Goal: Task Accomplishment & Management: Manage account settings

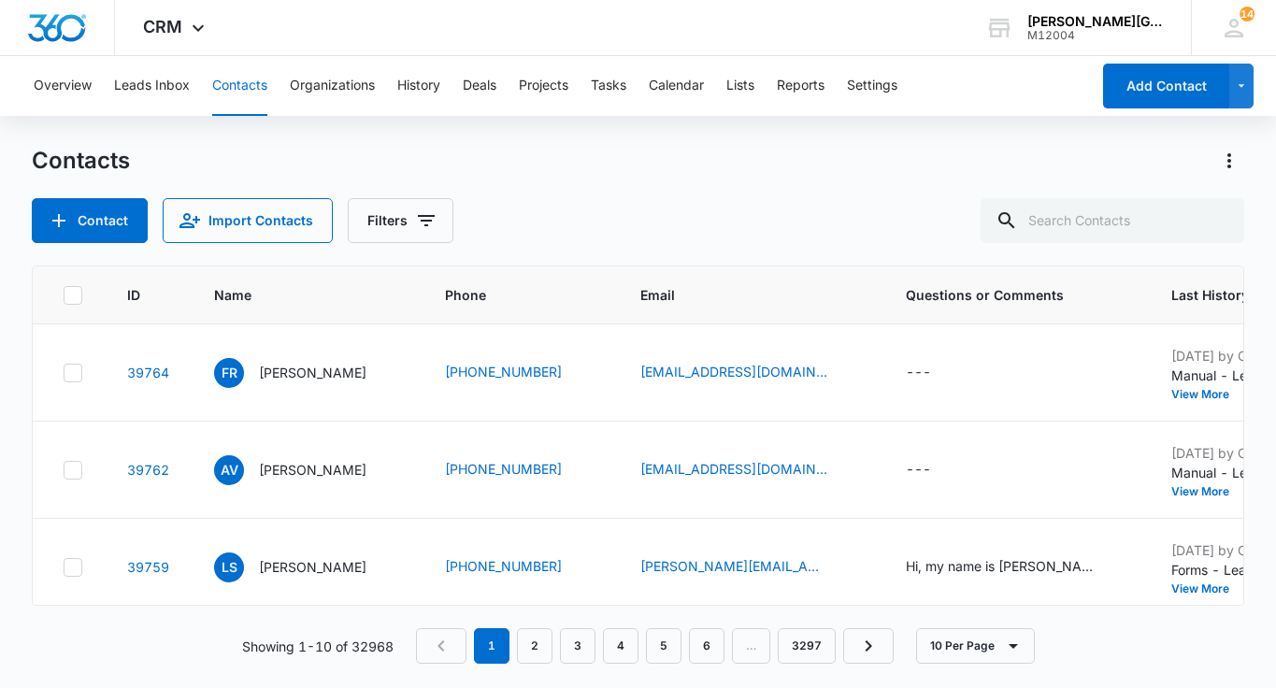
click at [196, 34] on icon at bounding box center [198, 28] width 22 height 22
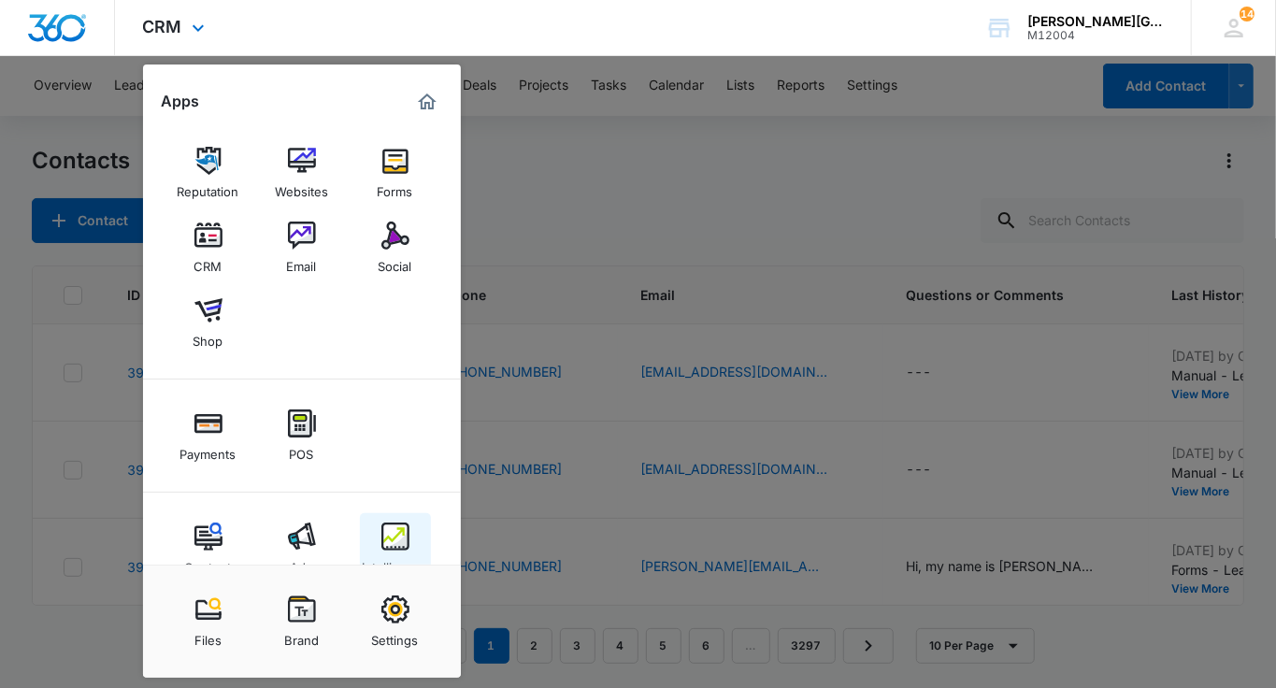
click at [395, 517] on link "Intelligence" at bounding box center [395, 548] width 71 height 71
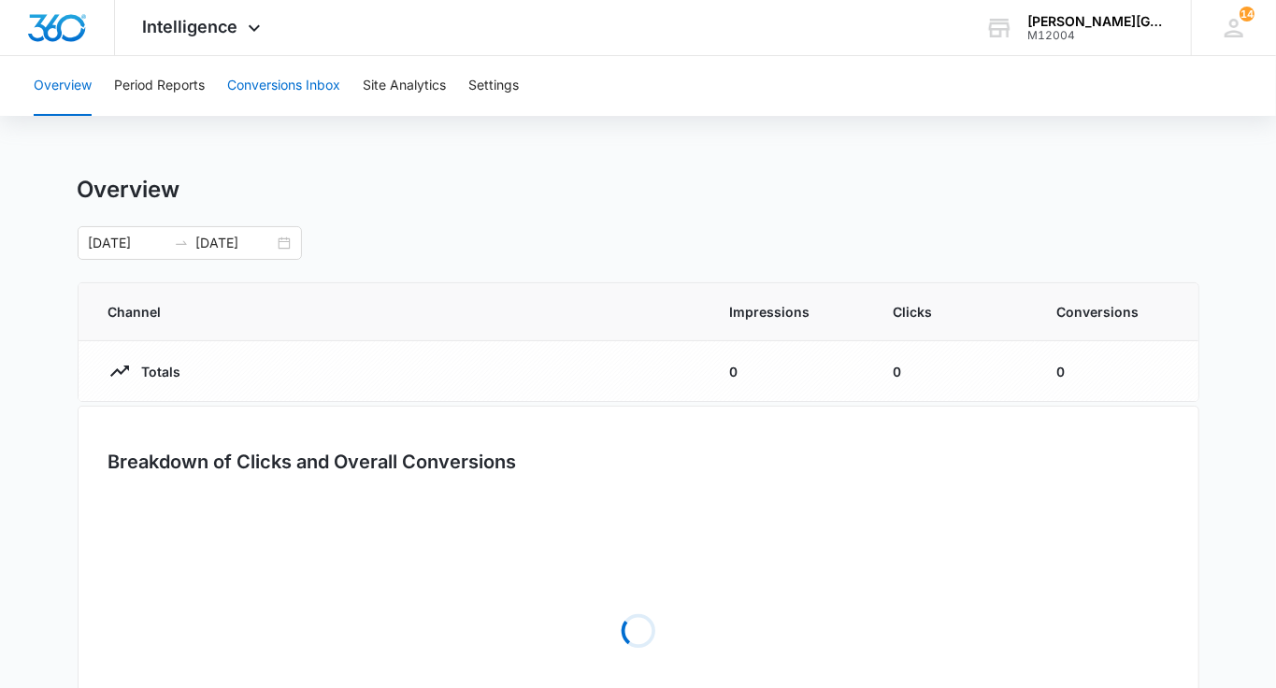
click at [292, 85] on button "Conversions Inbox" at bounding box center [283, 86] width 113 height 60
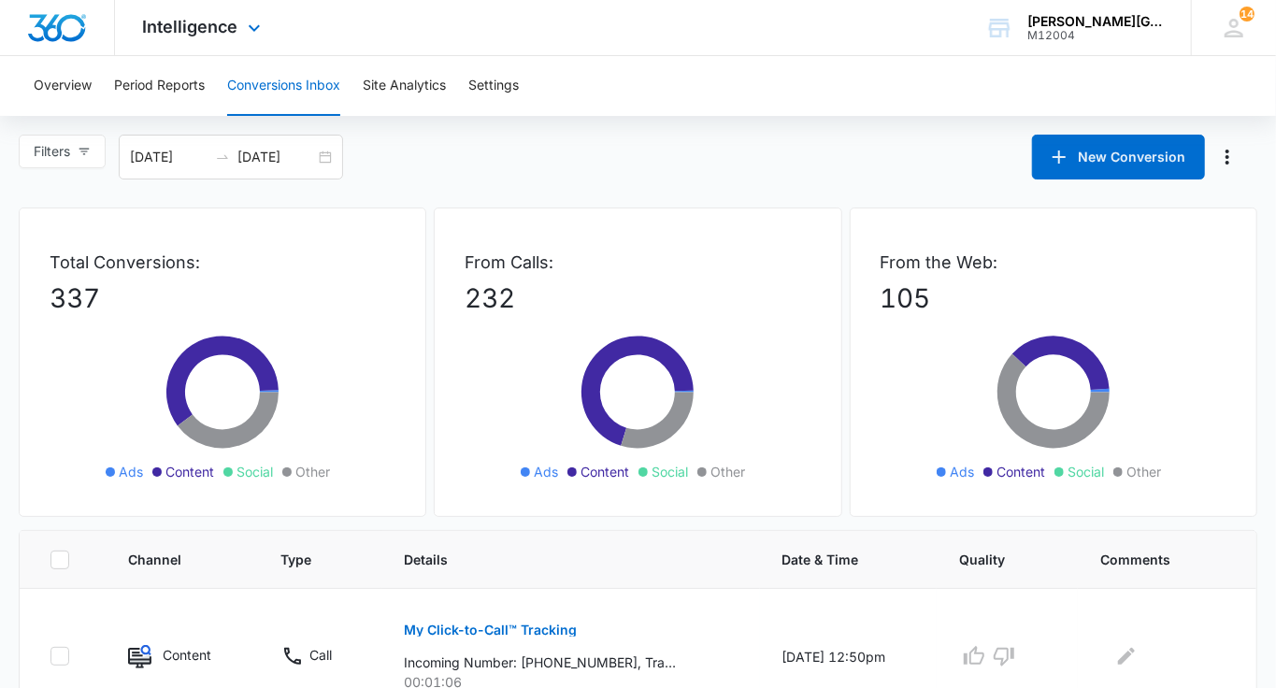
click at [198, 36] on div "Intelligence Apps Reputation Websites Forms CRM Email Social Shop Payments POS …" at bounding box center [204, 27] width 179 height 55
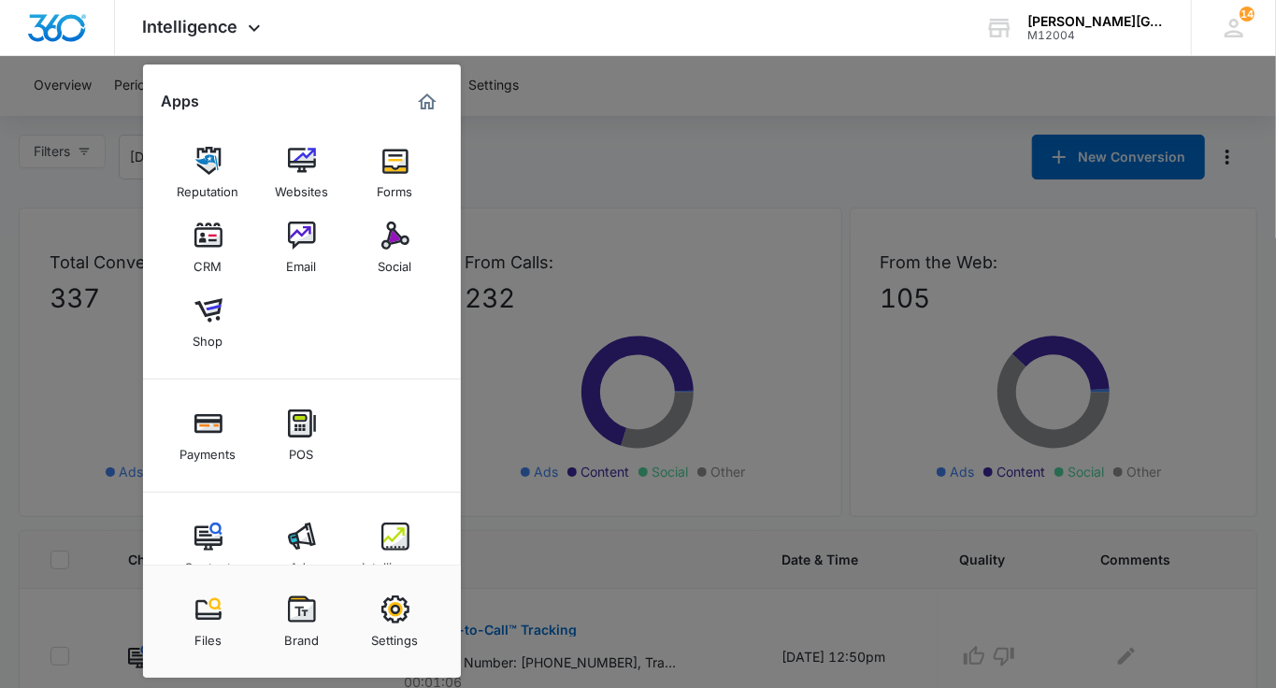
click at [649, 179] on div at bounding box center [638, 344] width 1276 height 688
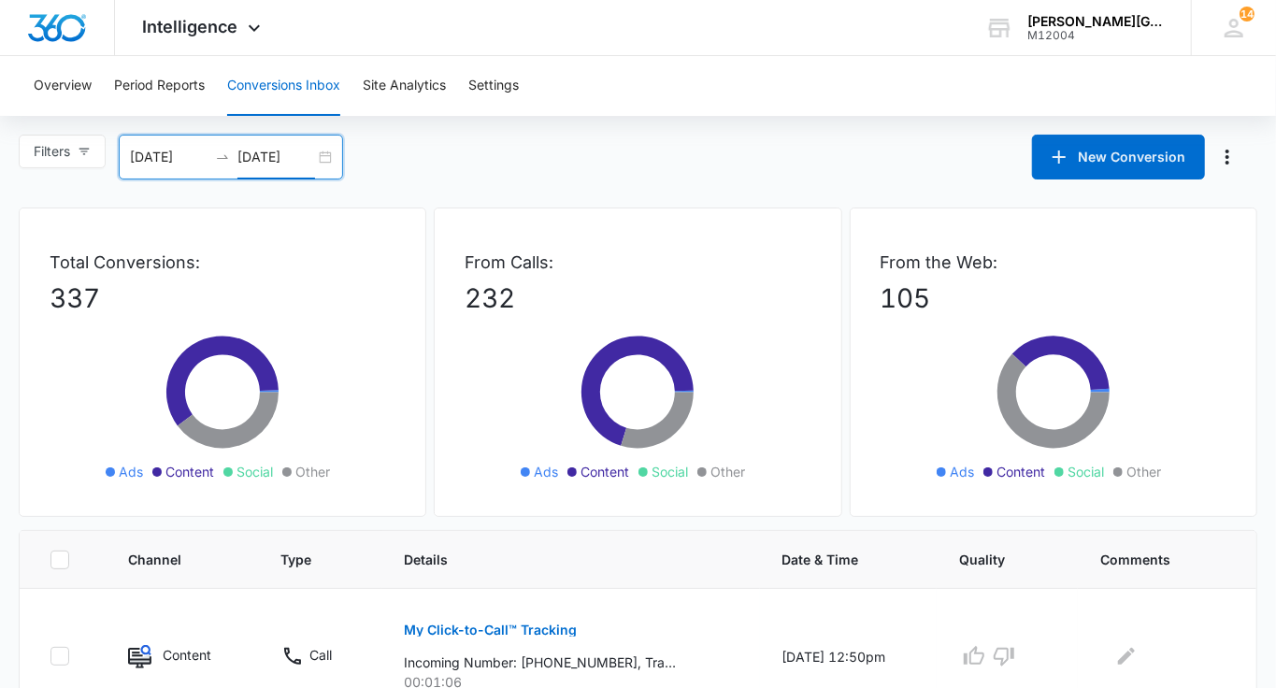
click at [309, 150] on input "[DATE]" at bounding box center [276, 157] width 78 height 21
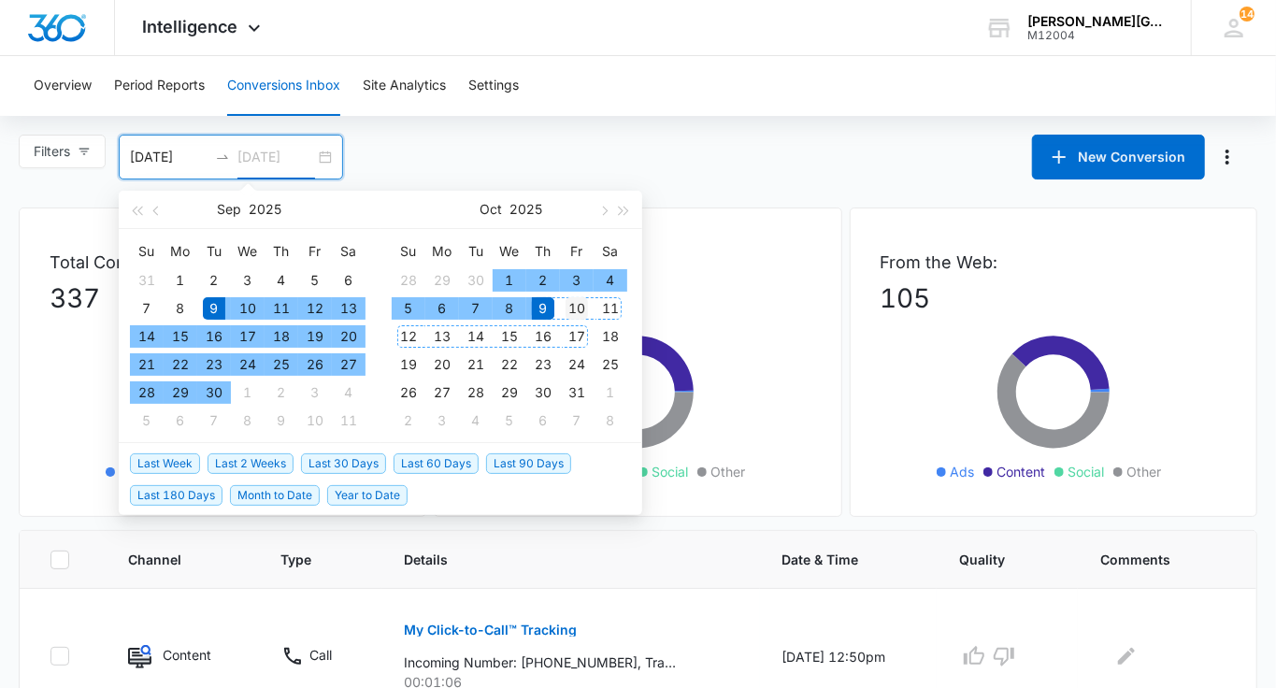
type input "[DATE]"
click at [577, 316] on div "10" at bounding box center [577, 308] width 22 height 22
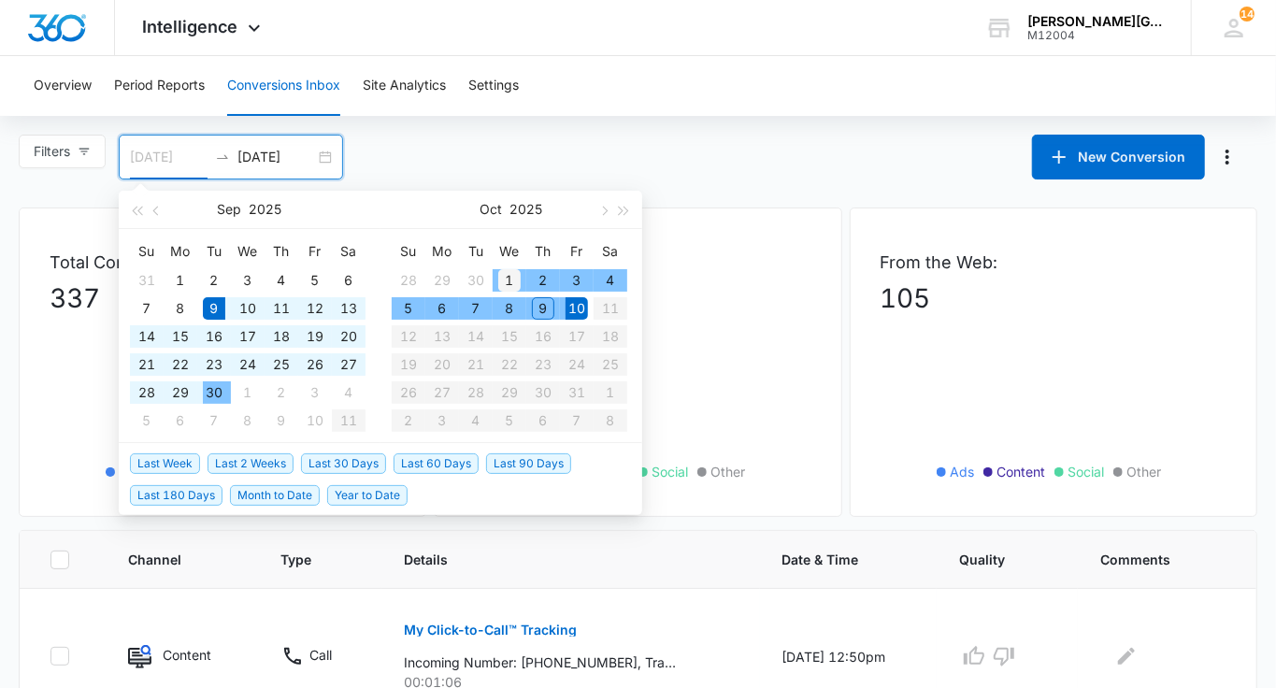
type input "[DATE]"
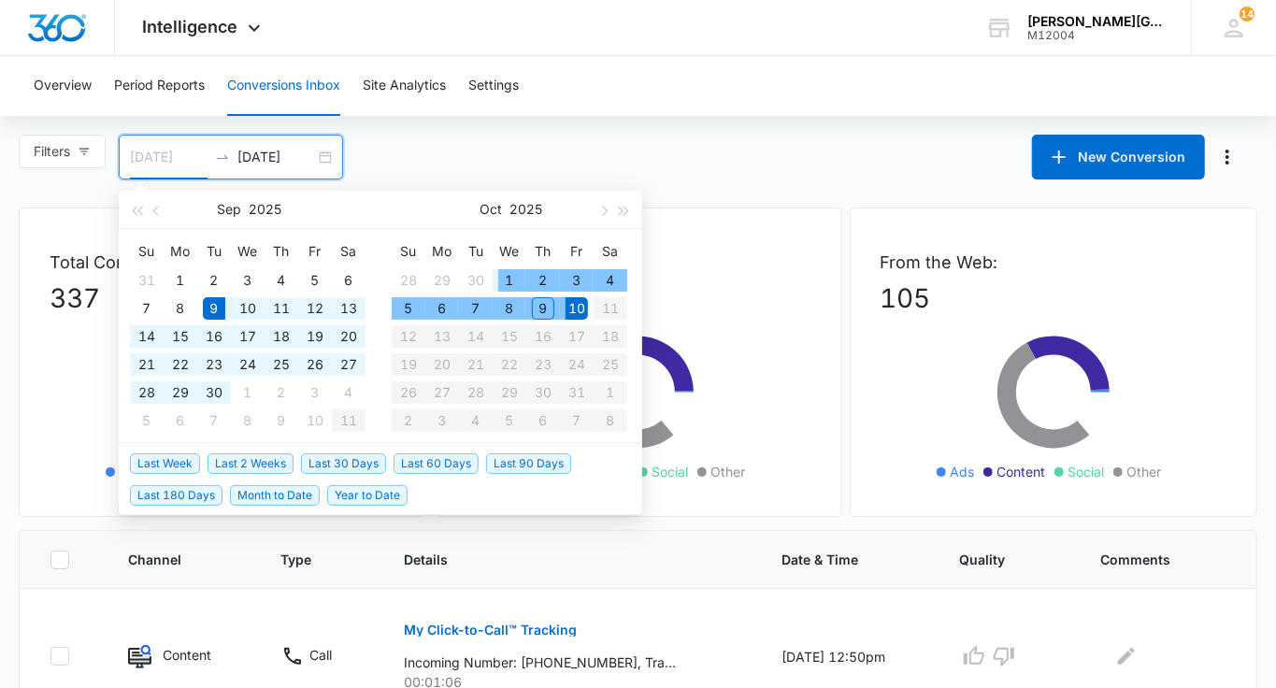
click at [498, 275] on div "1" at bounding box center [509, 280] width 22 height 22
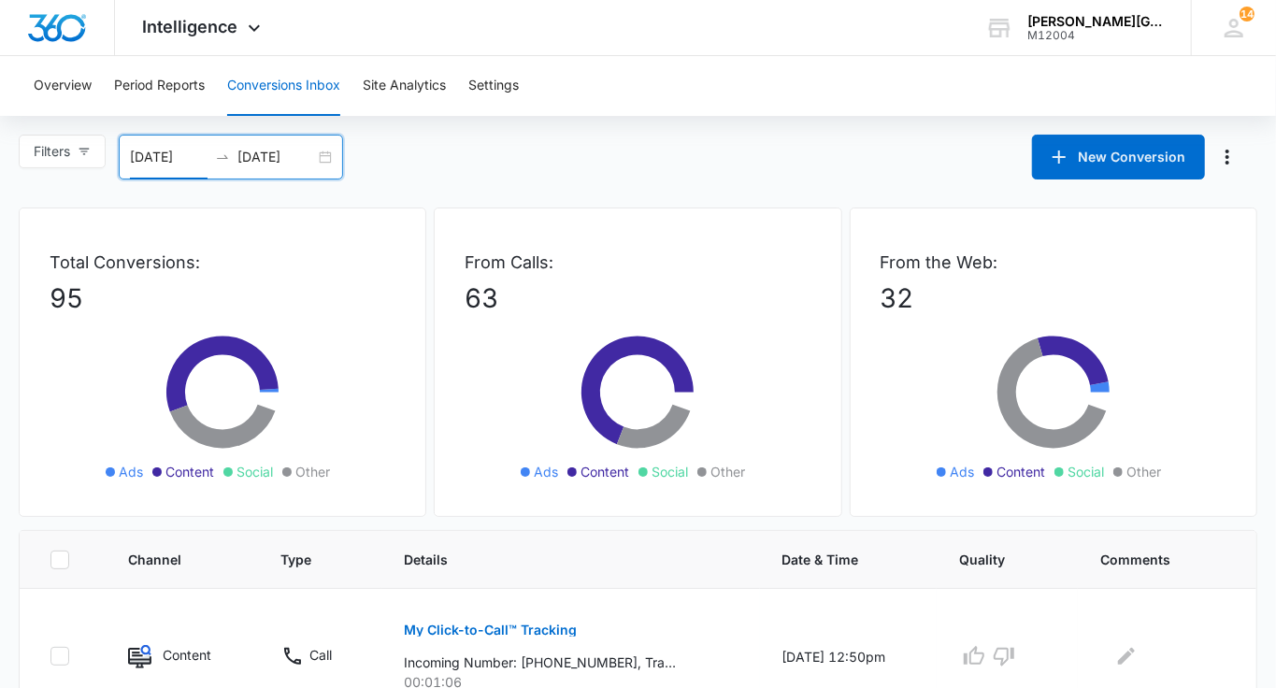
scroll to position [1244, 0]
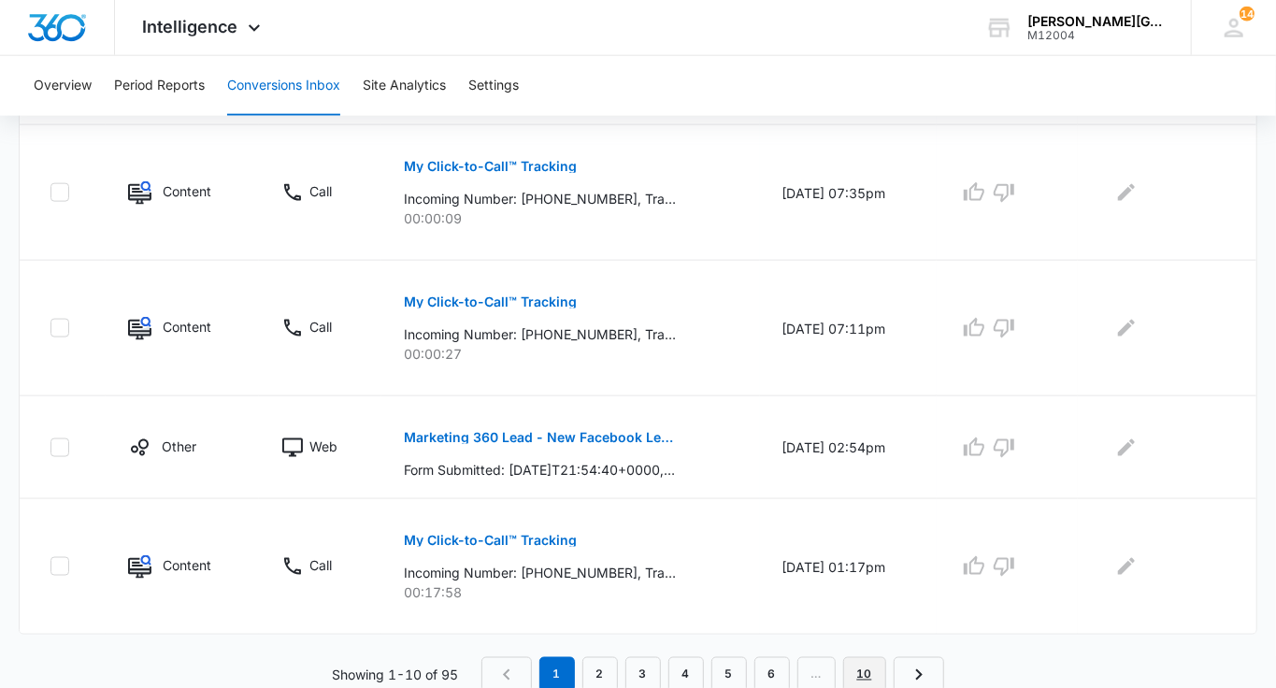
click at [856, 668] on link "10" at bounding box center [864, 675] width 43 height 36
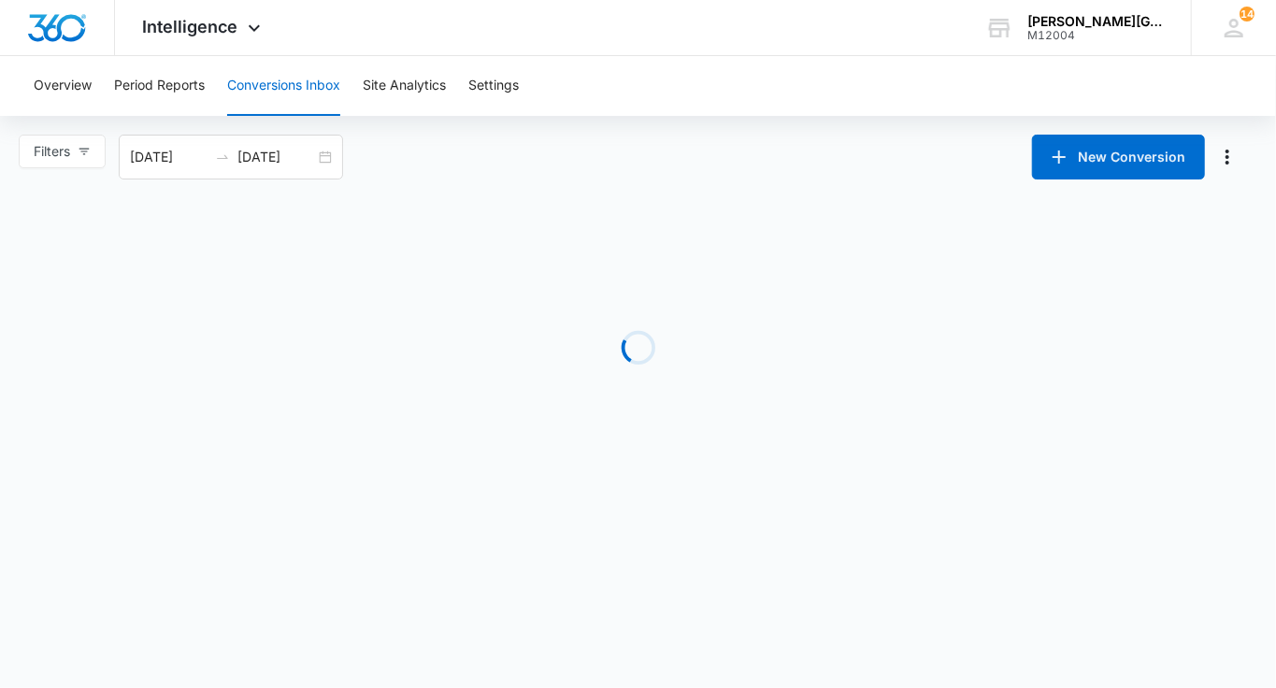
scroll to position [0, 0]
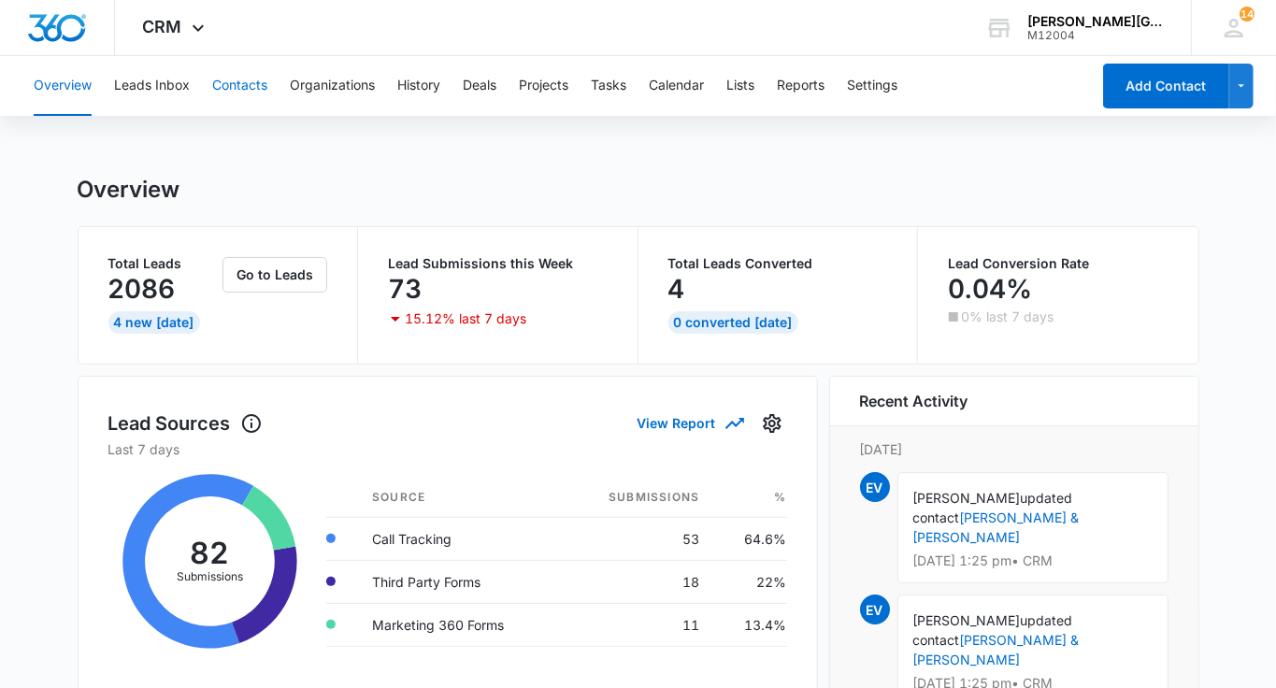
click at [239, 95] on button "Contacts" at bounding box center [239, 86] width 55 height 60
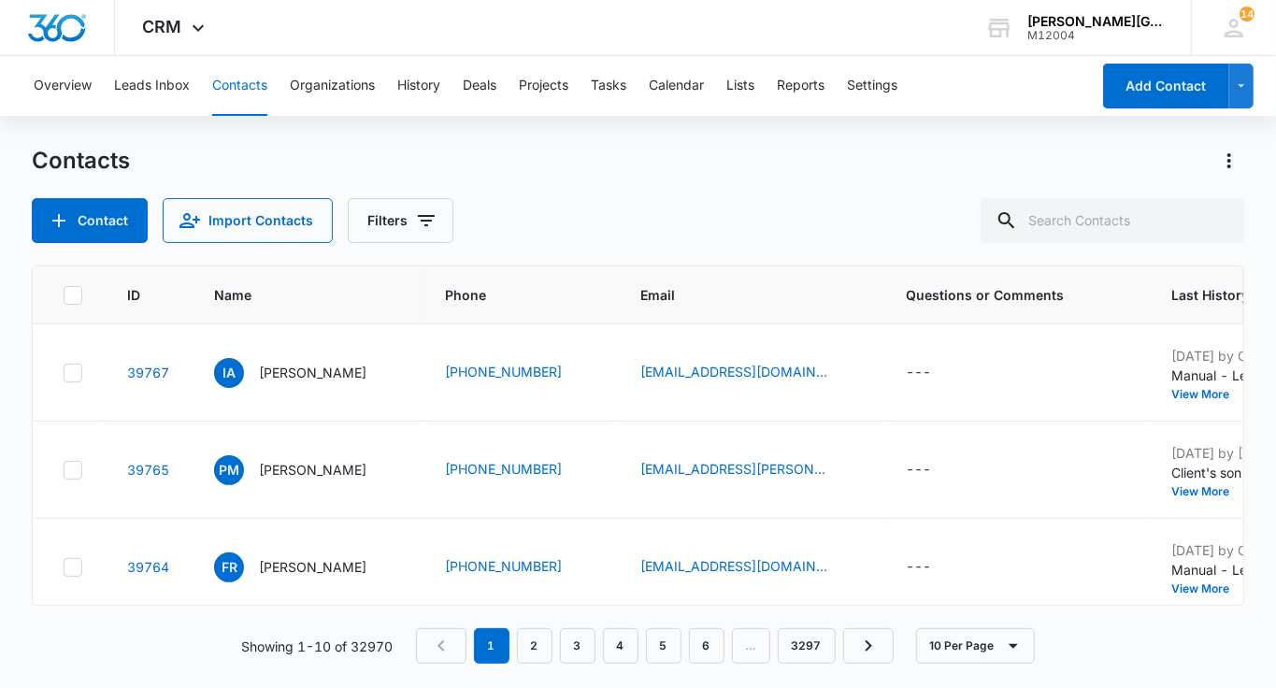
click at [1047, 192] on div "Contacts Contact Import Contacts Filters" at bounding box center [638, 194] width 1212 height 97
click at [1096, 216] on input "text" at bounding box center [1113, 220] width 264 height 45
paste input "chesterfung@gmail.com"
type input "chesterfung@gmail.com"
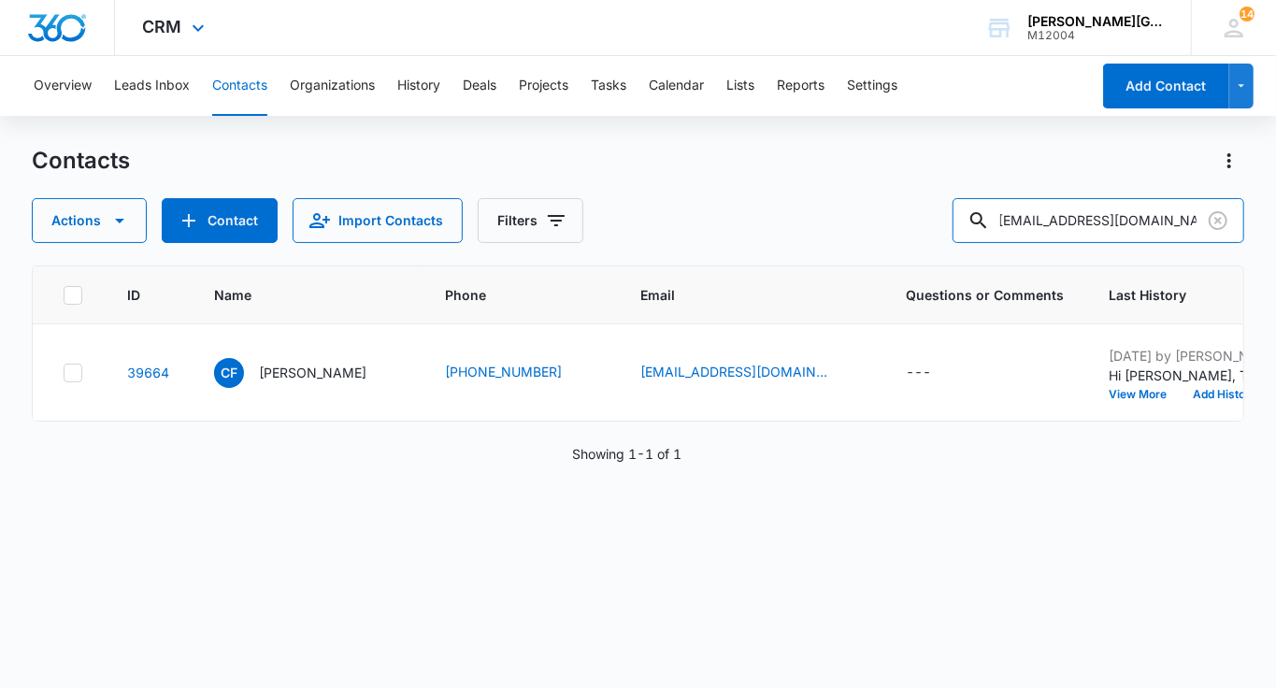
scroll to position [0, 0]
click at [293, 382] on p "Caiden Fung" at bounding box center [313, 373] width 108 height 20
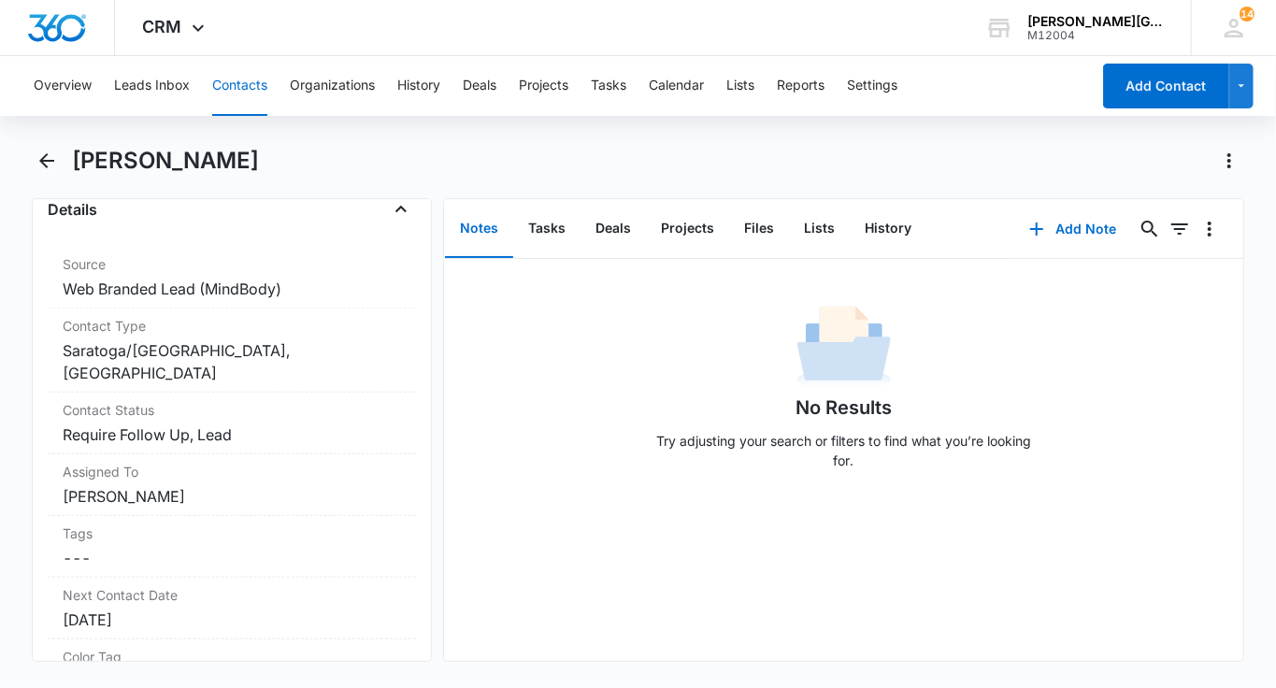
scroll to position [796, 0]
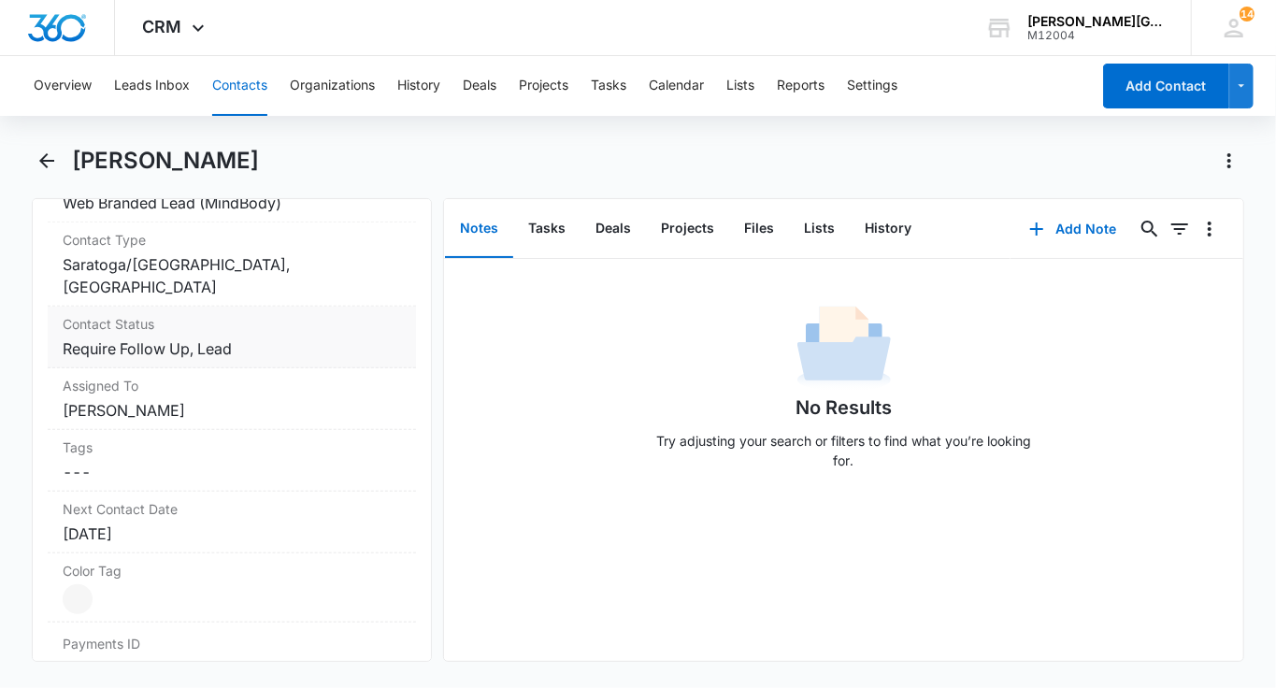
click at [291, 341] on dd "Cancel Save Changes Require Follow Up, Lead" at bounding box center [232, 348] width 338 height 22
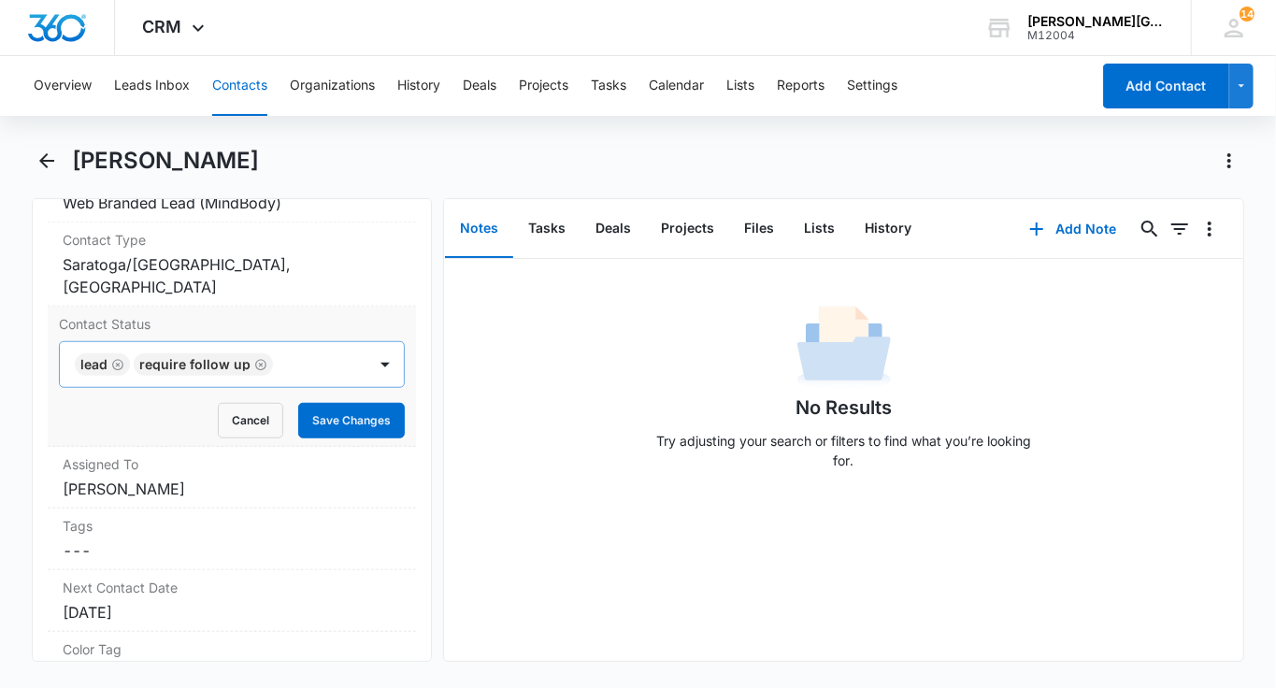
click at [121, 366] on icon "Remove Lead" at bounding box center [117, 365] width 13 height 14
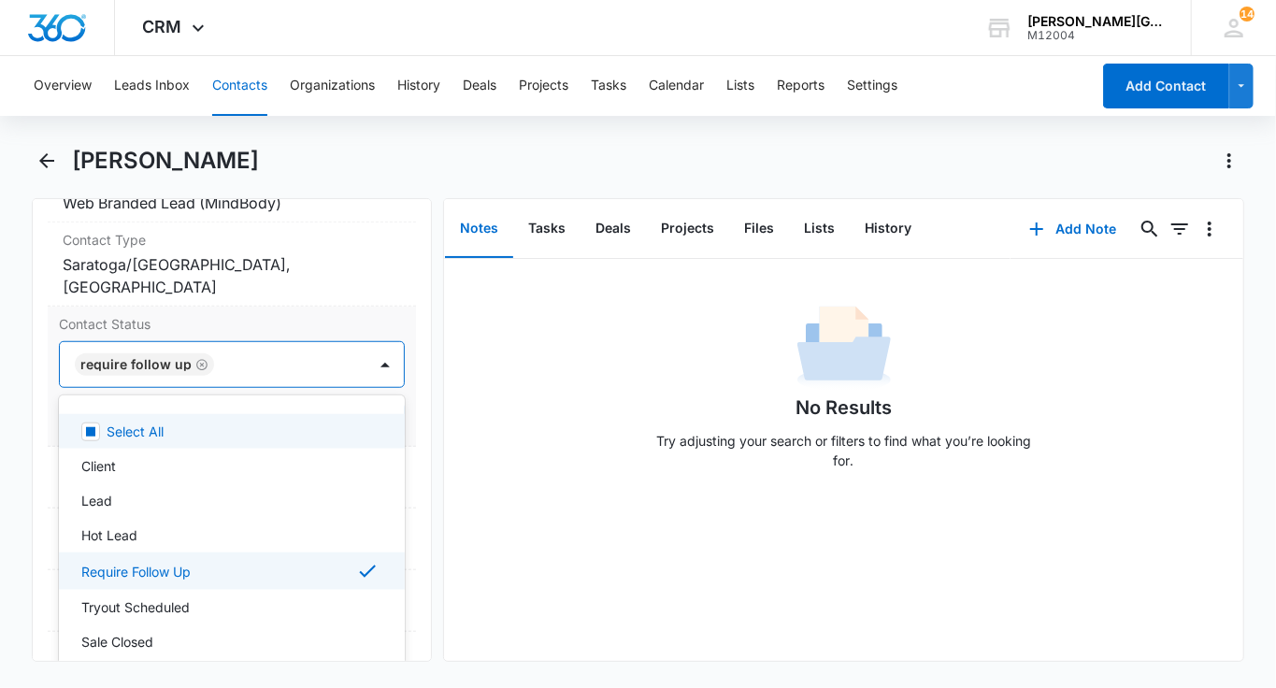
click at [223, 363] on div at bounding box center [281, 364] width 122 height 26
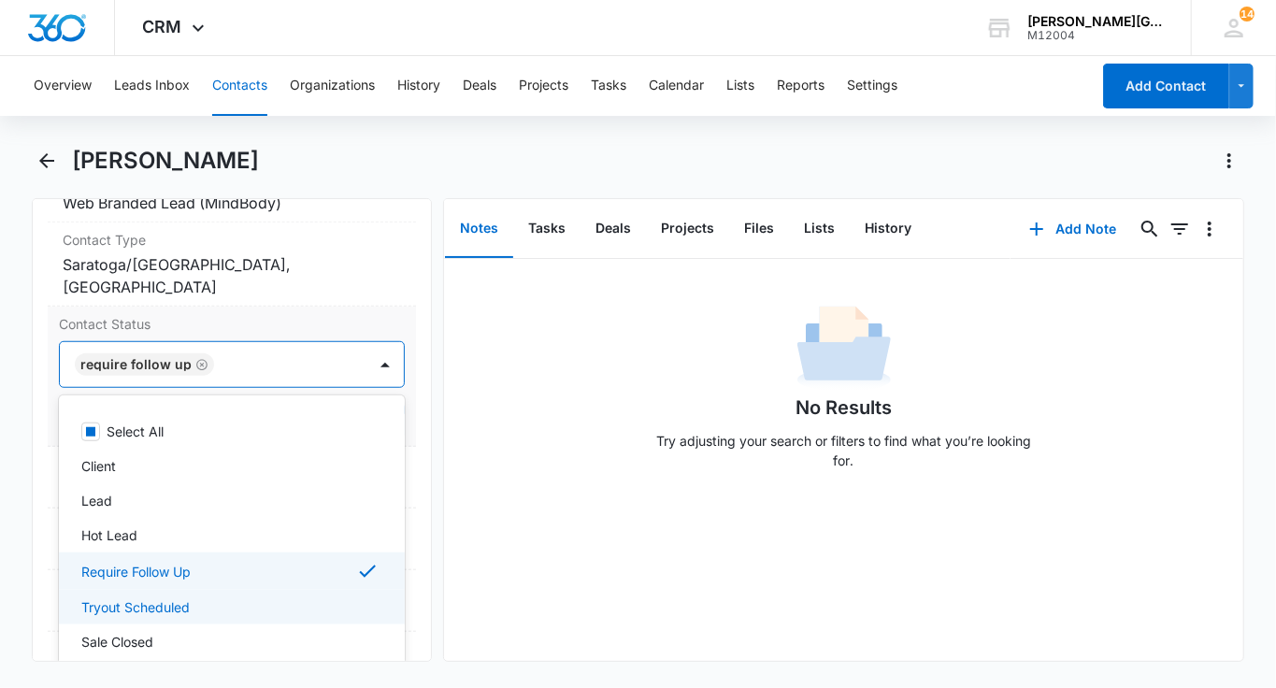
click at [146, 599] on p "Tryout Scheduled" at bounding box center [135, 607] width 108 height 20
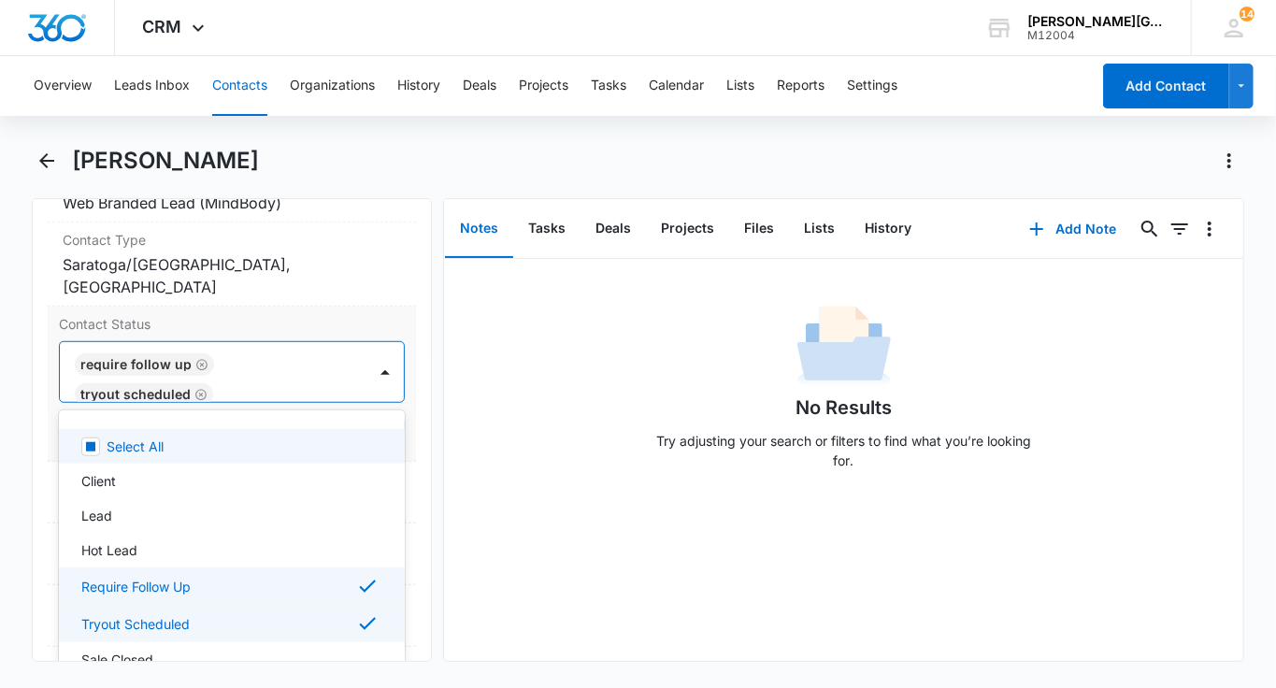
click at [340, 396] on div at bounding box center [280, 394] width 123 height 26
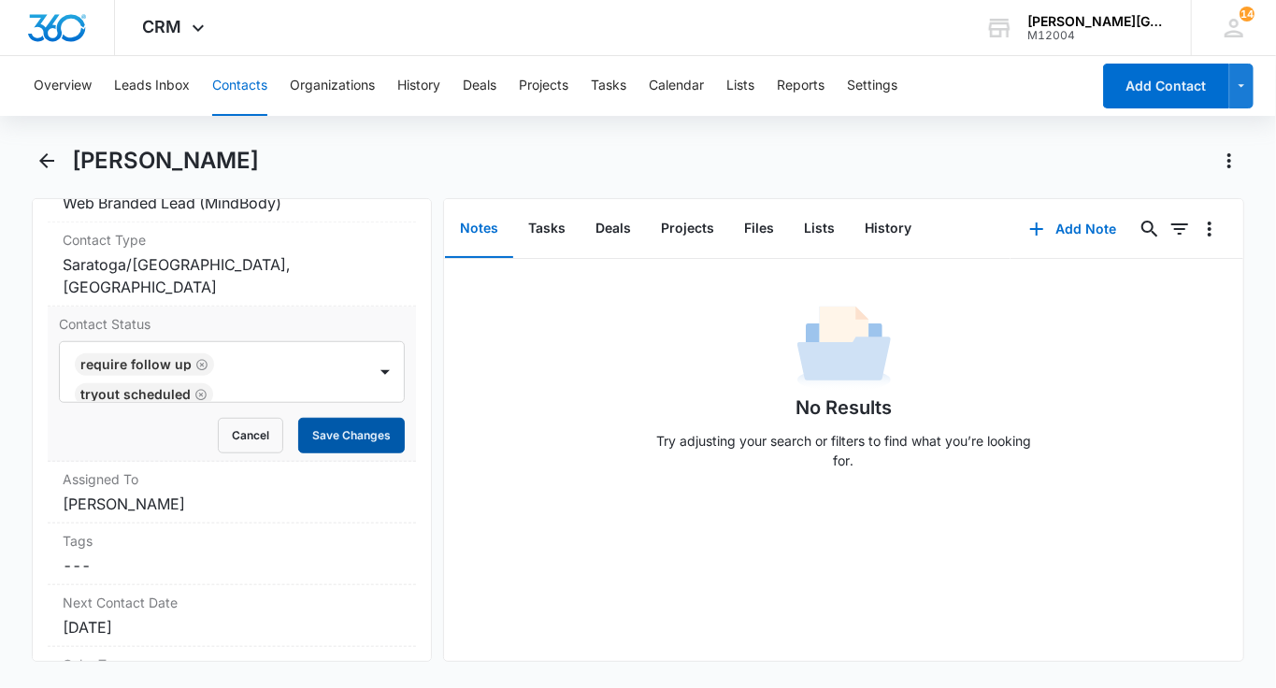
click at [347, 427] on button "Save Changes" at bounding box center [351, 436] width 107 height 36
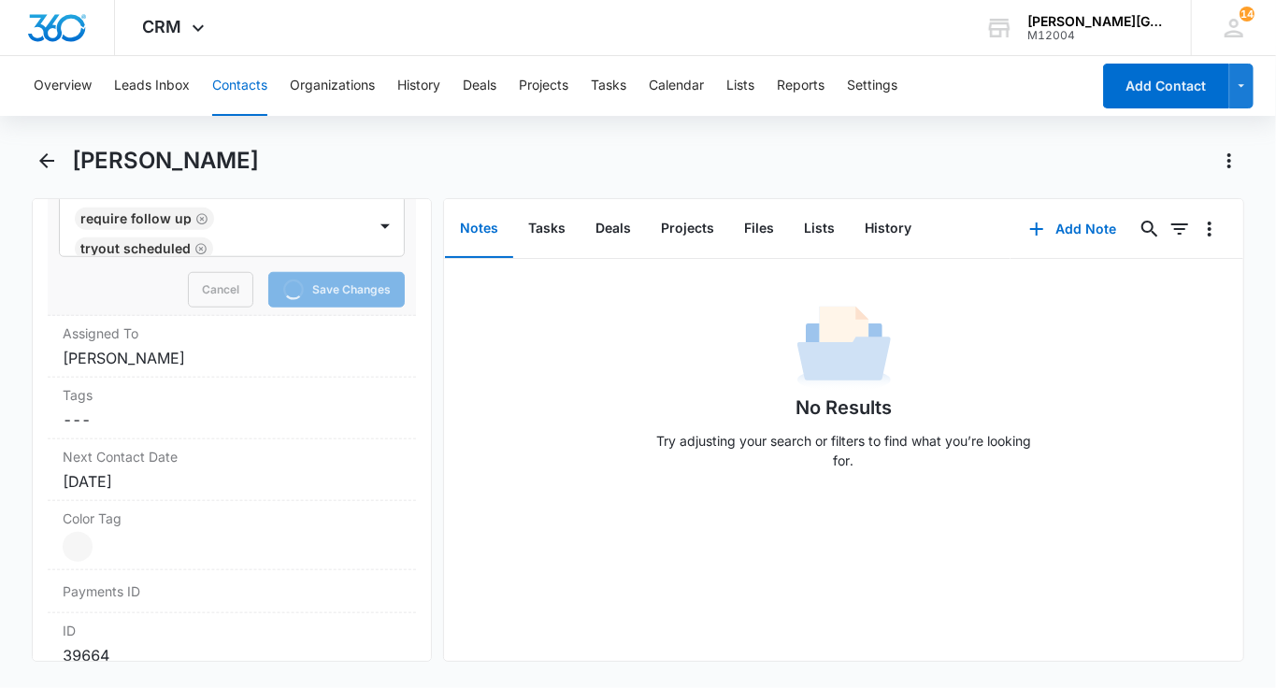
scroll to position [962, 0]
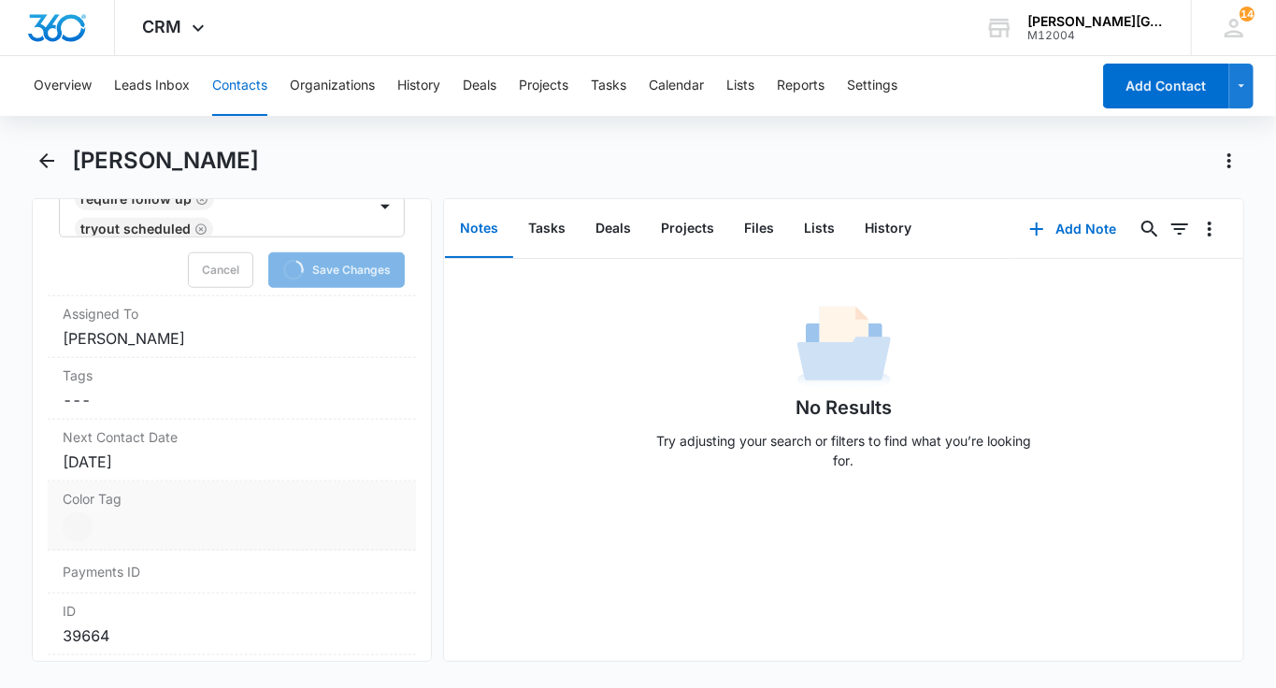
click at [155, 522] on dd "Current Color: Cancel Save Changes" at bounding box center [232, 527] width 338 height 30
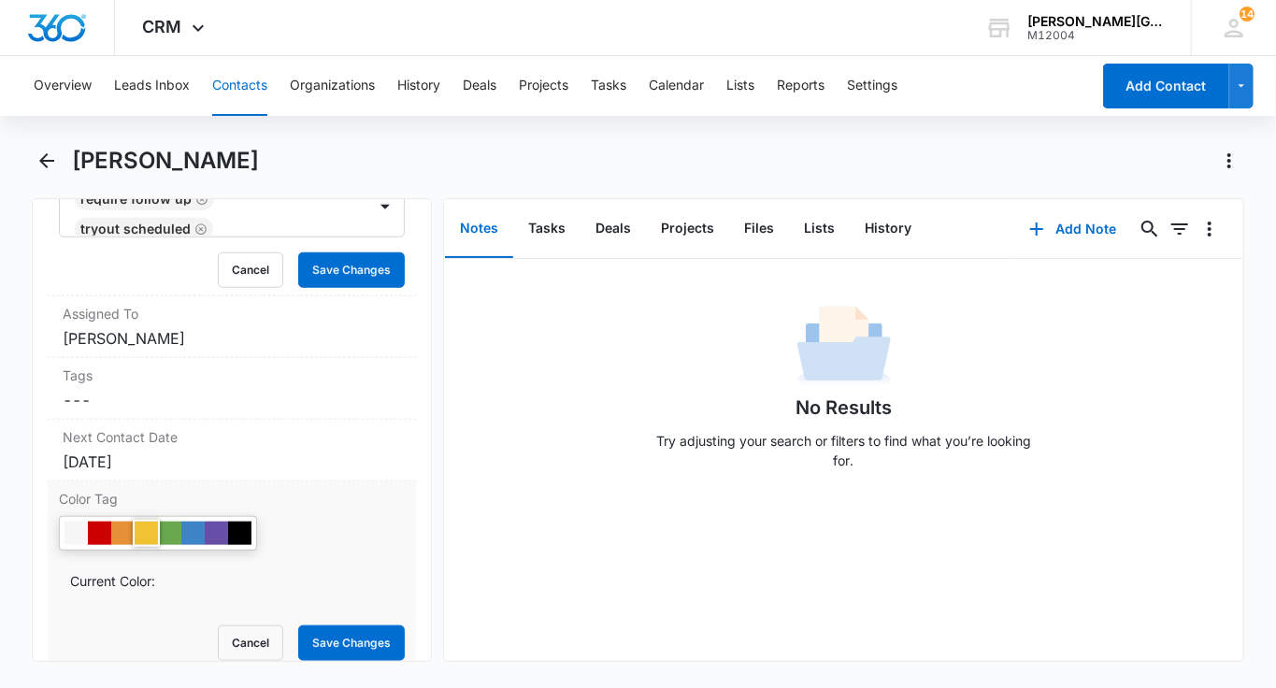
click at [145, 522] on div at bounding box center [146, 533] width 23 height 23
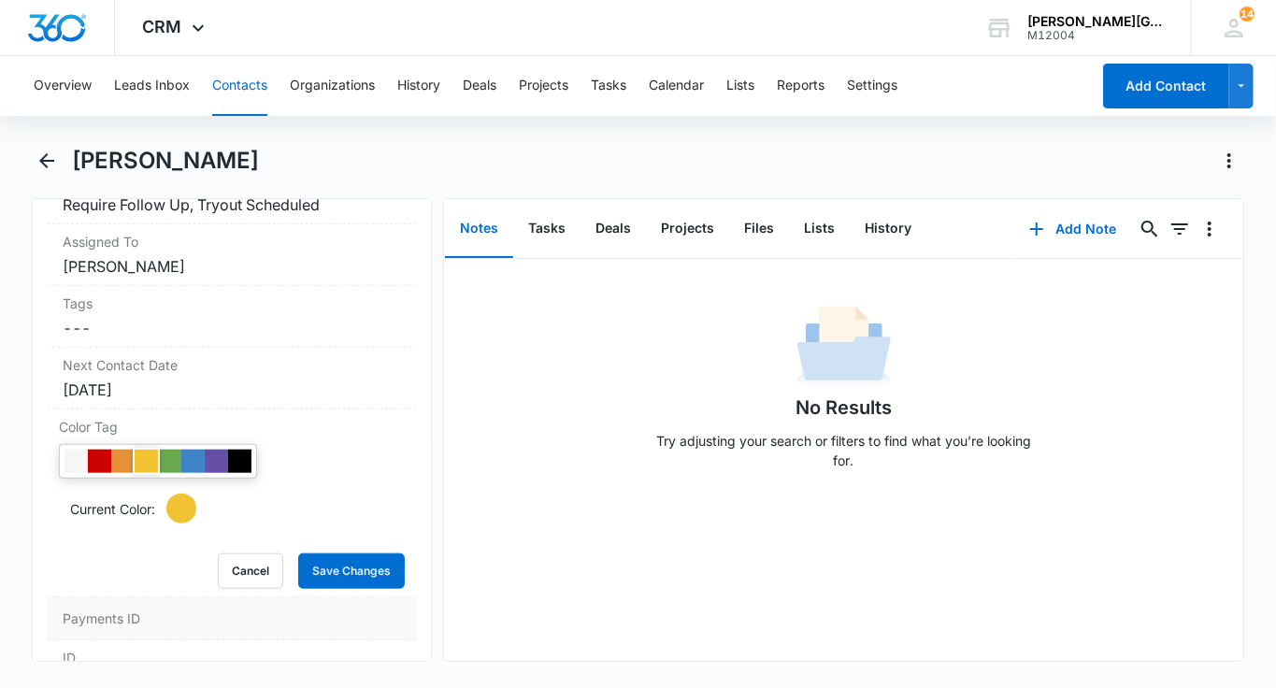
scroll to position [940, 0]
click at [343, 567] on button "Save Changes" at bounding box center [351, 571] width 107 height 36
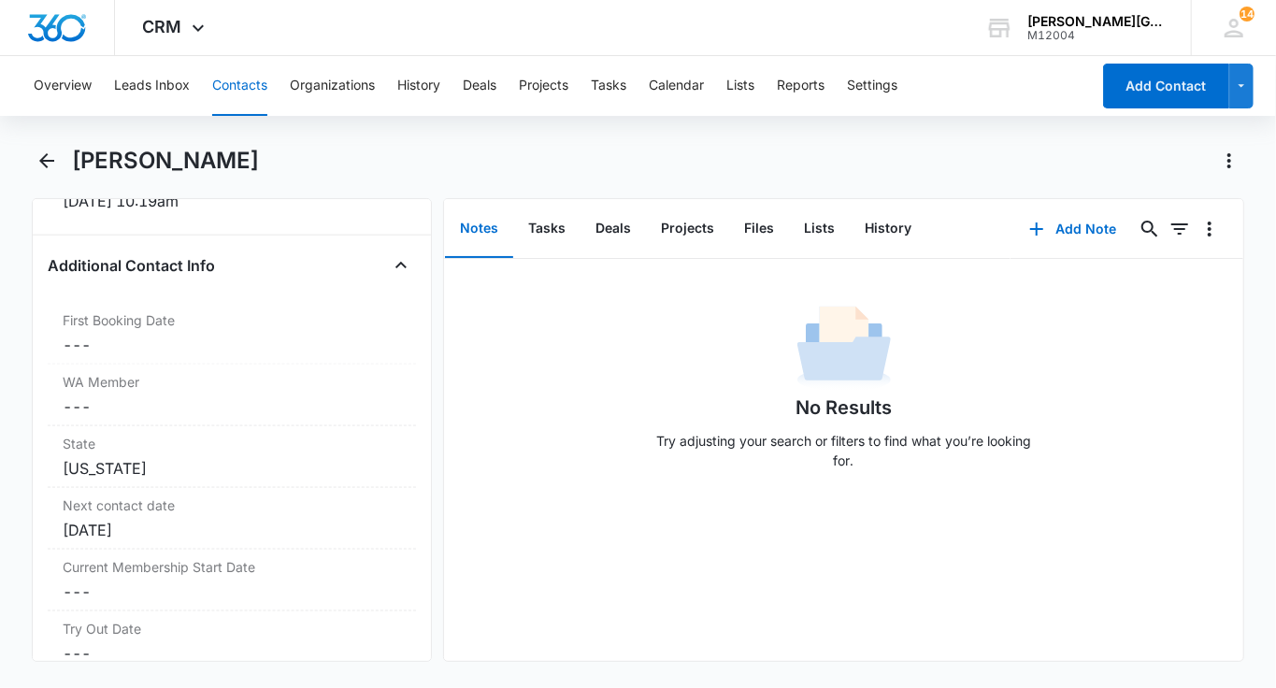
scroll to position [1355, 0]
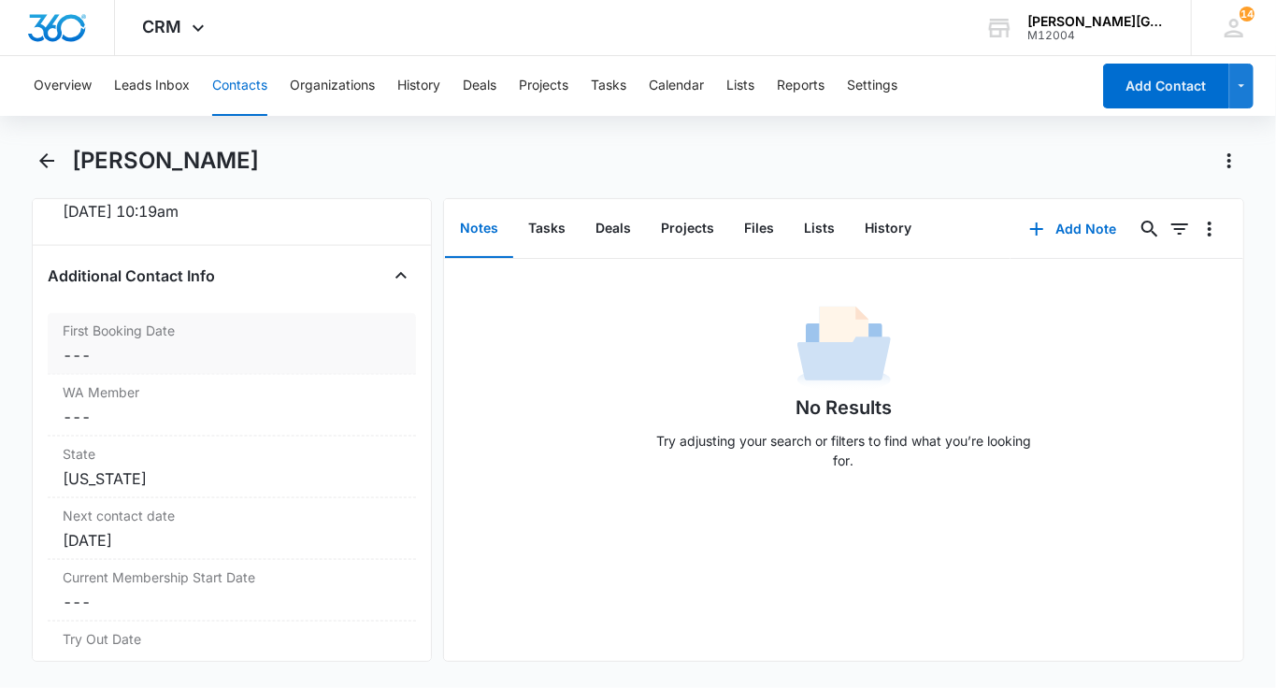
click at [257, 344] on dd "Cancel Save Changes ---" at bounding box center [232, 355] width 338 height 22
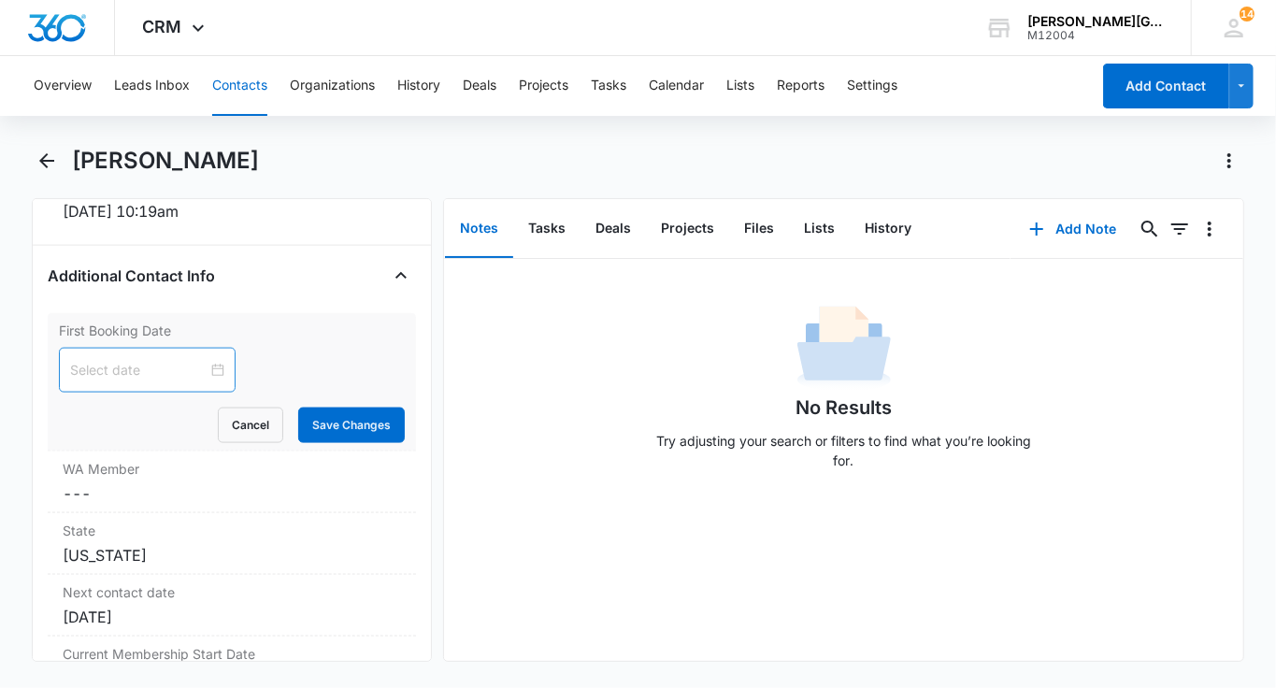
click at [144, 364] on input at bounding box center [138, 370] width 137 height 21
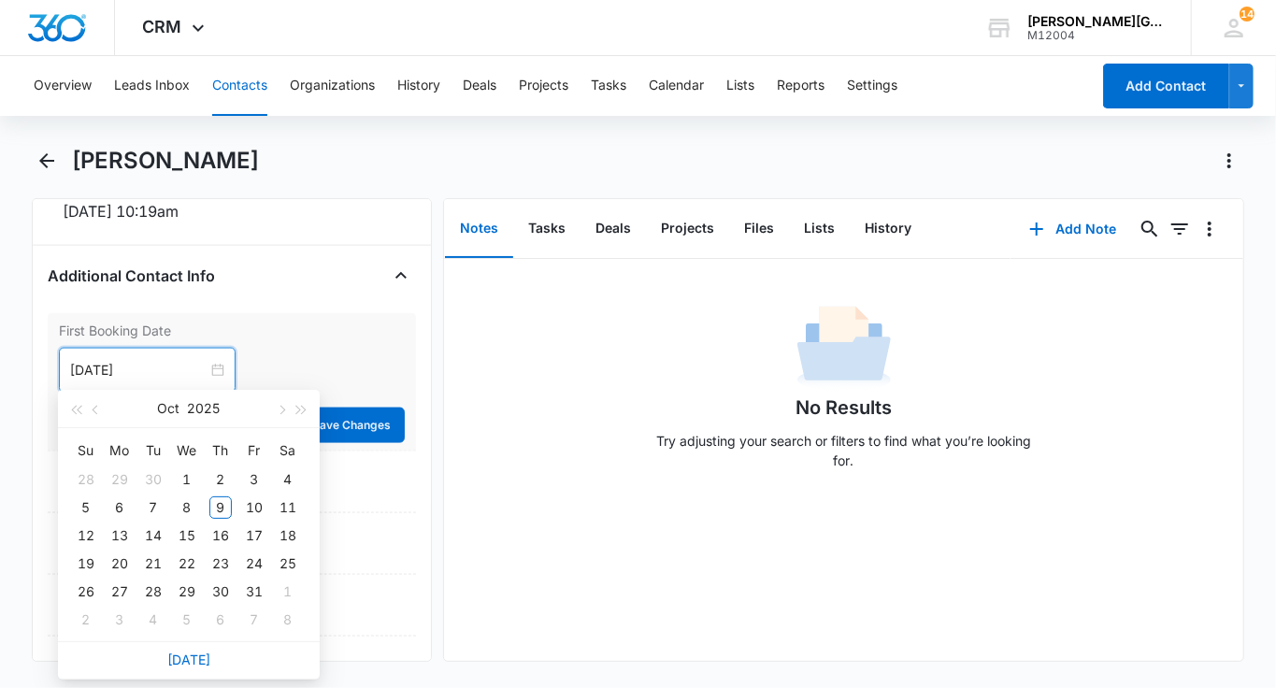
type input "Nov 4, 2025"
click at [191, 662] on link "Today" at bounding box center [188, 660] width 43 height 16
type input "Oct 9, 2025"
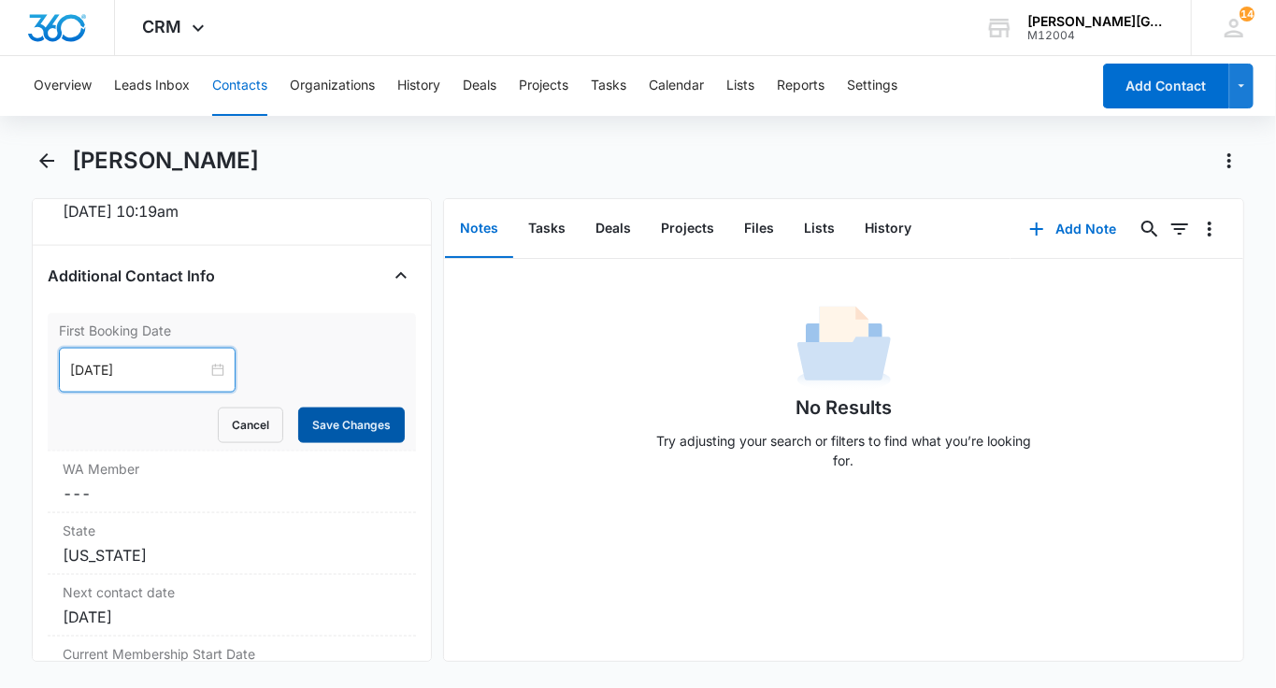
click at [346, 418] on button "Save Changes" at bounding box center [351, 426] width 107 height 36
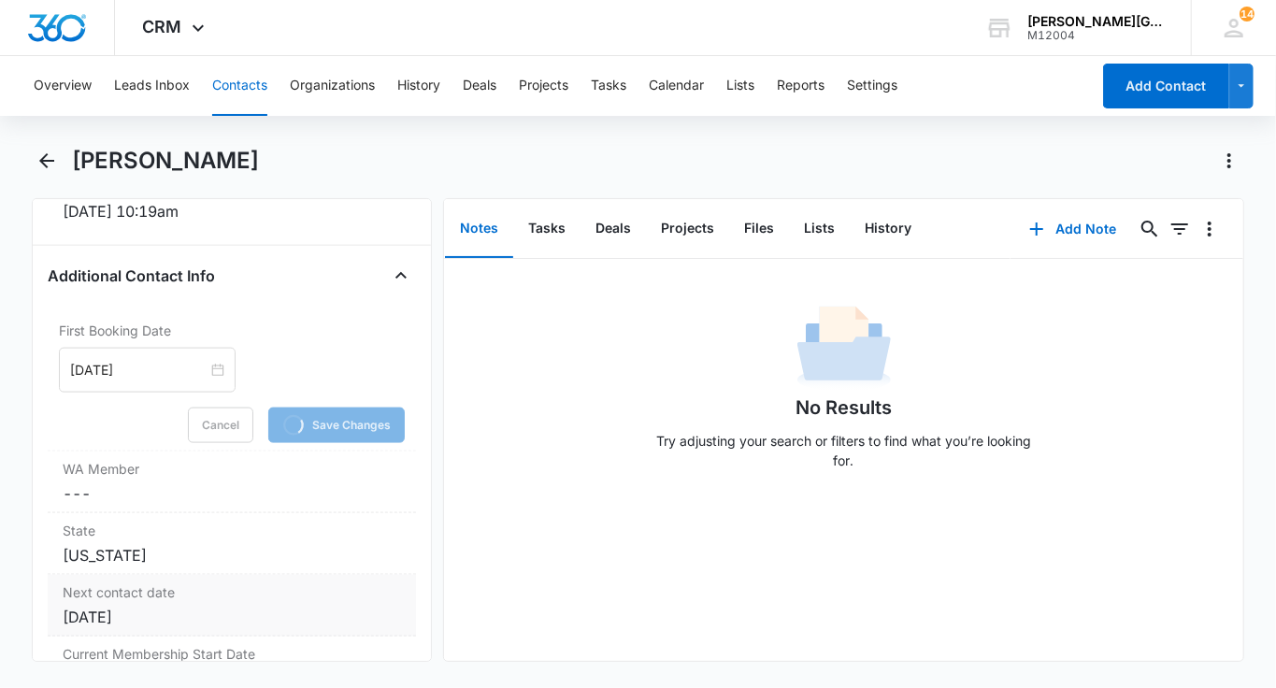
click at [279, 582] on label "Next contact date" at bounding box center [232, 592] width 338 height 20
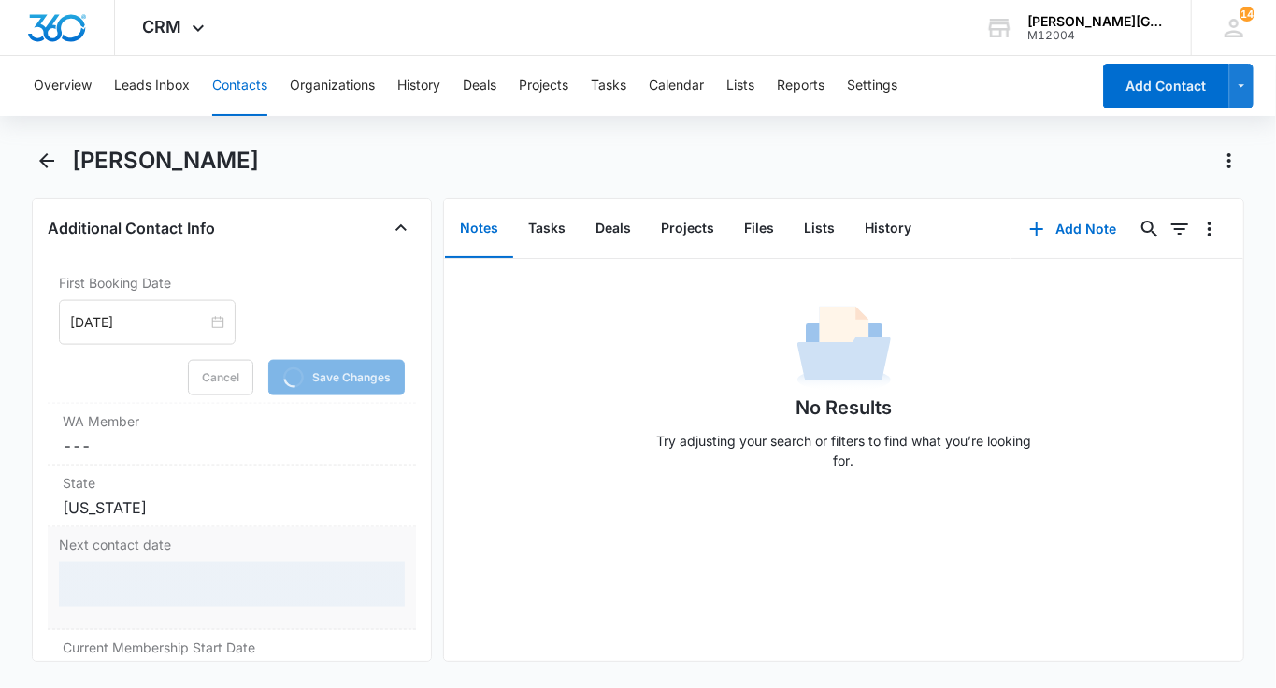
scroll to position [1411, 0]
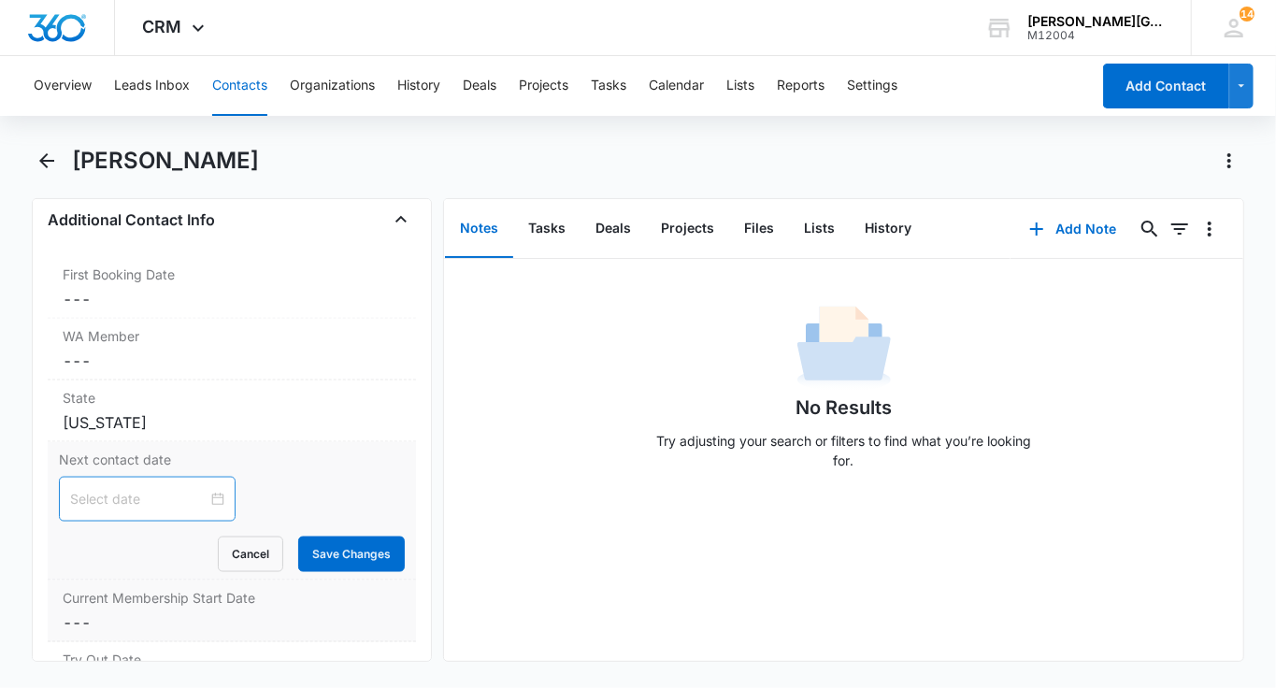
click at [323, 617] on dd "Cancel Save Changes ---" at bounding box center [232, 622] width 338 height 22
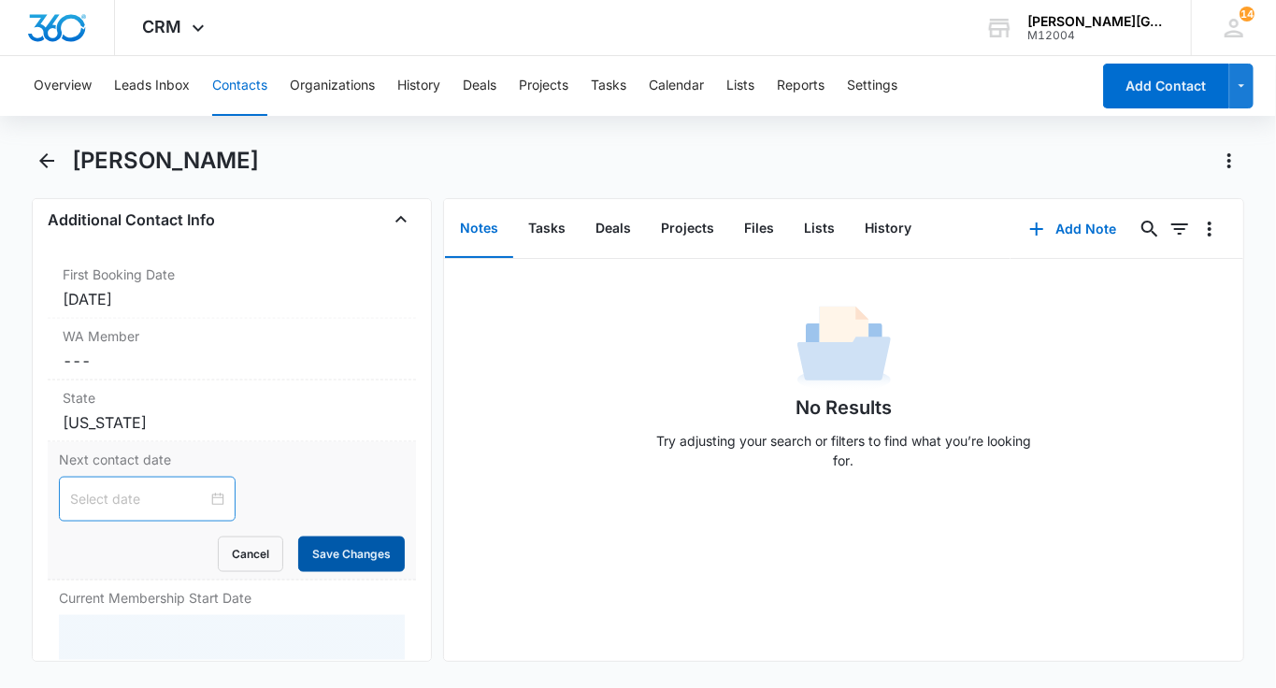
click at [325, 549] on button "Save Changes" at bounding box center [351, 555] width 107 height 36
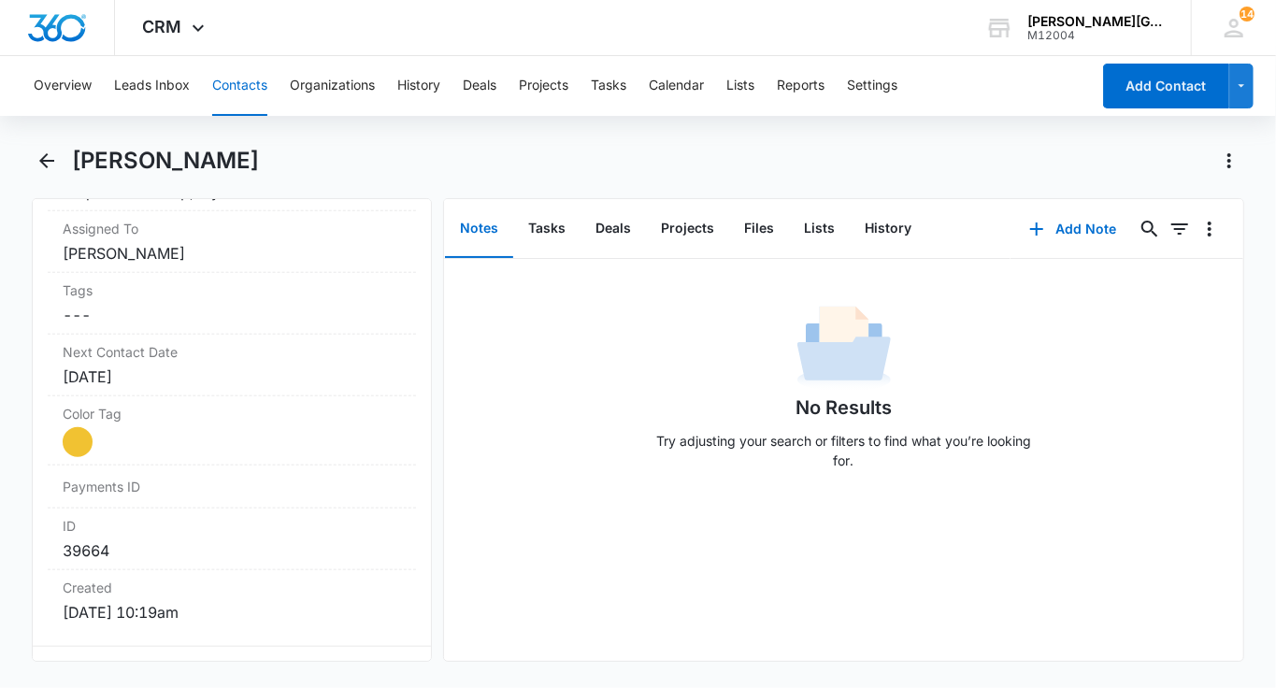
scroll to position [954, 0]
click at [205, 350] on label "Next Contact Date" at bounding box center [232, 351] width 338 height 20
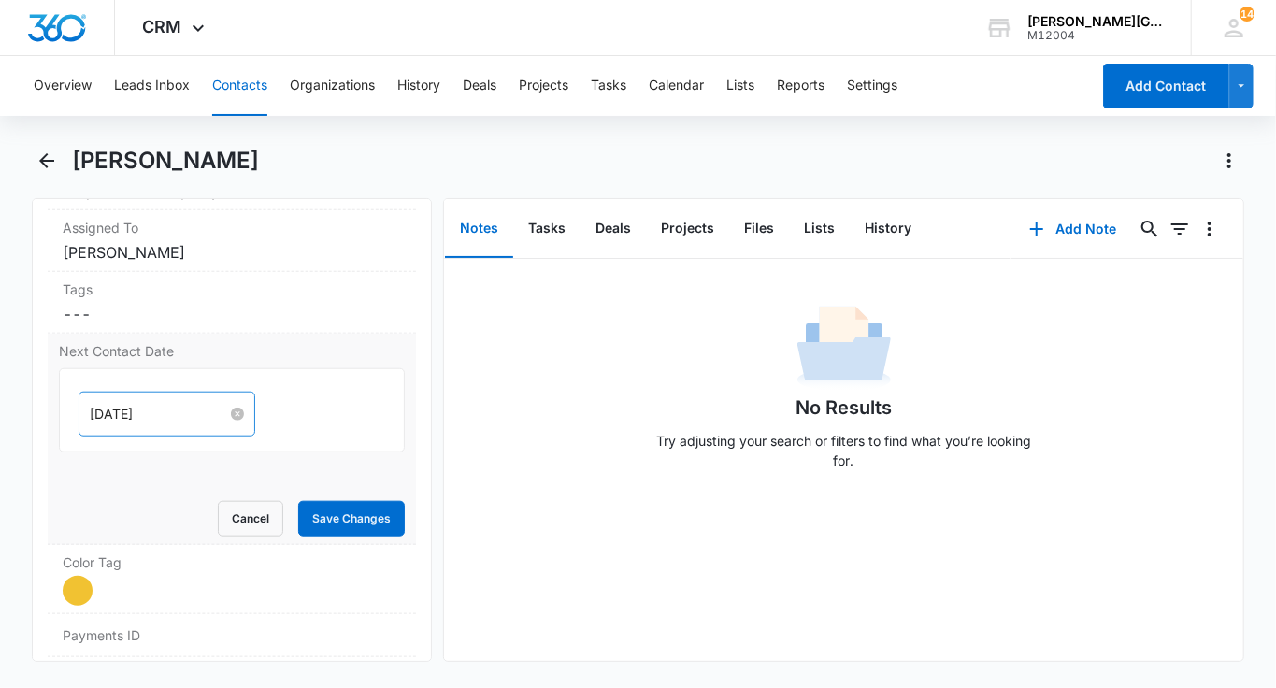
click at [136, 404] on input "Sep 29, 2025" at bounding box center [158, 414] width 137 height 21
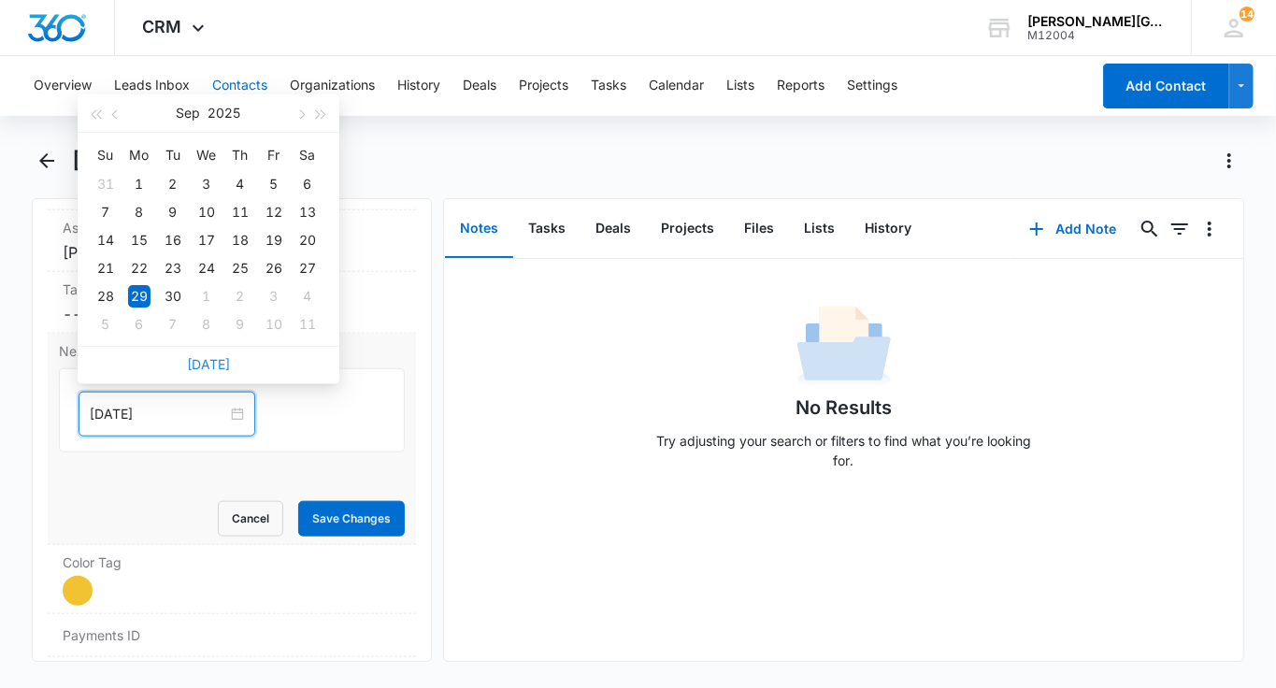
click at [205, 363] on link "Today" at bounding box center [208, 364] width 43 height 16
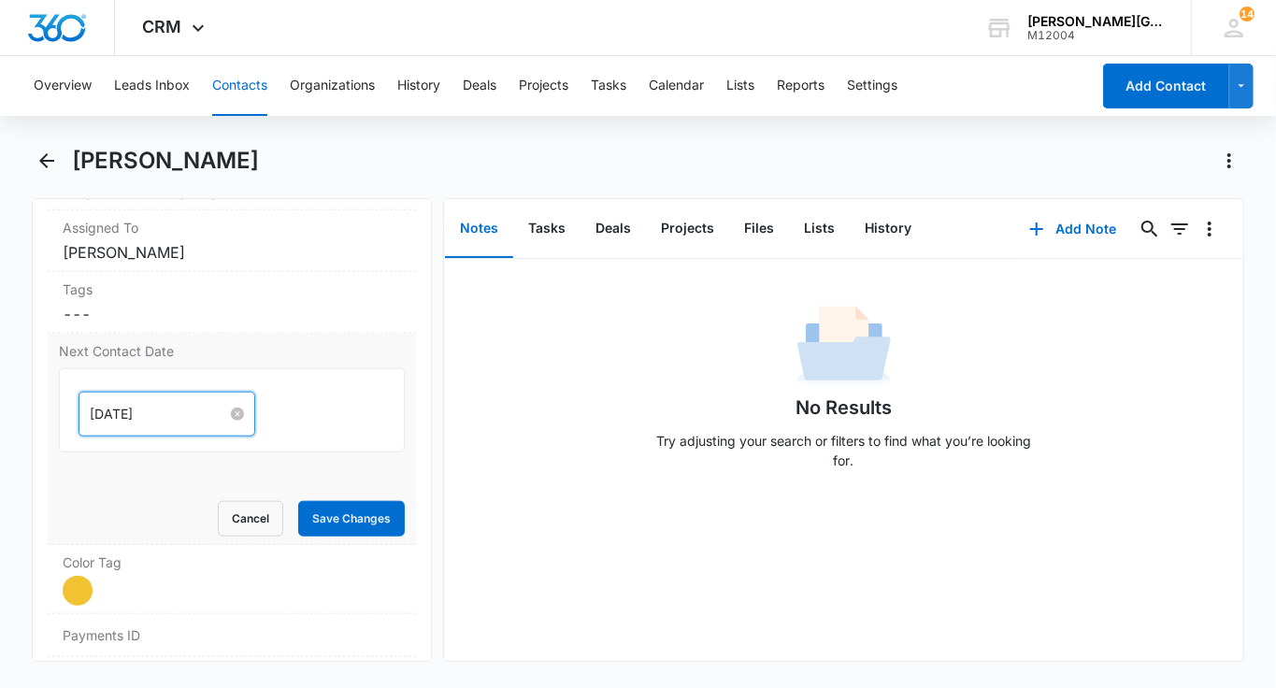
click at [146, 404] on input "Oct 9, 2025" at bounding box center [158, 414] width 137 height 21
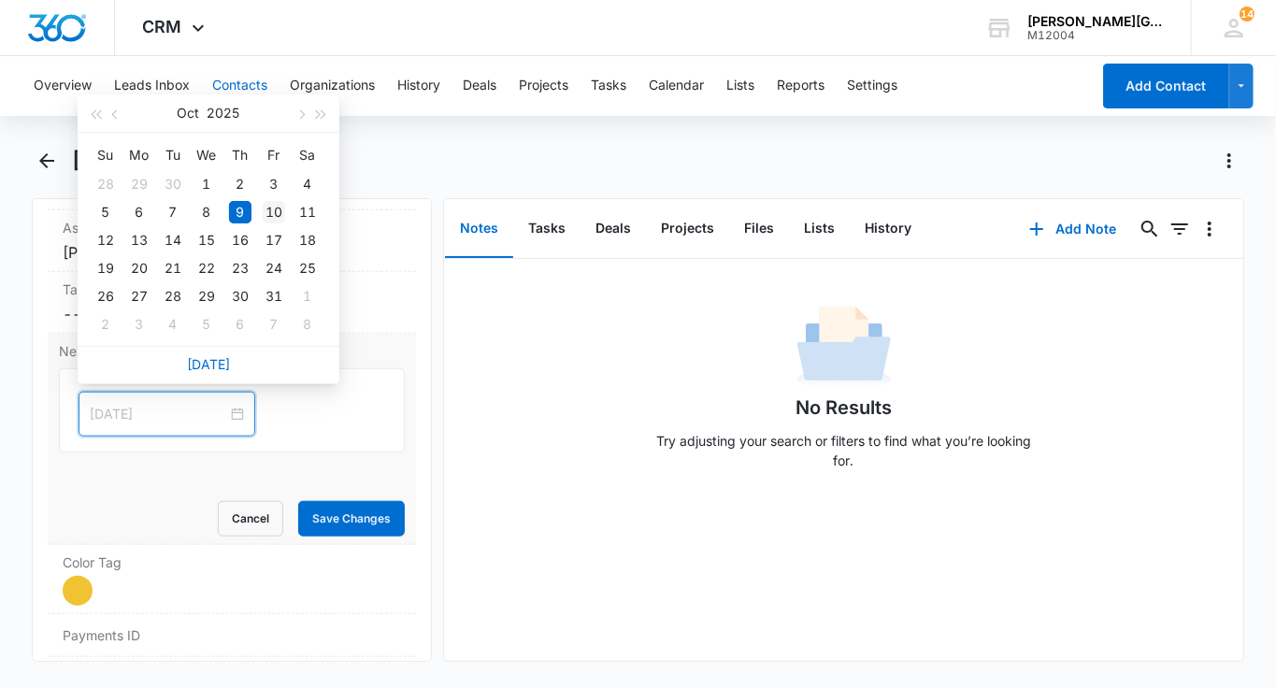
type input "Oct 10, 2025"
click at [260, 213] on td "10" at bounding box center [274, 212] width 34 height 28
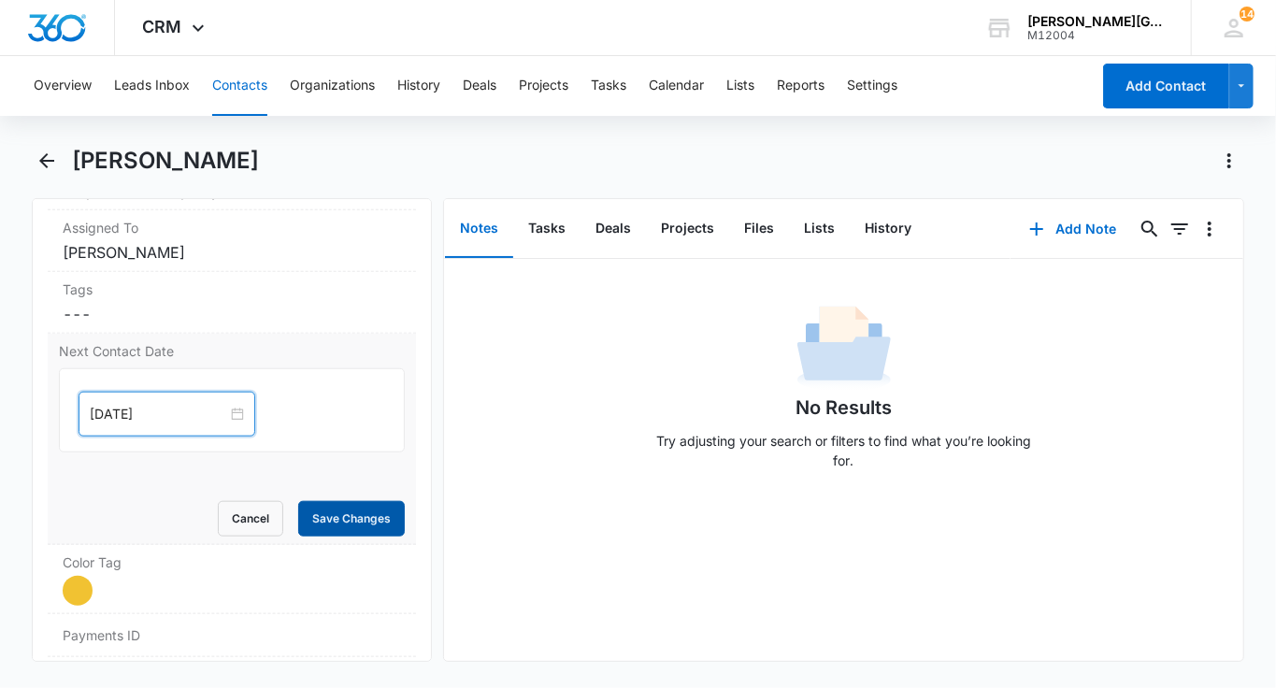
click at [330, 512] on button "Save Changes" at bounding box center [351, 519] width 107 height 36
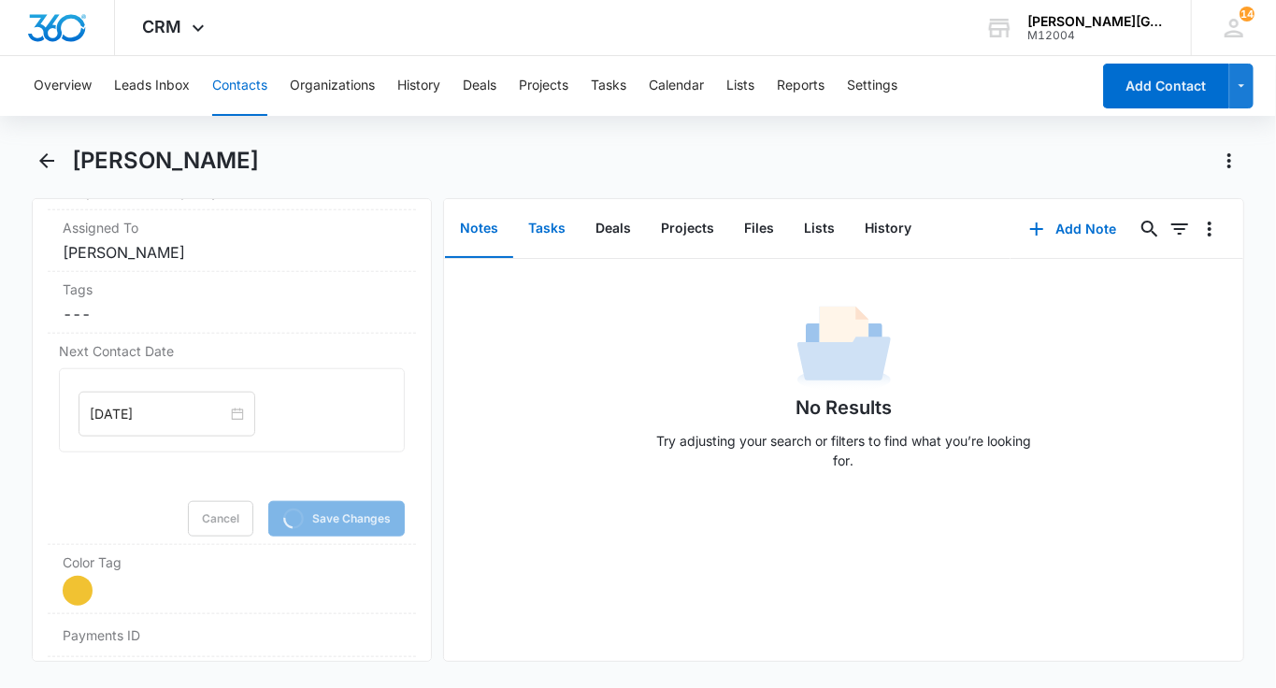
click at [554, 227] on button "Tasks" at bounding box center [546, 229] width 67 height 58
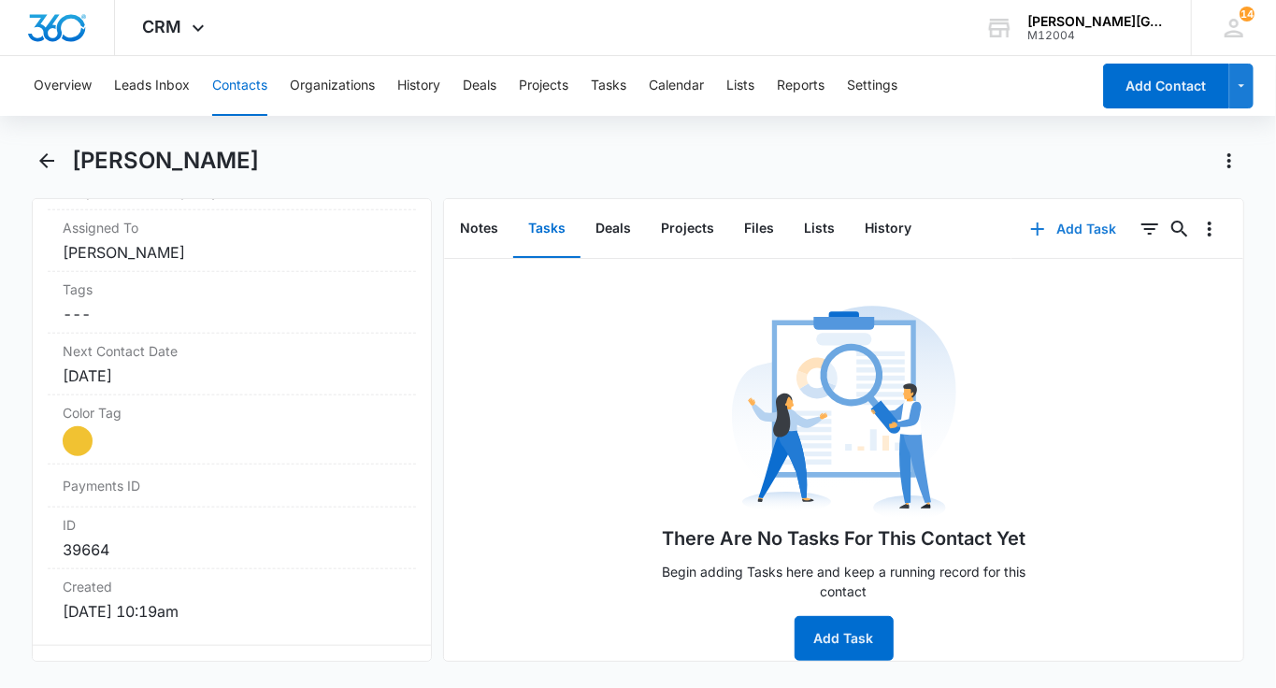
click at [1051, 244] on button "Add Task" at bounding box center [1072, 229] width 123 height 45
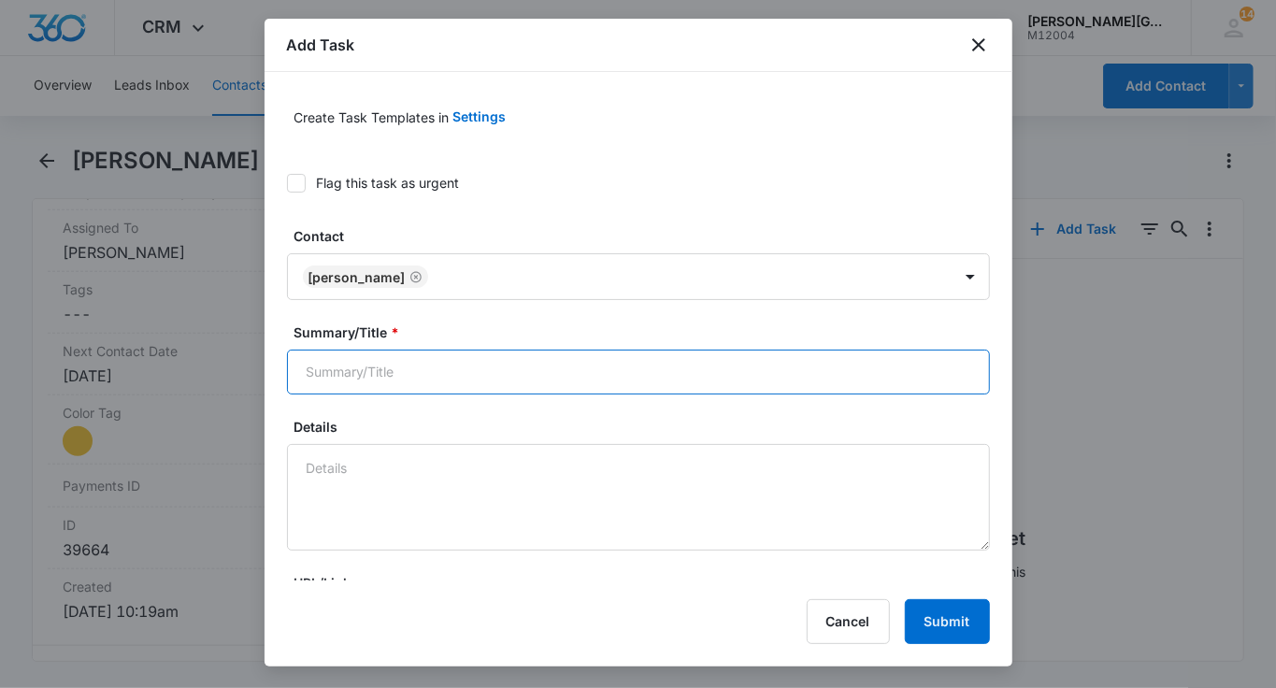
click at [508, 361] on input "Summary/Title *" at bounding box center [638, 372] width 703 height 45
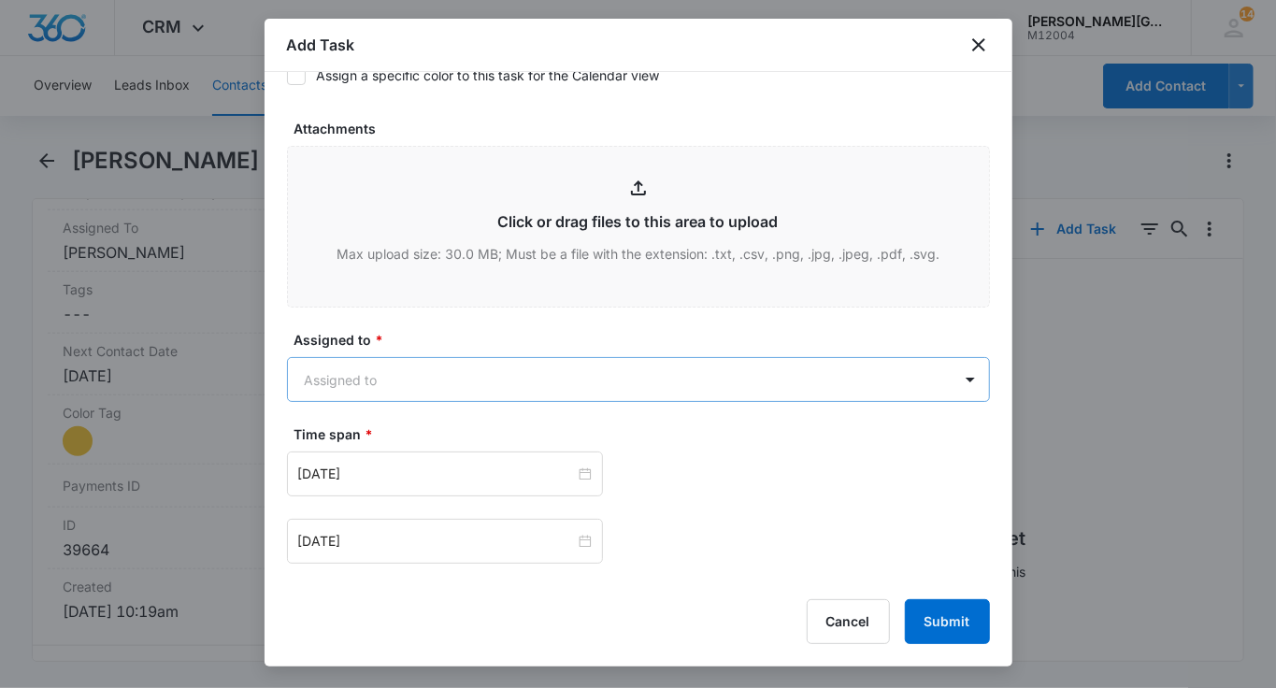
type input "follow up"
click at [438, 381] on body "CRM Apps Reputation Websites Forms CRM Email Social Shop Payments POS Content A…" at bounding box center [638, 344] width 1276 height 688
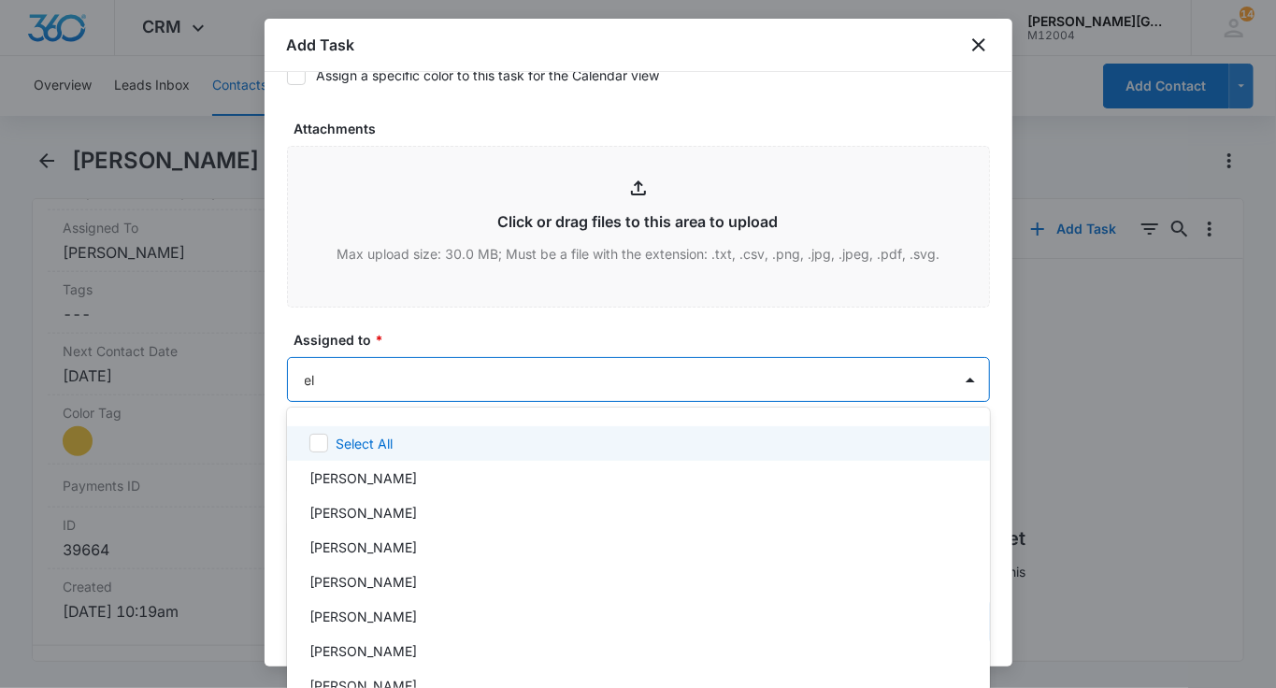
type input "eli"
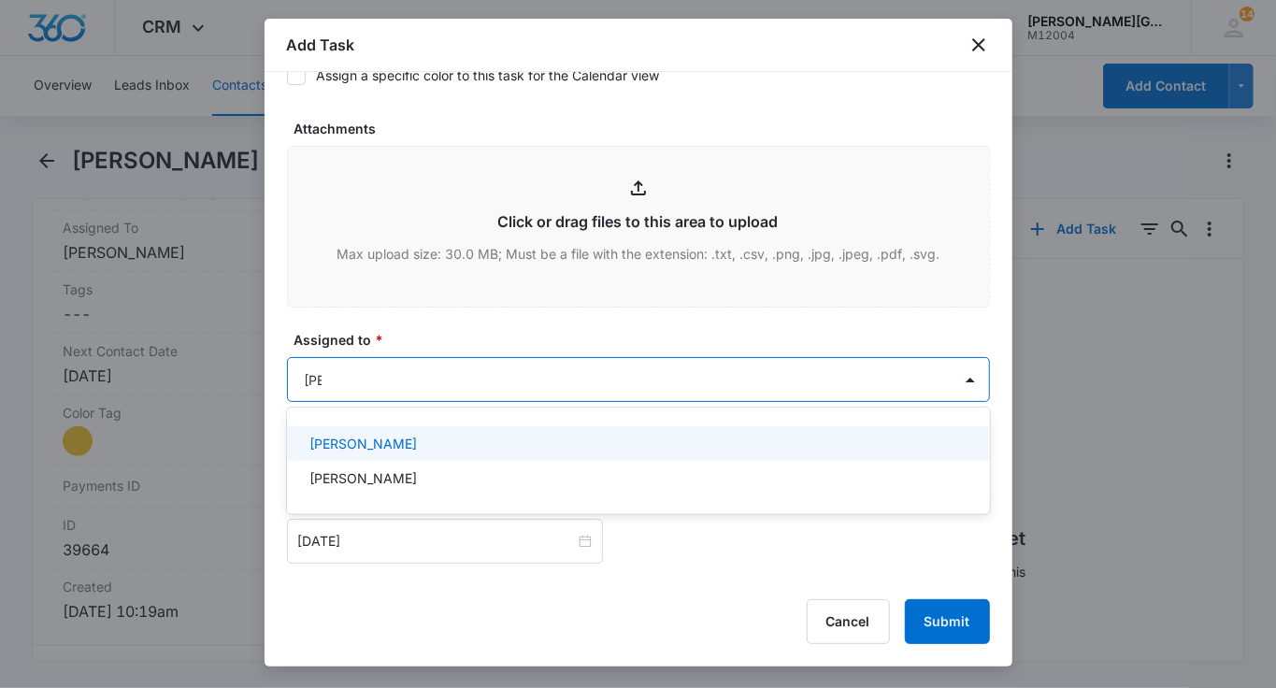
click at [417, 443] on p "[PERSON_NAME]" at bounding box center [363, 444] width 108 height 20
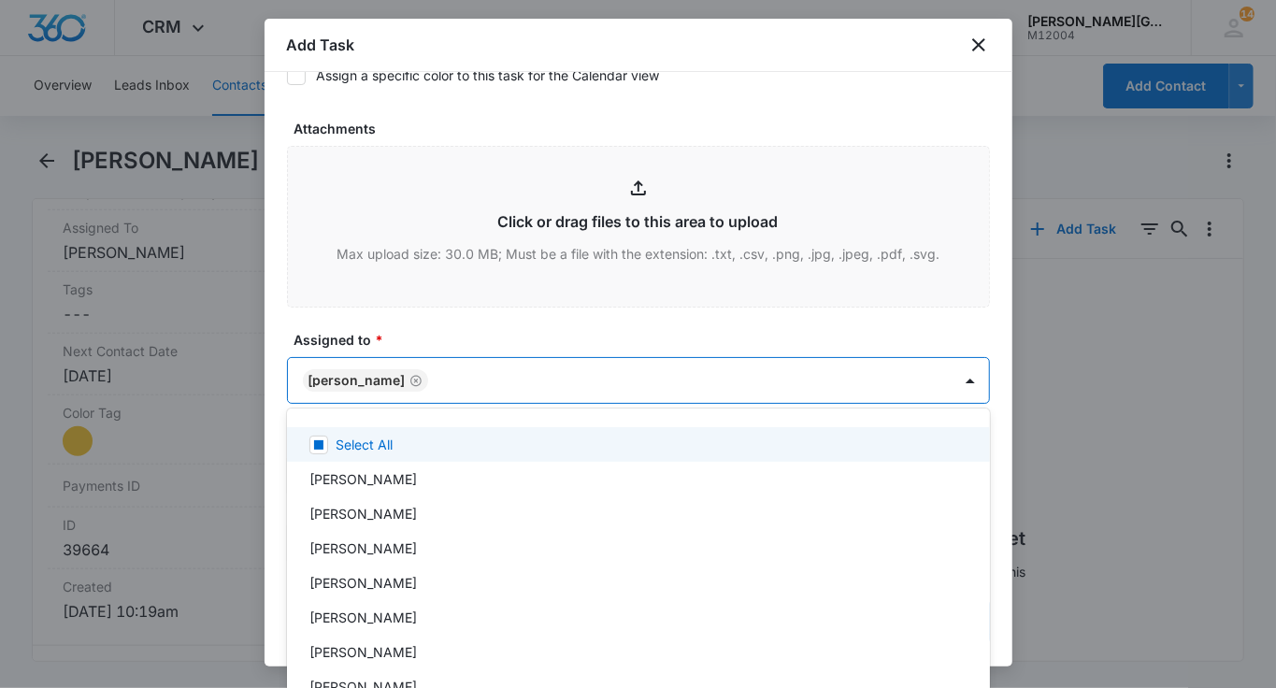
click at [448, 358] on div at bounding box center [638, 344] width 1276 height 688
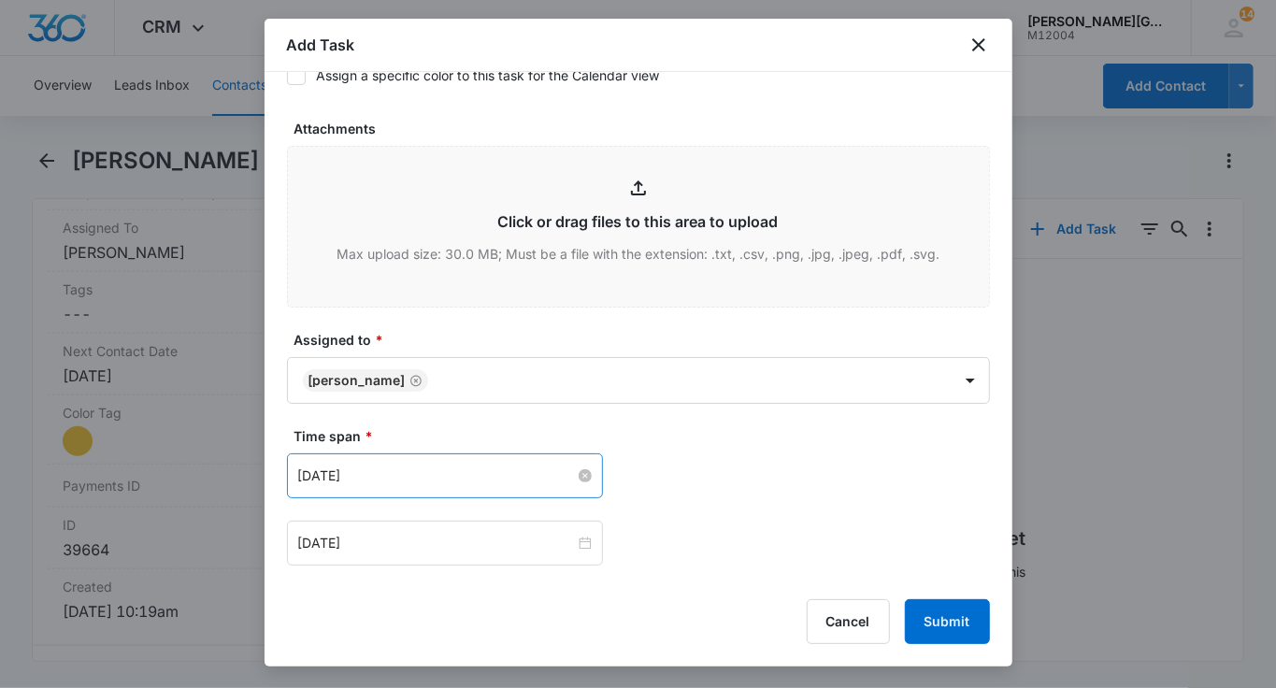
click at [372, 477] on input "Oct 9, 2025" at bounding box center [436, 476] width 277 height 21
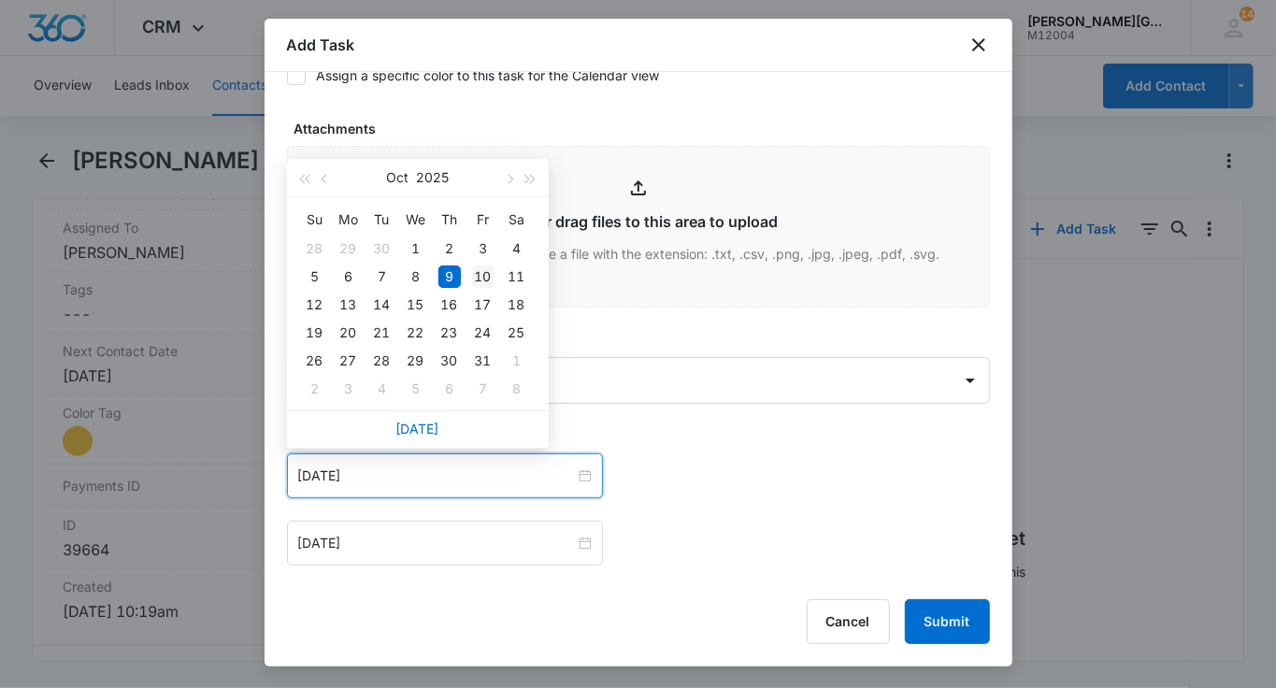
type input "Oct 10, 2025"
click at [483, 272] on div "10" at bounding box center [483, 276] width 22 height 22
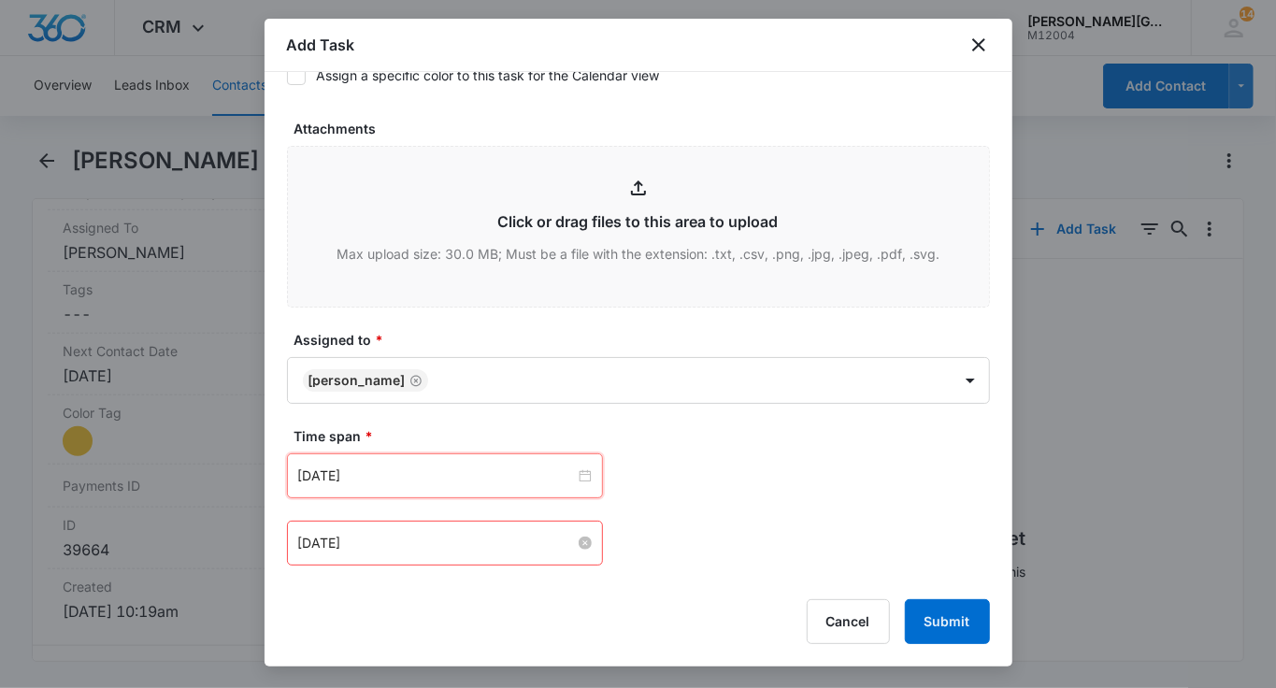
click at [367, 538] on input "Oct 9, 2025" at bounding box center [436, 543] width 277 height 21
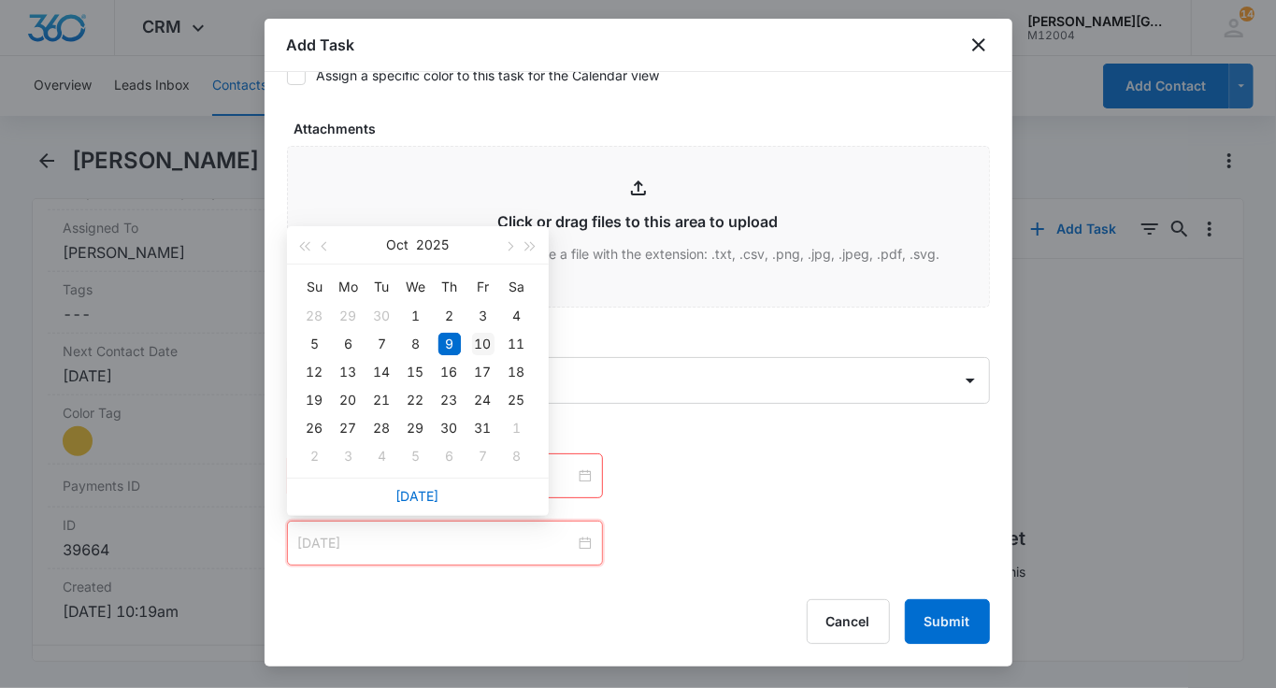
type input "Oct 10, 2025"
click at [478, 352] on div "10" at bounding box center [483, 344] width 22 height 22
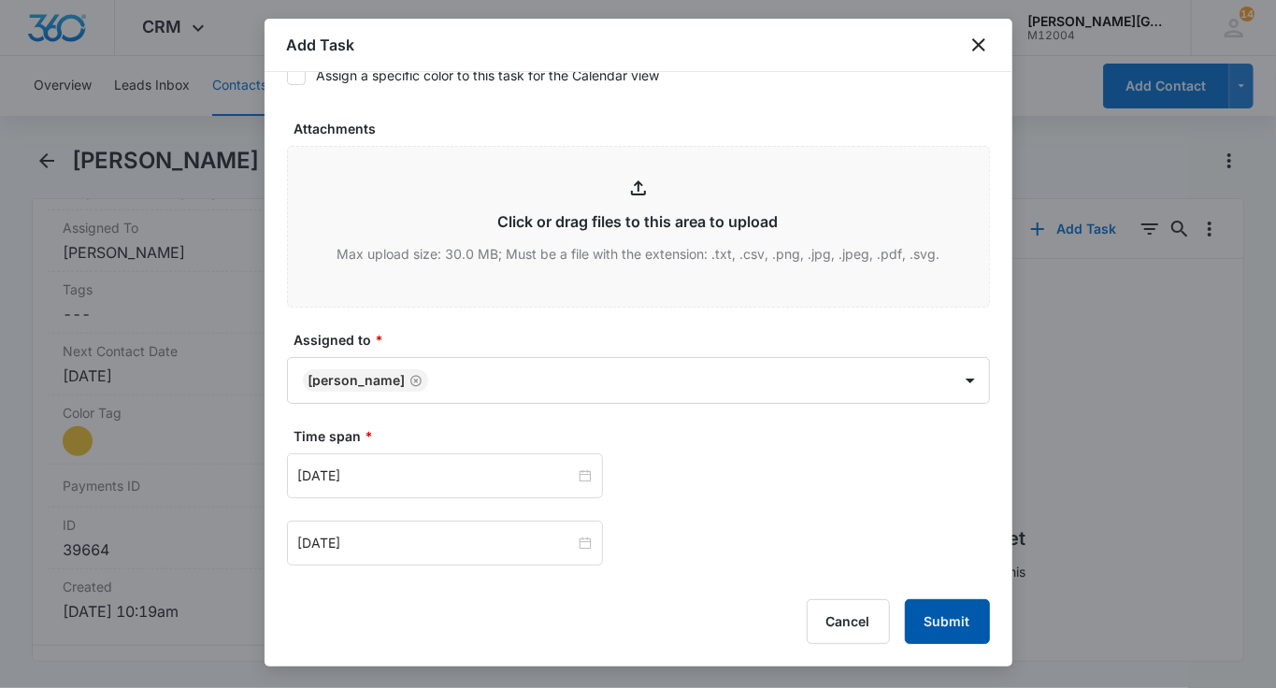
click at [974, 612] on button "Submit" at bounding box center [947, 621] width 85 height 45
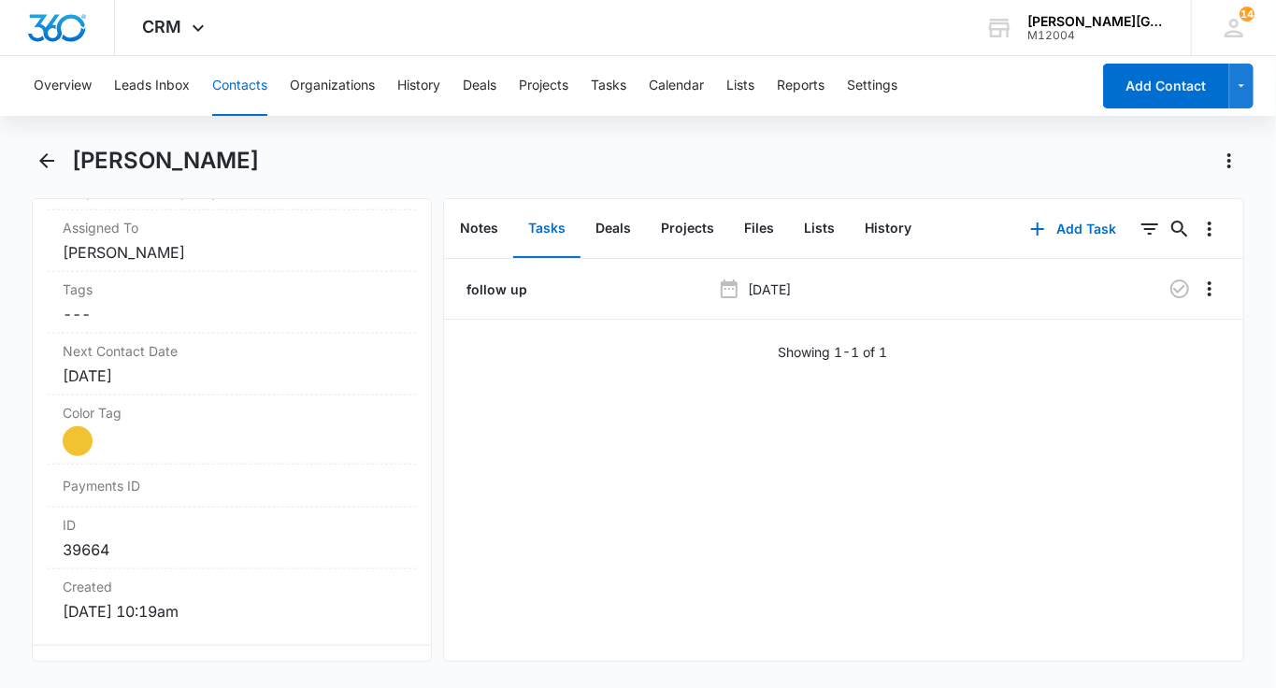
click at [262, 101] on button "Contacts" at bounding box center [239, 86] width 55 height 60
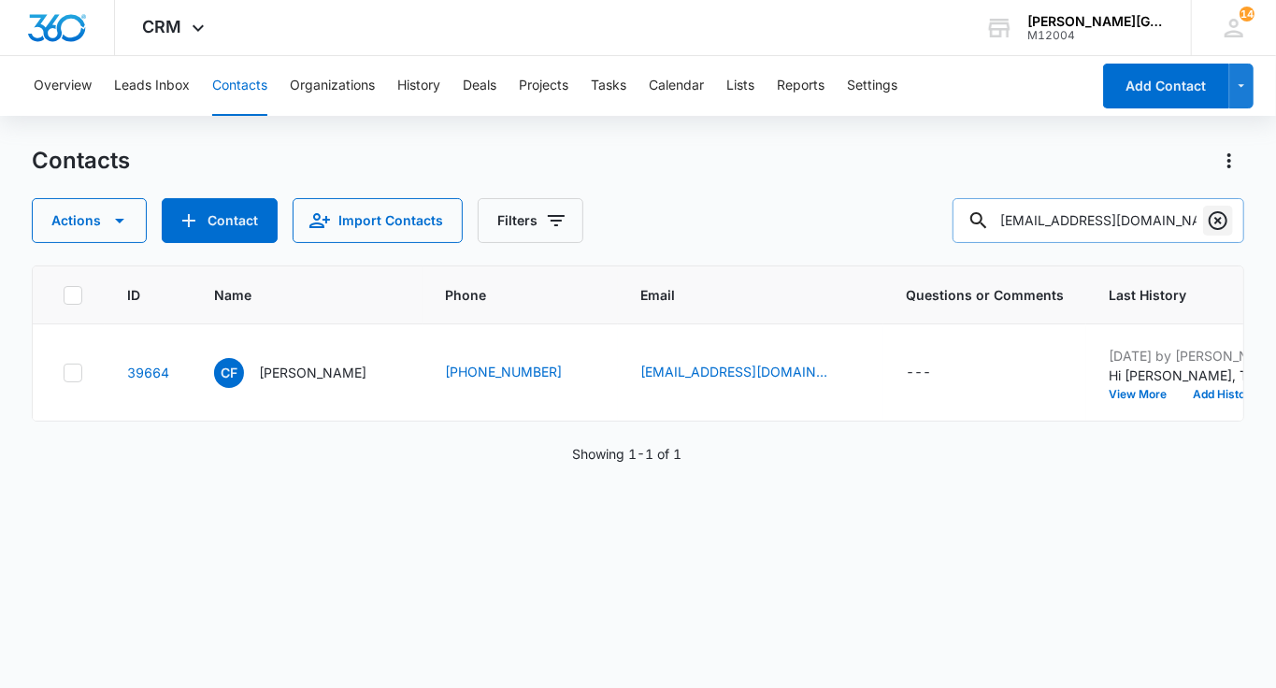
click at [1222, 230] on icon "Clear" at bounding box center [1218, 220] width 22 height 22
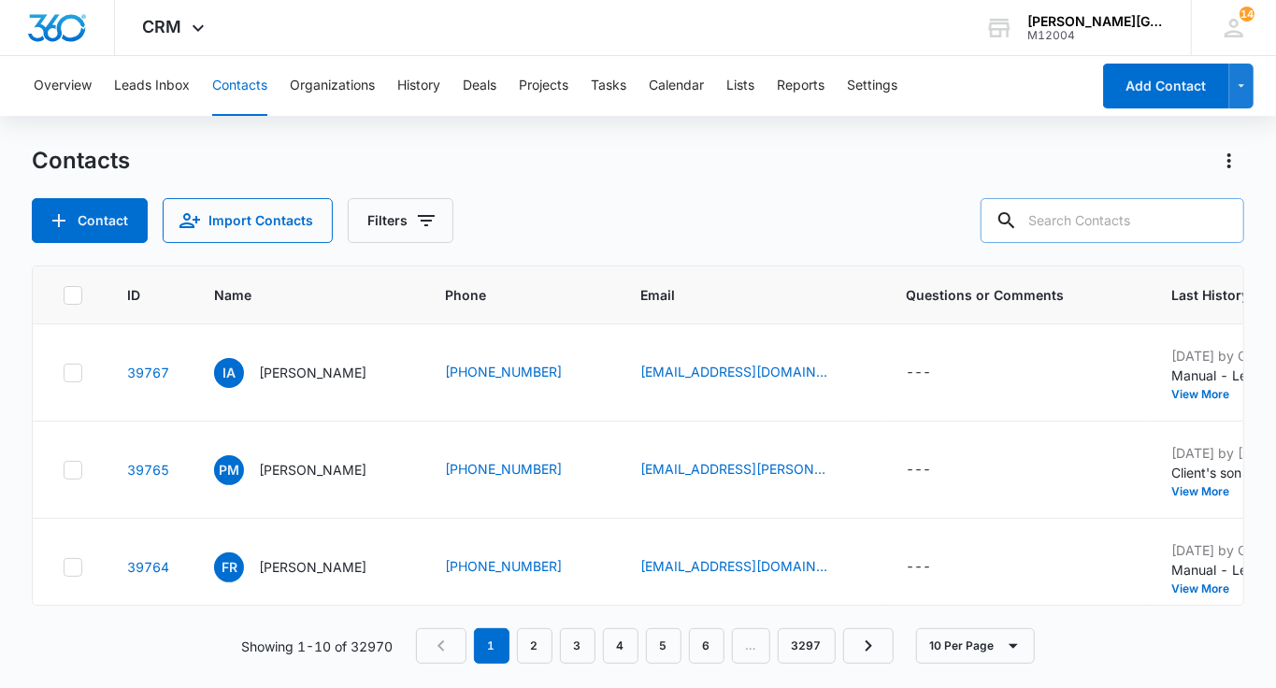
paste input "Chester Fung <chesterfung@gmail.com>"
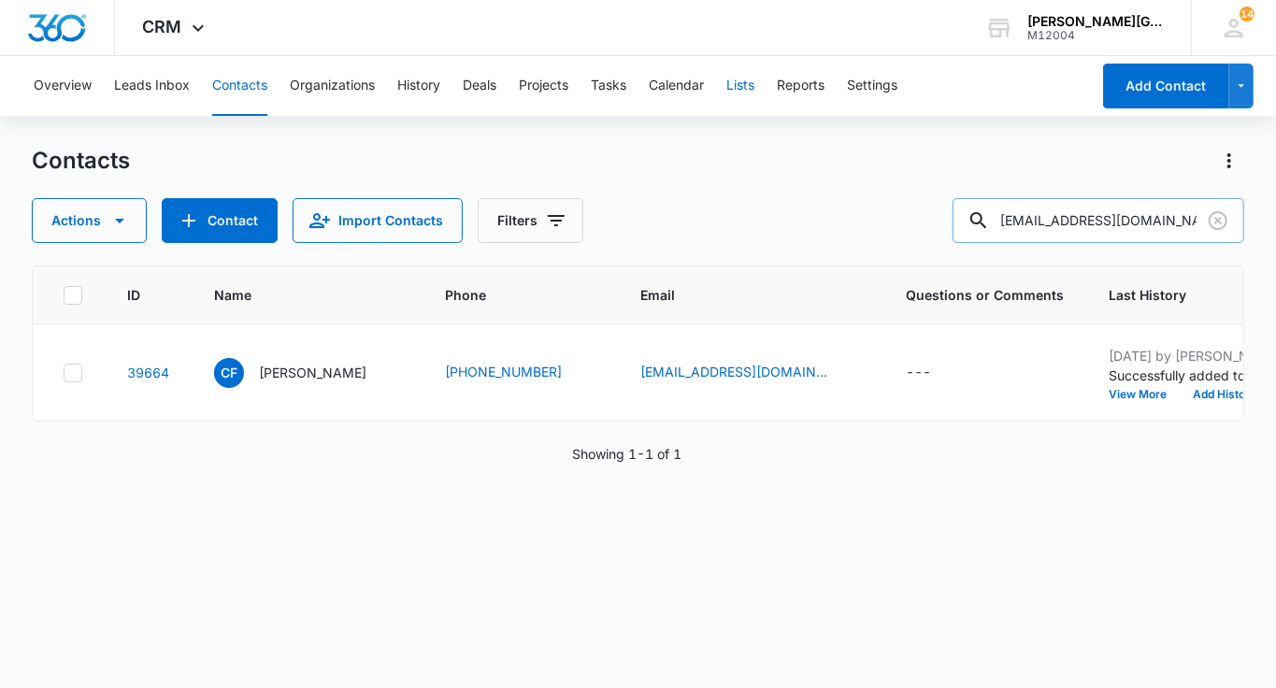
type input "chesterfung@gmail.com"
click at [1180, 400] on button "Add History" at bounding box center [1225, 394] width 90 height 11
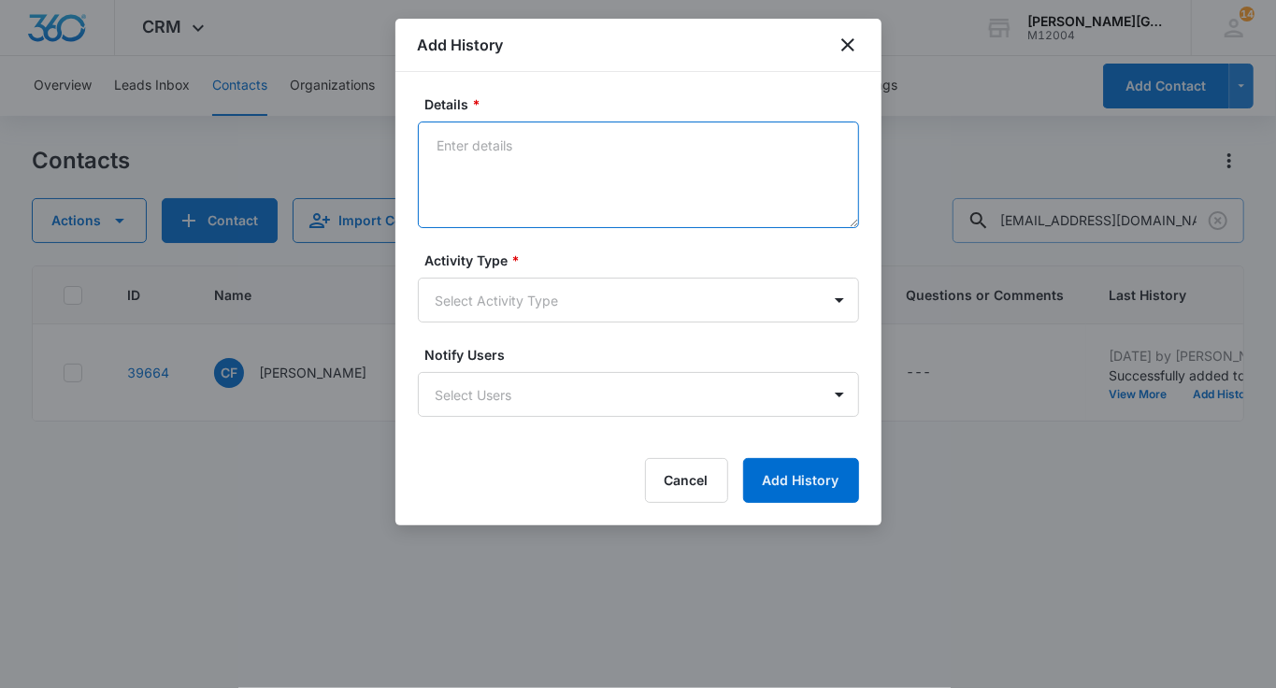
click at [673, 161] on textarea "Details *" at bounding box center [638, 175] width 441 height 107
paste textarea "Hi Chester, Hope this email finds you well! We look forward to seeing Caiden fo…"
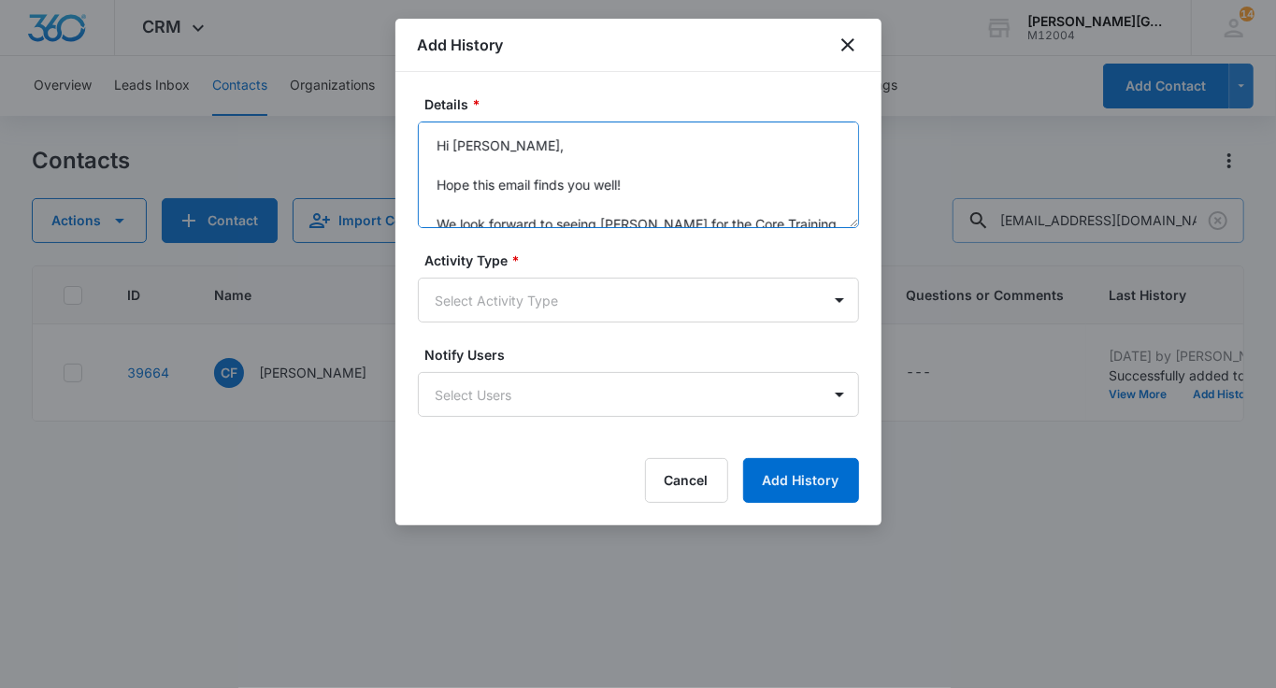
scroll to position [201, 0]
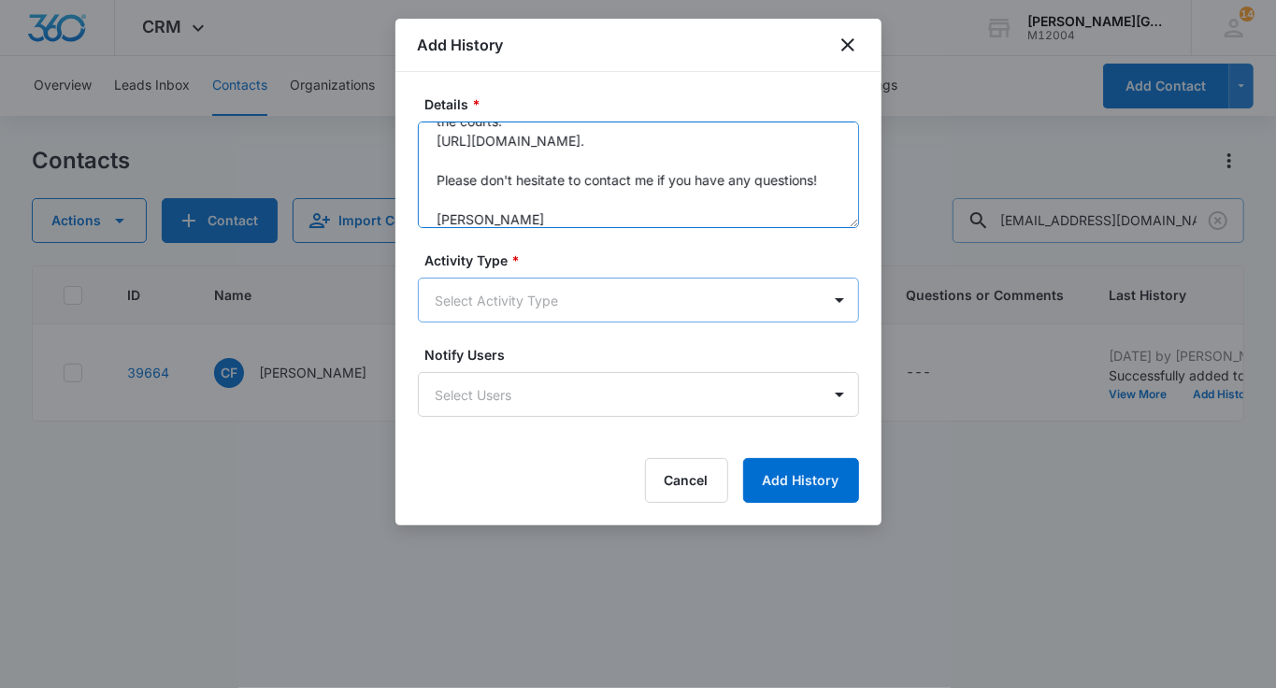
type textarea "Hi Chester, Hope this email finds you well! We look forward to seeing Caiden fo…"
click at [579, 301] on body "CRM Apps Reputation Websites Forms CRM Email Social Shop Payments POS Content A…" at bounding box center [638, 344] width 1276 height 688
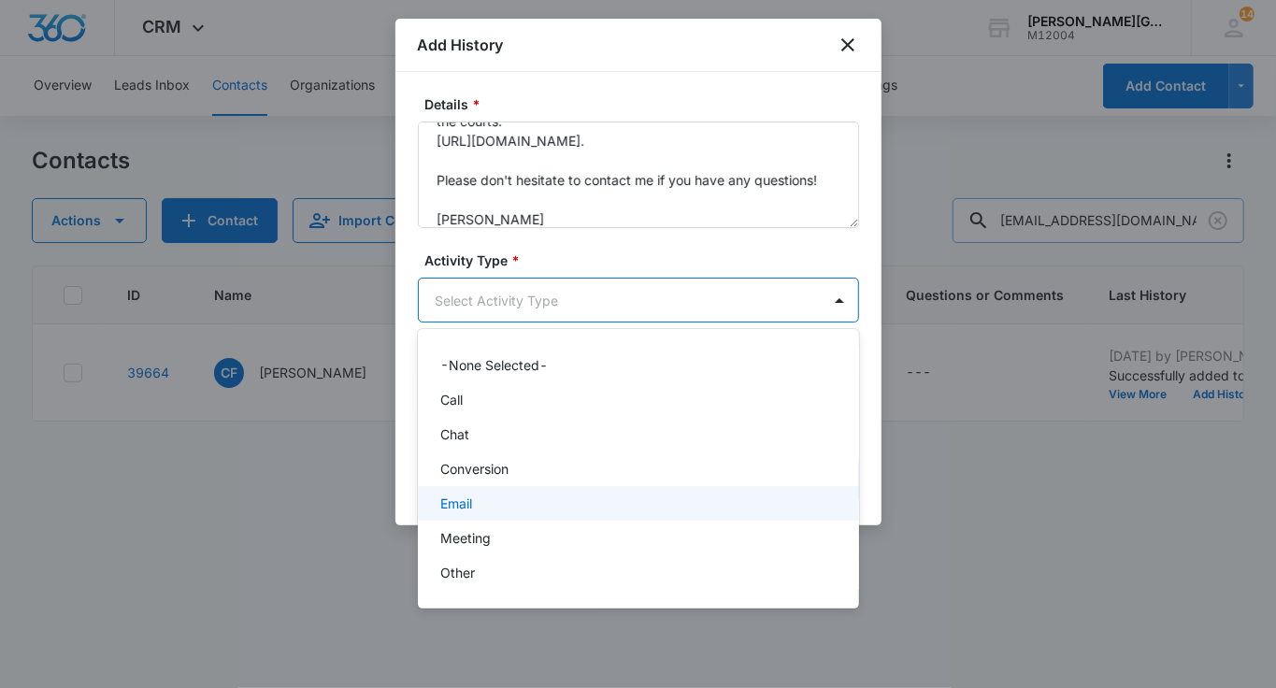
click at [506, 503] on div "Email" at bounding box center [636, 504] width 393 height 20
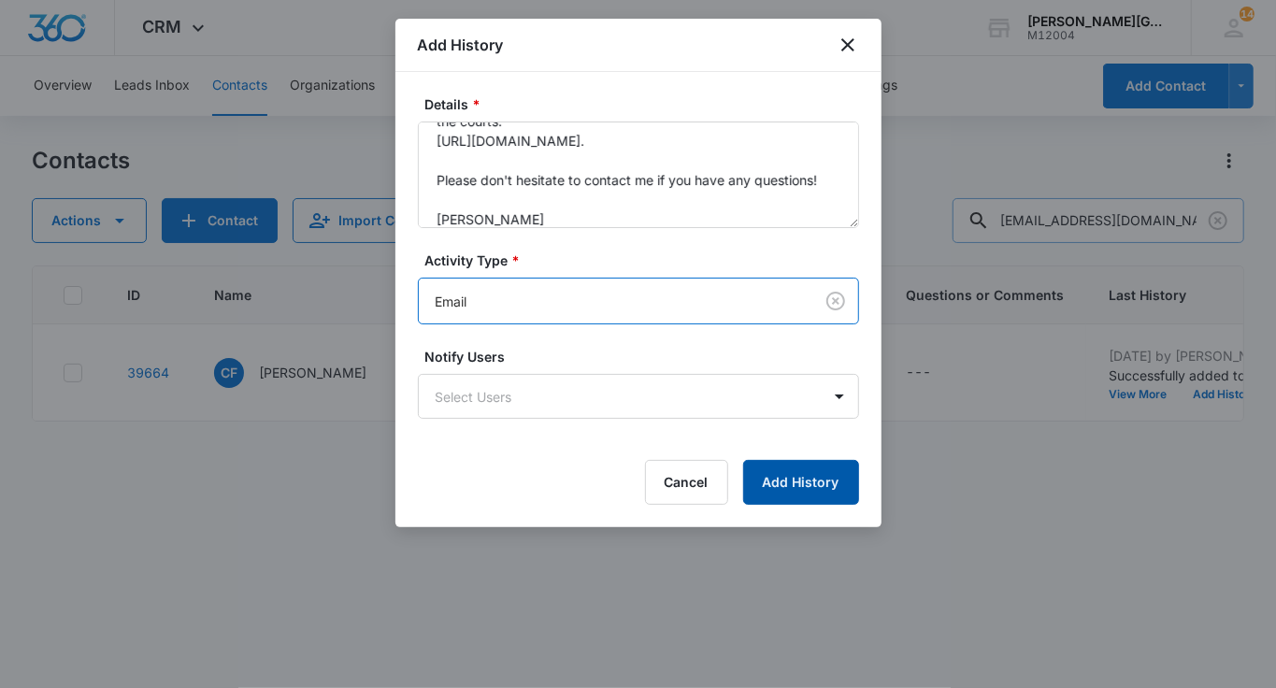
click at [799, 469] on button "Add History" at bounding box center [801, 482] width 116 height 45
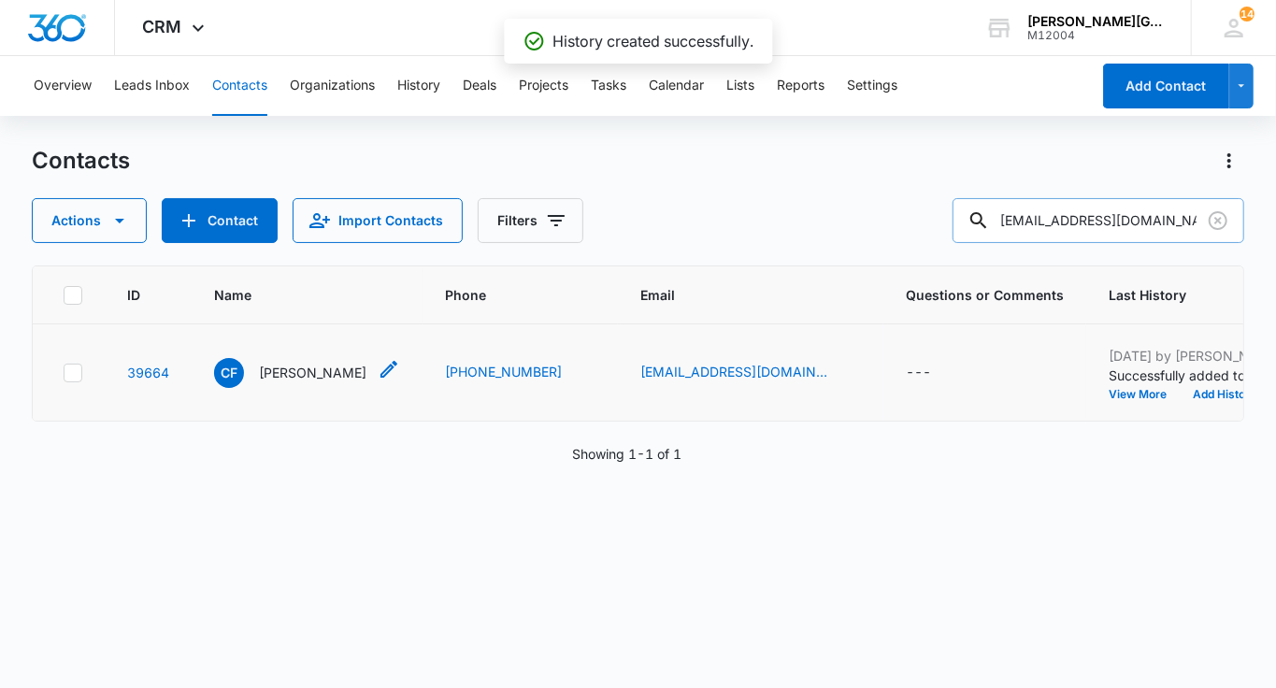
click at [275, 382] on p "Caiden Fung" at bounding box center [313, 373] width 108 height 20
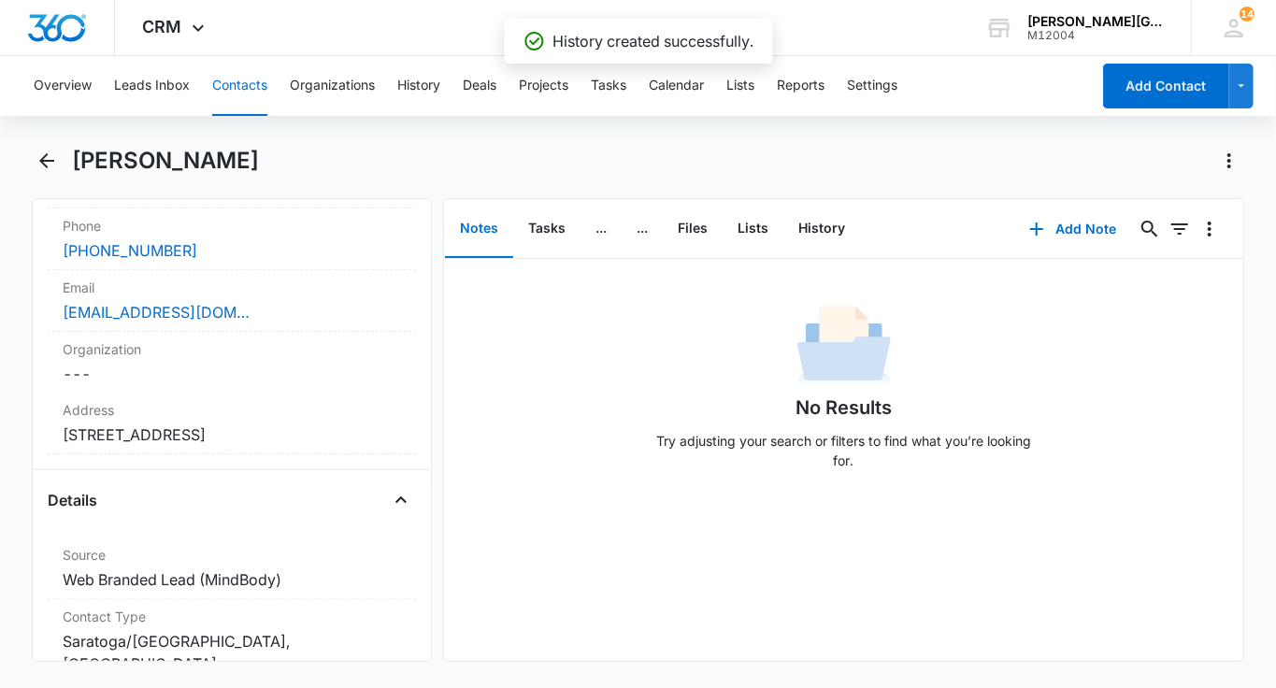
scroll to position [864, 0]
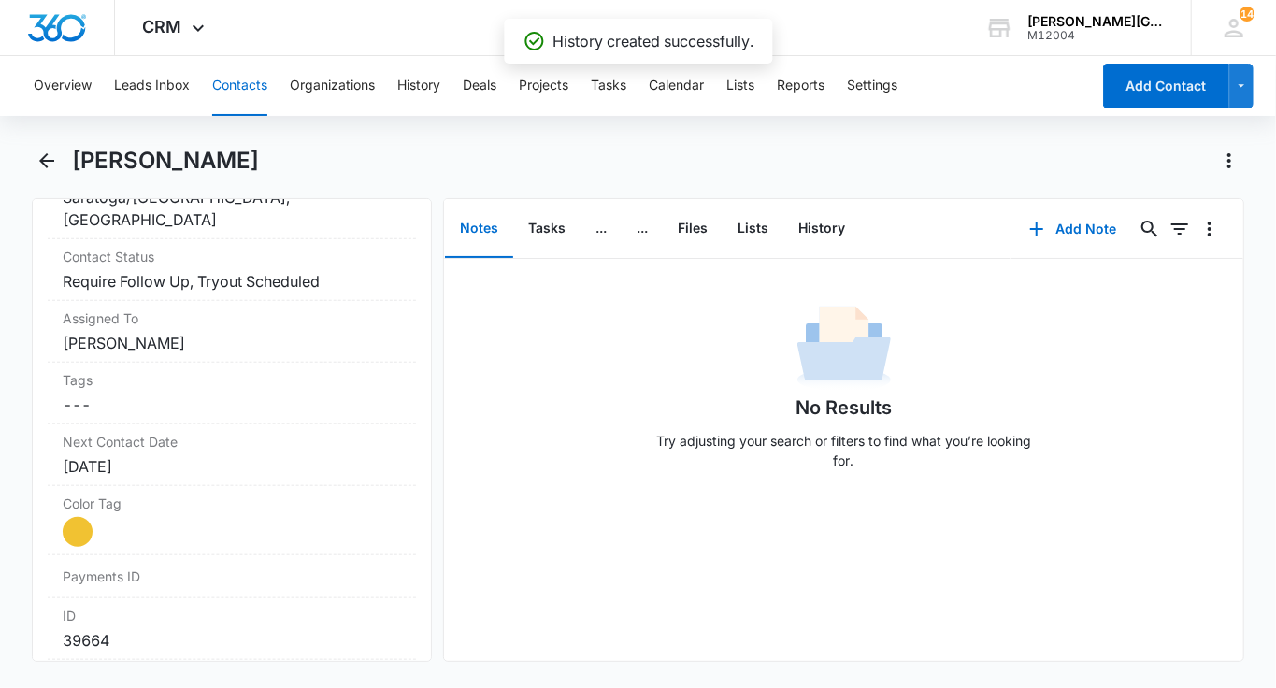
click at [248, 65] on button "Contacts" at bounding box center [239, 86] width 55 height 60
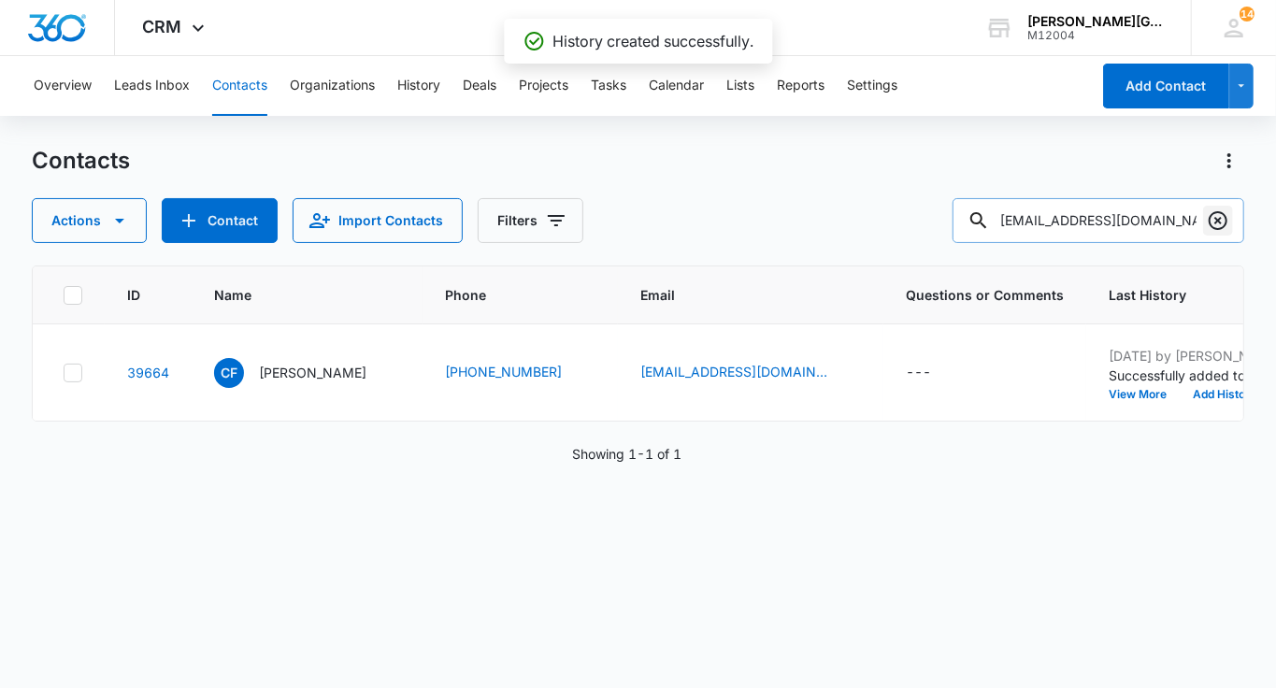
click at [1221, 217] on icon "Clear" at bounding box center [1218, 220] width 22 height 22
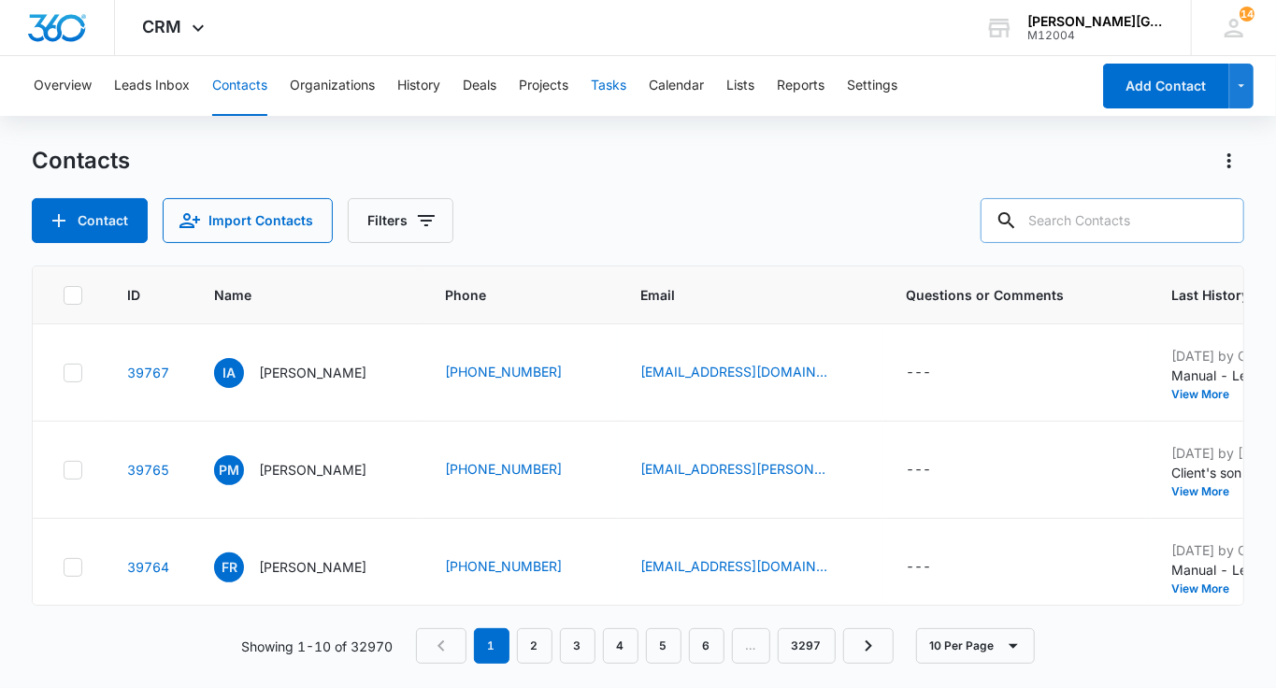
click at [616, 93] on button "Tasks" at bounding box center [609, 86] width 36 height 60
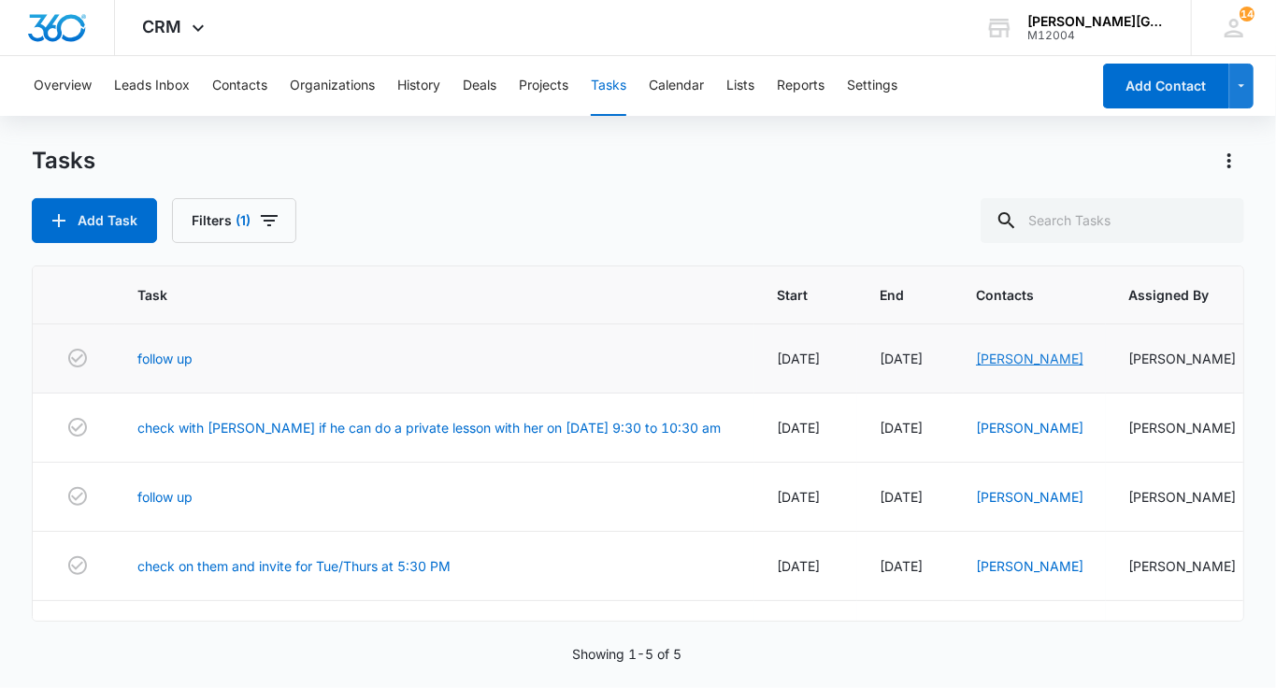
click at [976, 360] on link "Jackson Bradley" at bounding box center [1030, 359] width 108 height 16
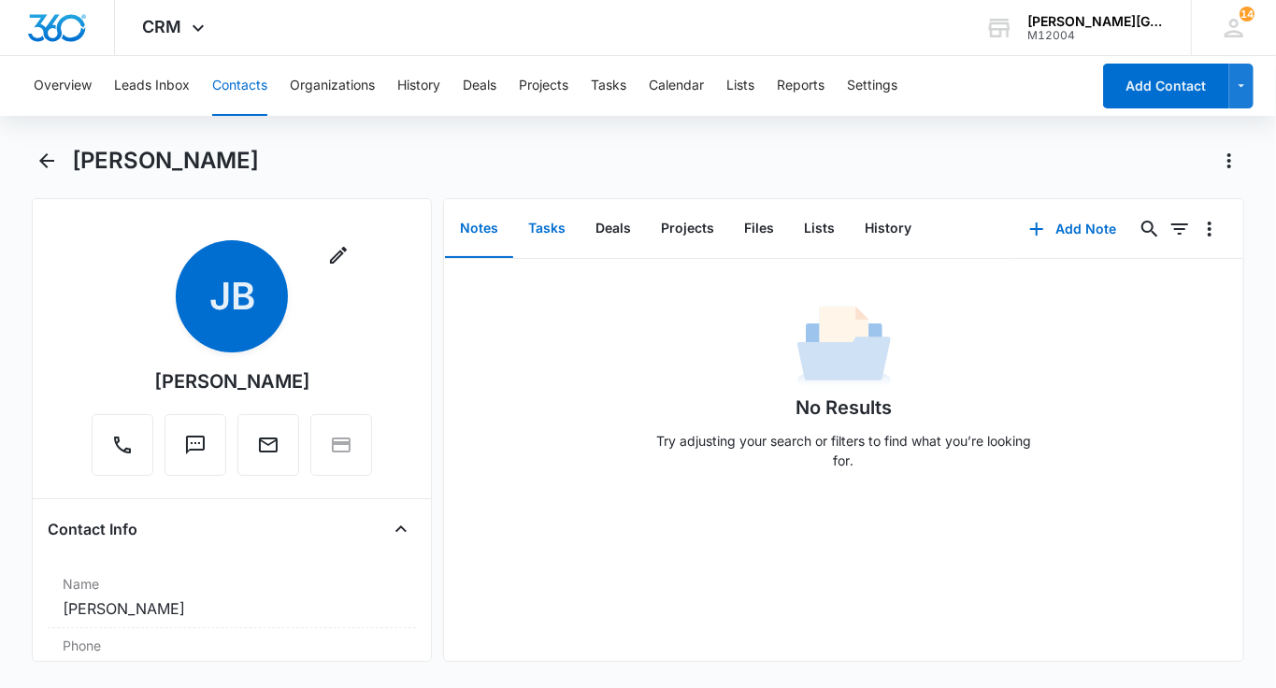
click at [537, 246] on button "Tasks" at bounding box center [546, 229] width 67 height 58
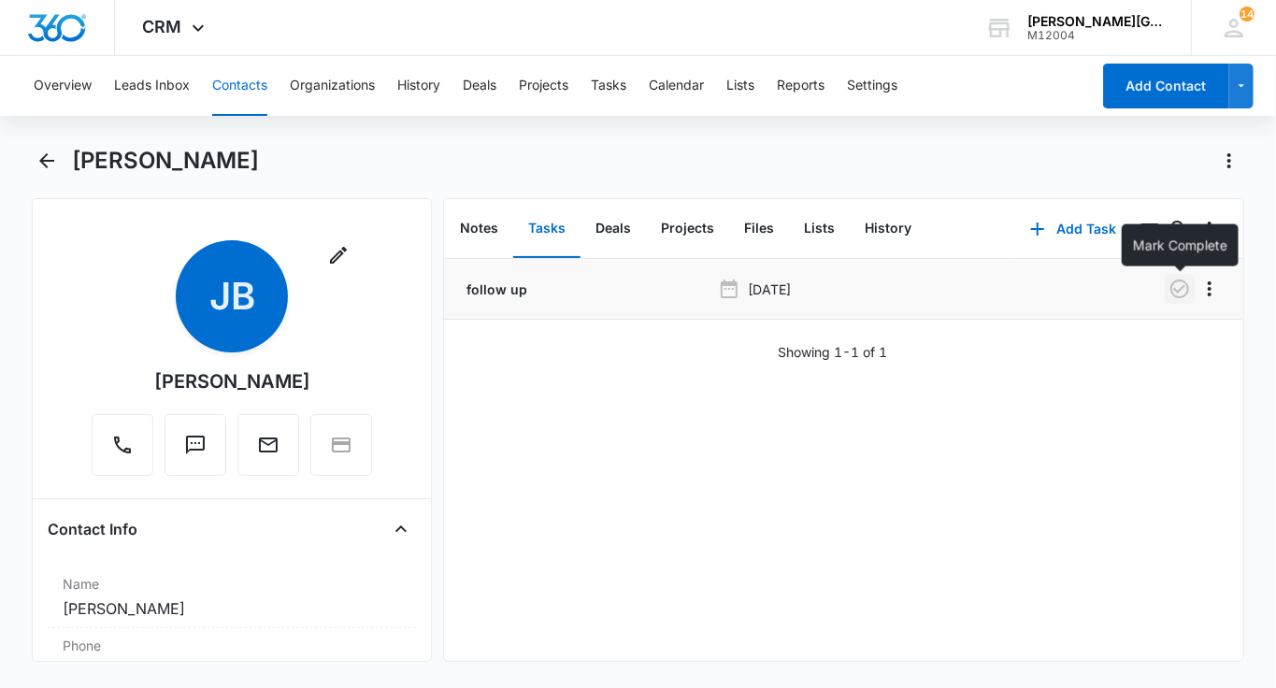
click at [1183, 285] on icon "button" at bounding box center [1180, 289] width 22 height 22
click at [893, 234] on button "History" at bounding box center [888, 229] width 77 height 58
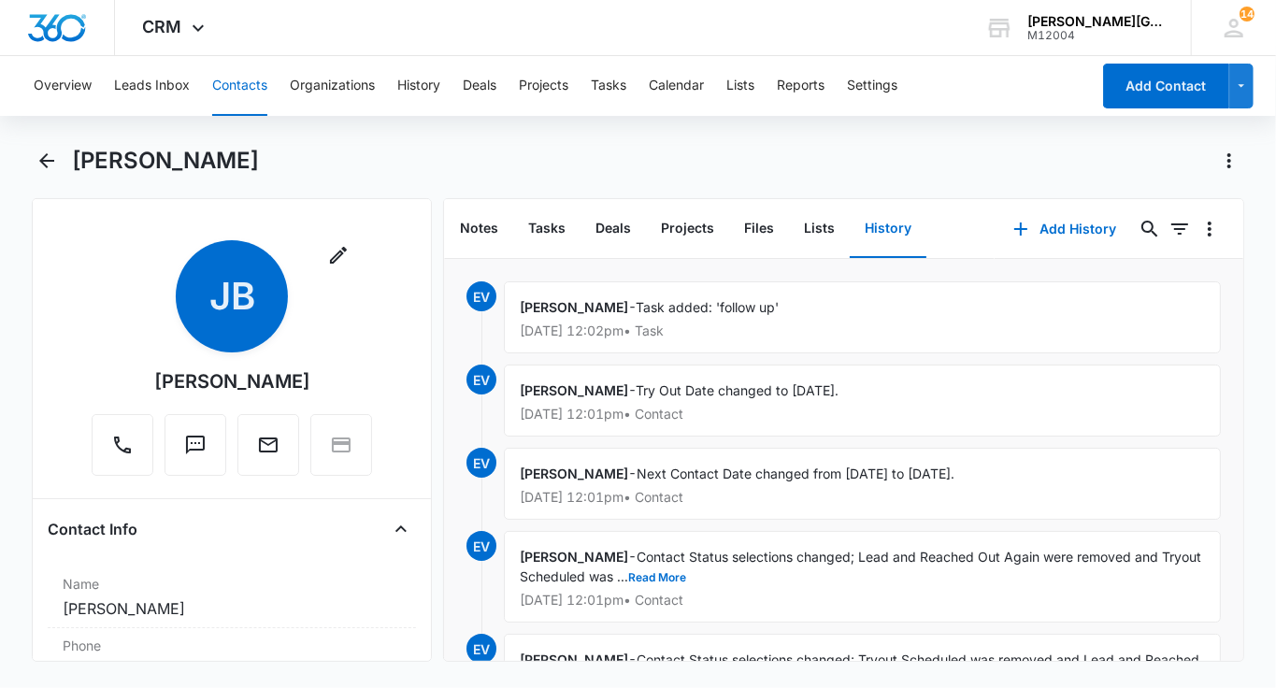
click at [965, 226] on div "Notes Tasks Deals Projects Files Lists History" at bounding box center [719, 229] width 551 height 60
click at [1039, 237] on button "Add History" at bounding box center [1065, 229] width 140 height 45
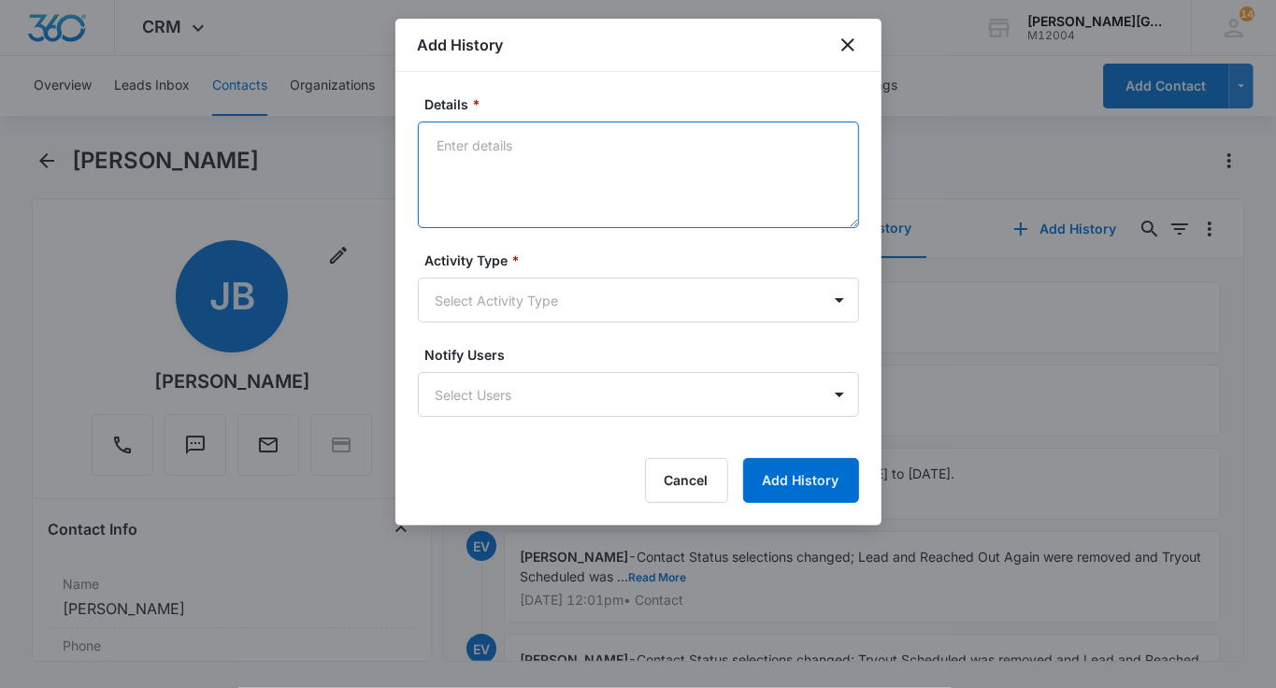
click at [538, 188] on textarea "Details *" at bounding box center [638, 175] width 441 height 107
paste textarea "Hello Sarah, Hope you are having a wonderful day! Jackson had the Core Training…"
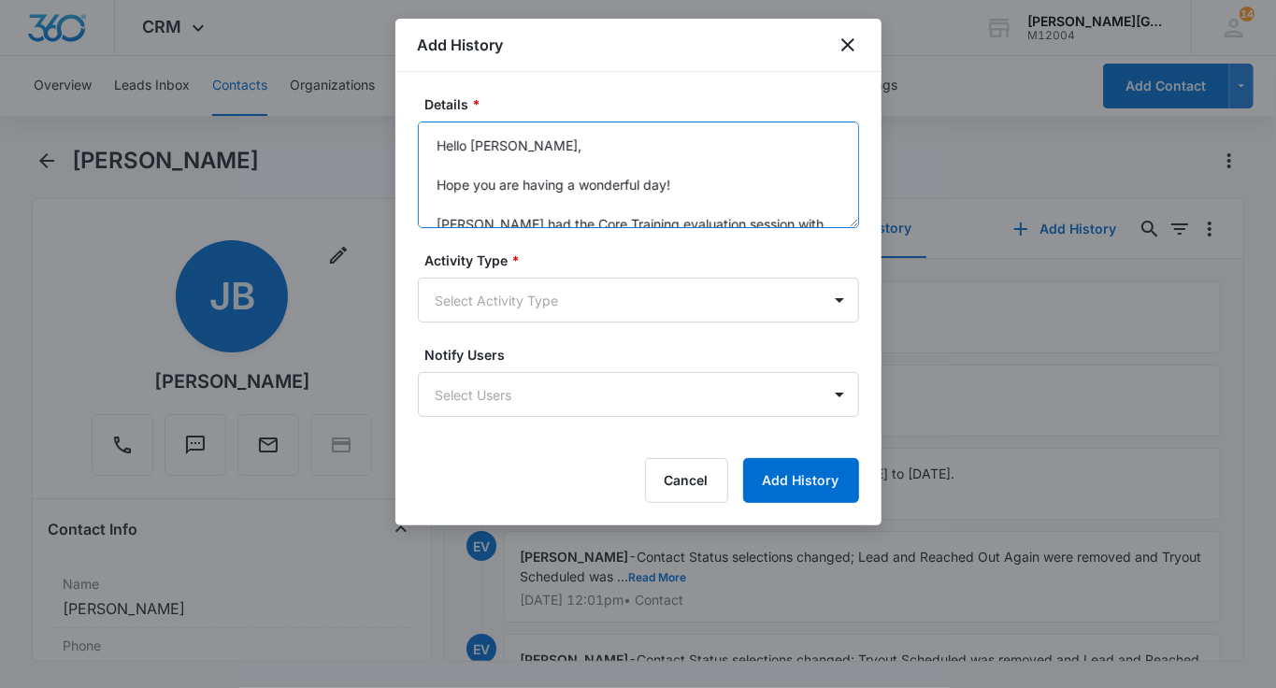
scroll to position [162, 0]
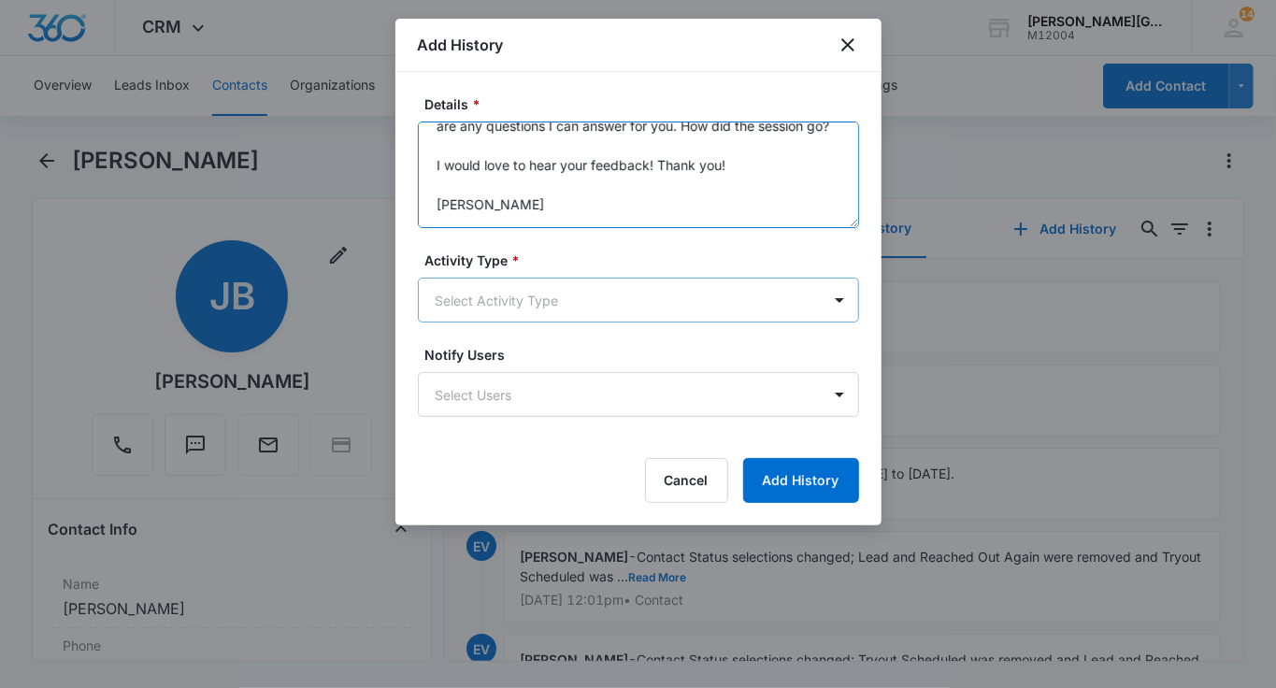
type textarea "Hello Sarah, Hope you are having a wonderful day! Jackson had the Core Training…"
click at [508, 301] on body "CRM Apps Reputation Websites Forms CRM Email Social Shop Payments POS Content A…" at bounding box center [638, 344] width 1276 height 688
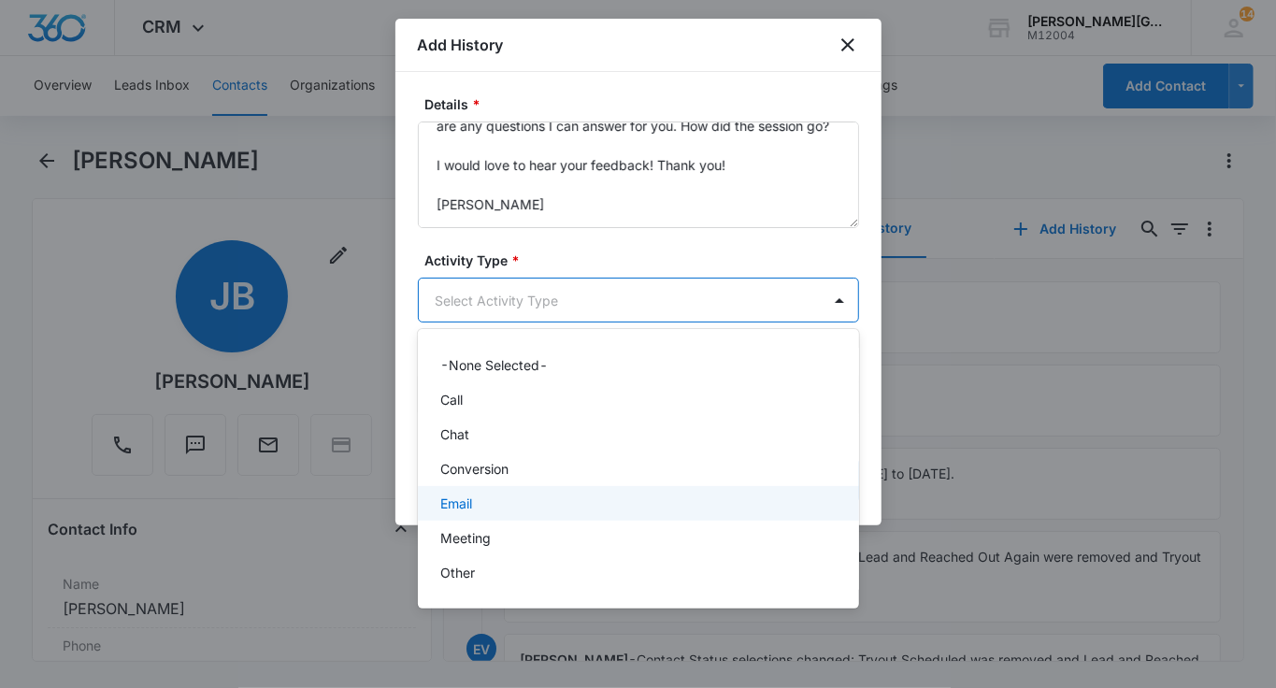
click at [488, 499] on div "Email" at bounding box center [636, 504] width 393 height 20
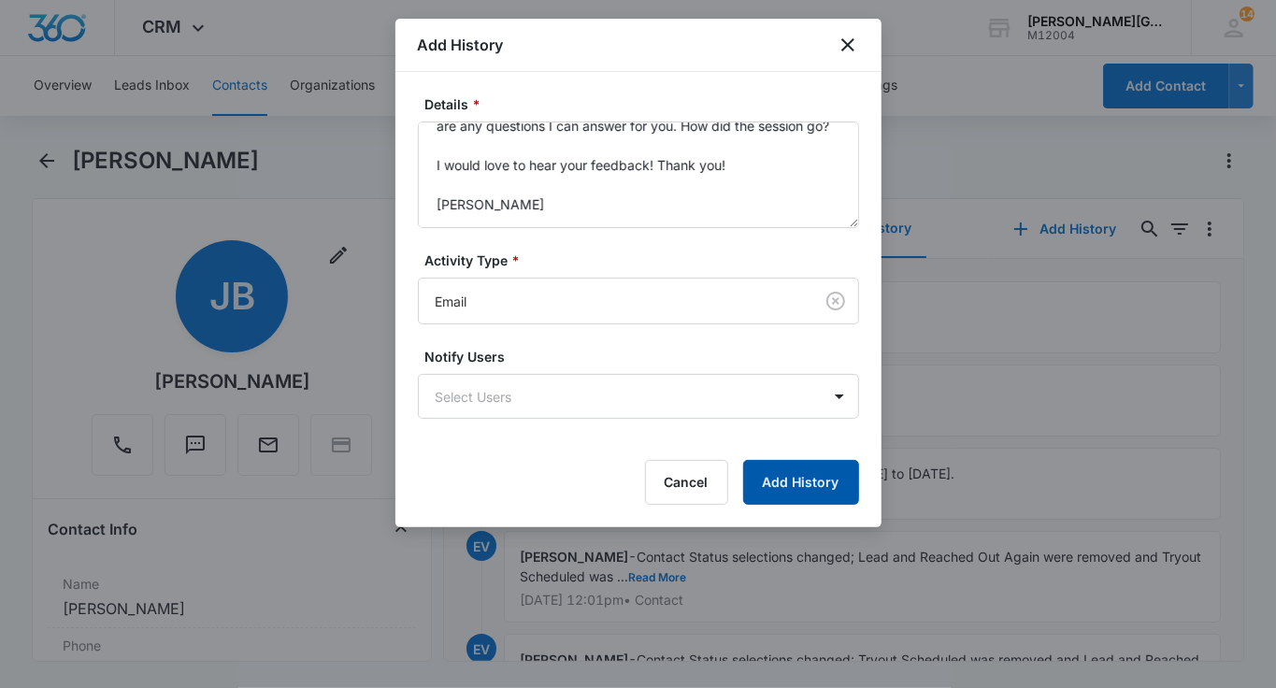
click at [831, 473] on button "Add History" at bounding box center [801, 482] width 116 height 45
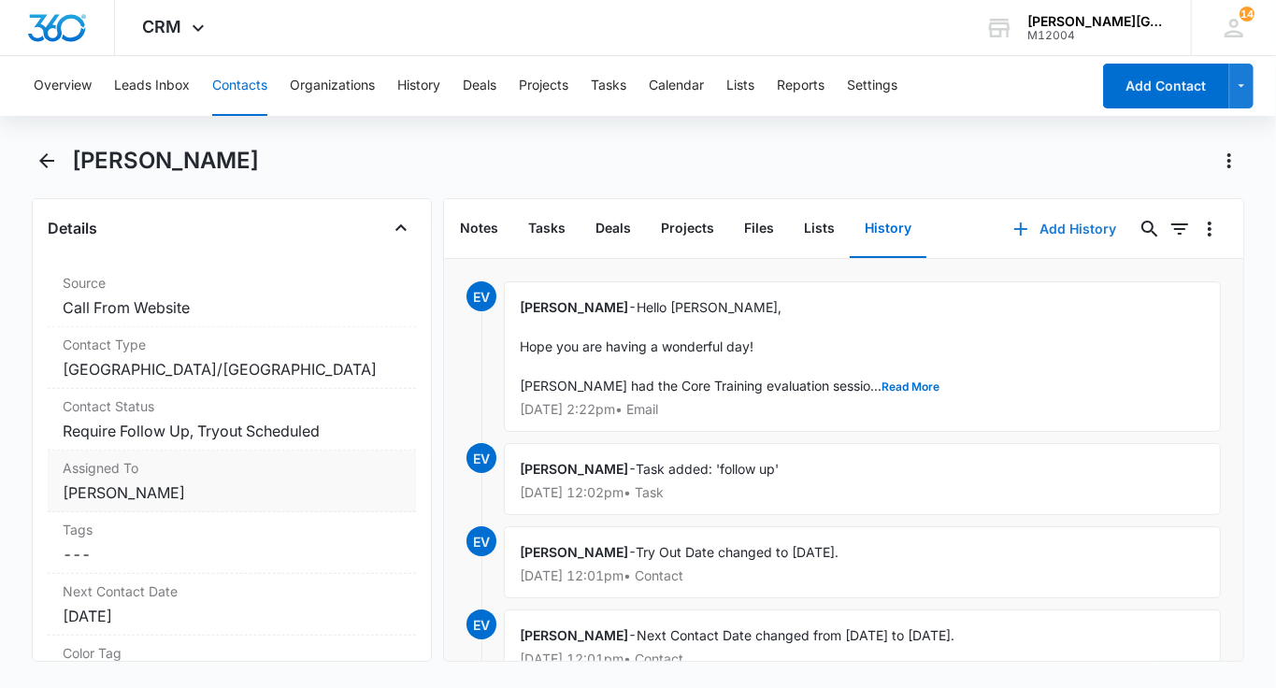
scroll to position [826, 0]
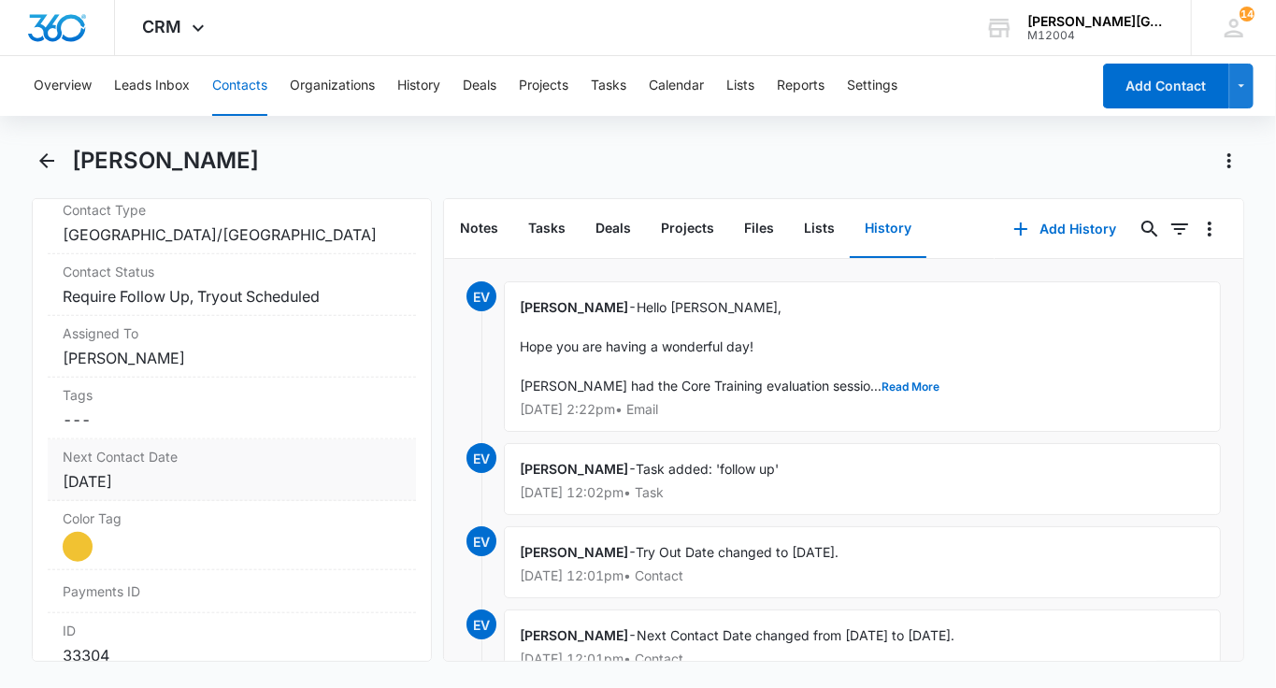
click at [139, 470] on div "Oct 8, 2025" at bounding box center [232, 481] width 338 height 22
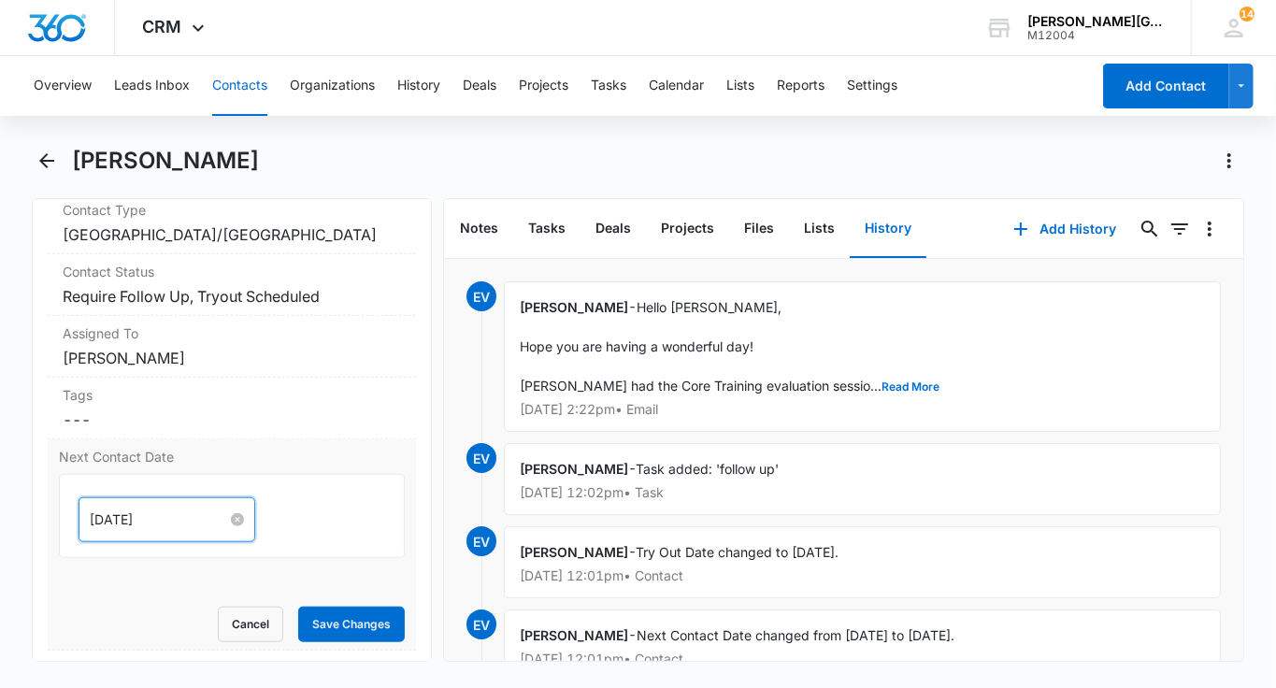
click at [126, 509] on input "Oct 8, 2025" at bounding box center [158, 519] width 137 height 21
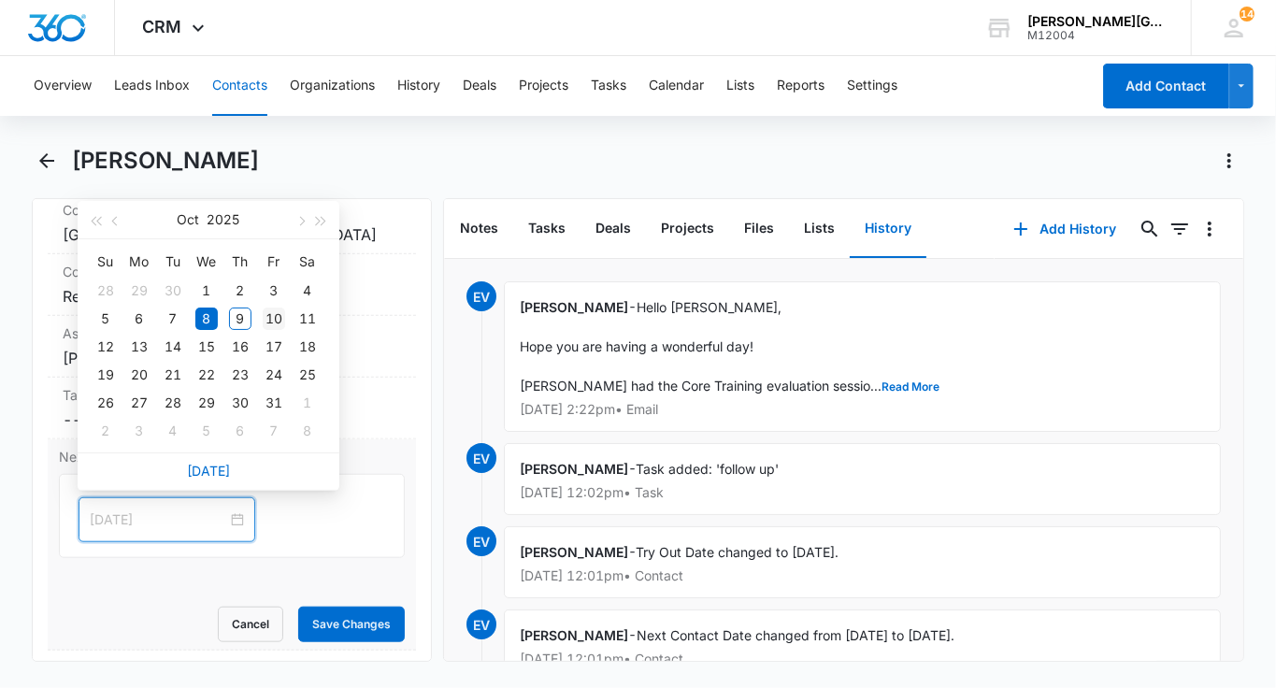
click at [270, 312] on div "10" at bounding box center [274, 319] width 22 height 22
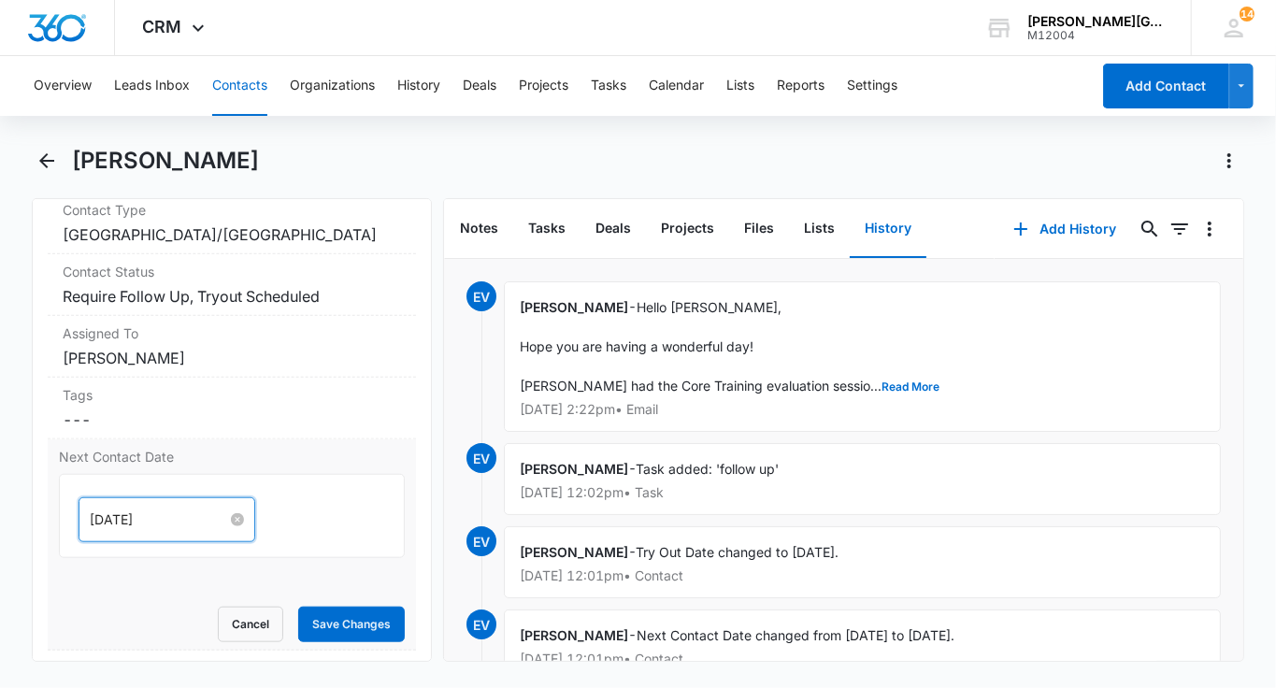
click at [135, 523] on input "Oct 10, 2025" at bounding box center [158, 519] width 137 height 21
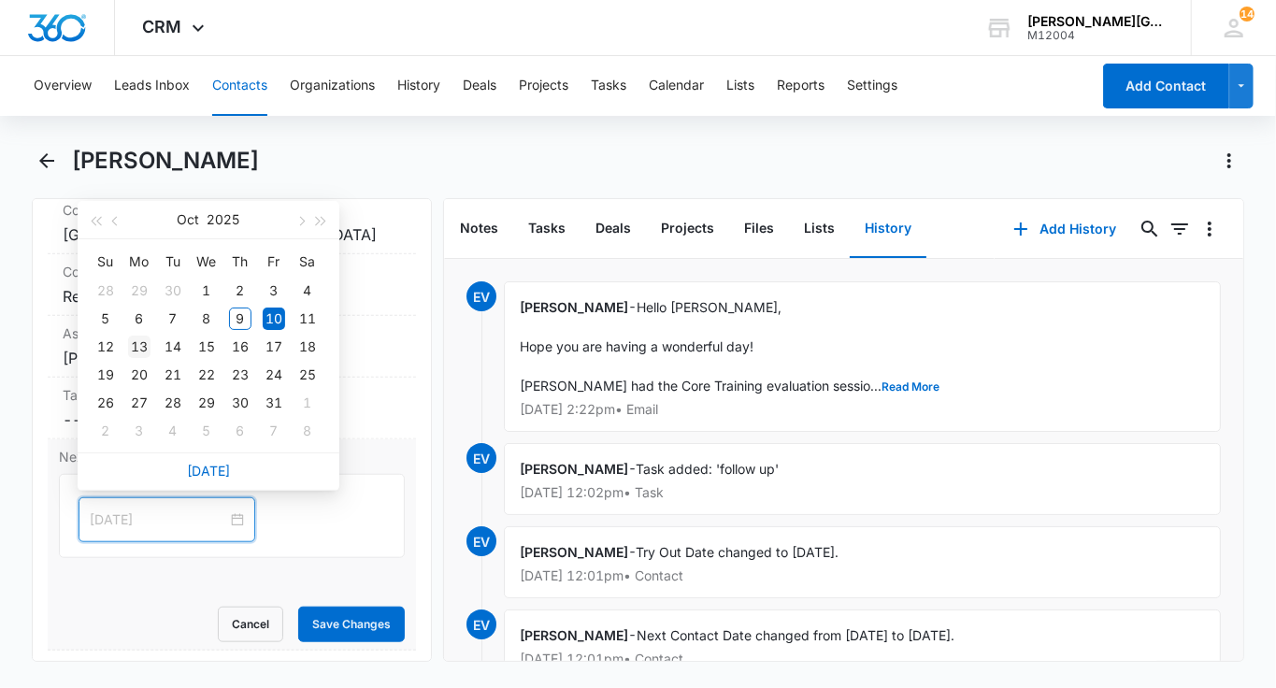
type input "Oct 13, 2025"
click at [142, 342] on div "13" at bounding box center [139, 347] width 22 height 22
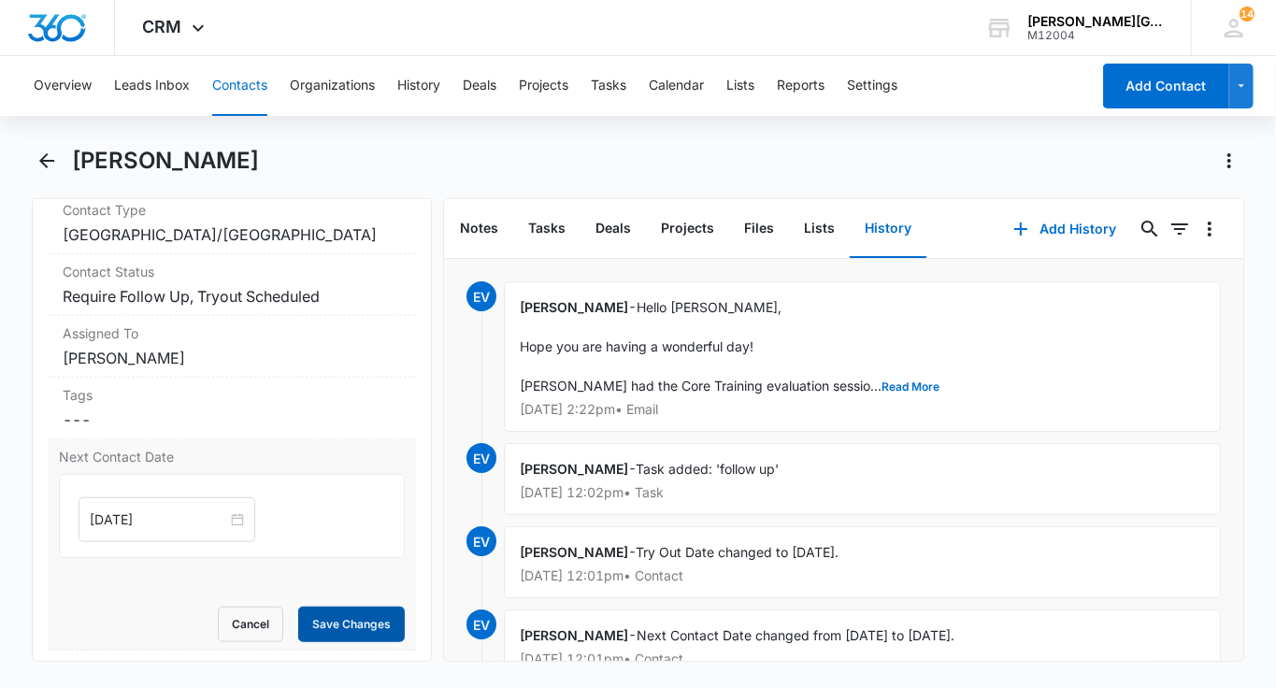
click at [352, 628] on button "Save Changes" at bounding box center [351, 625] width 107 height 36
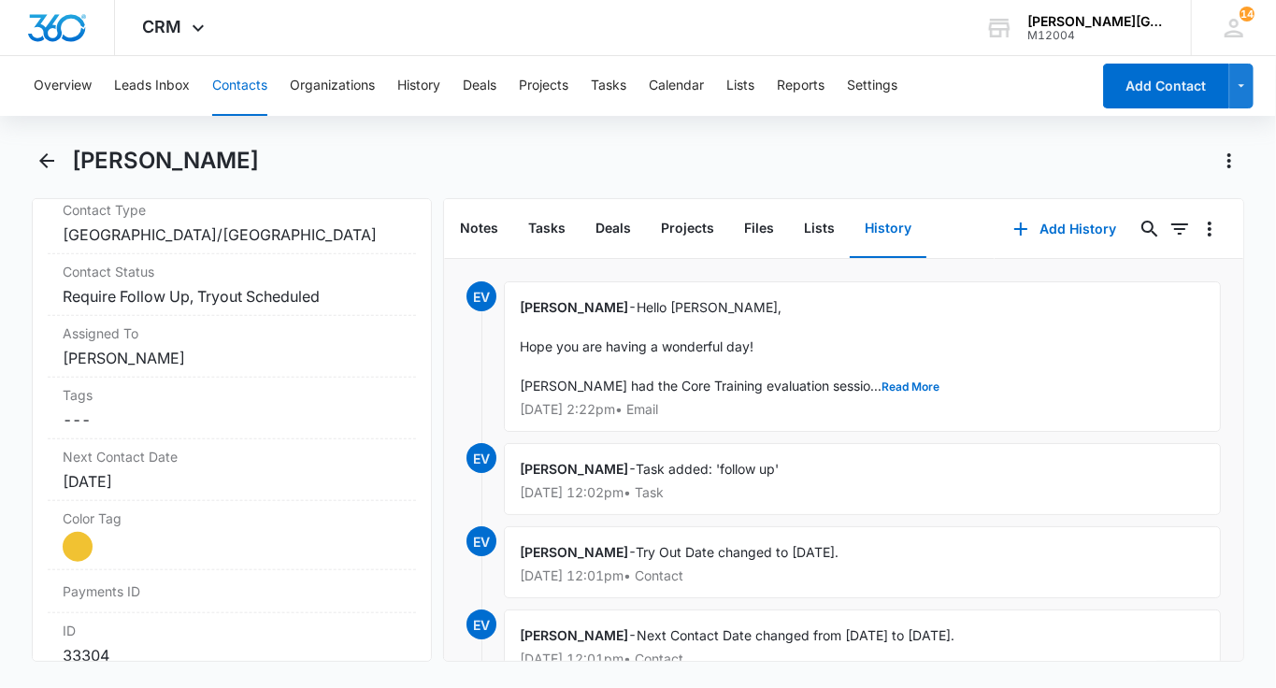
click at [217, 93] on button "Contacts" at bounding box center [239, 86] width 55 height 60
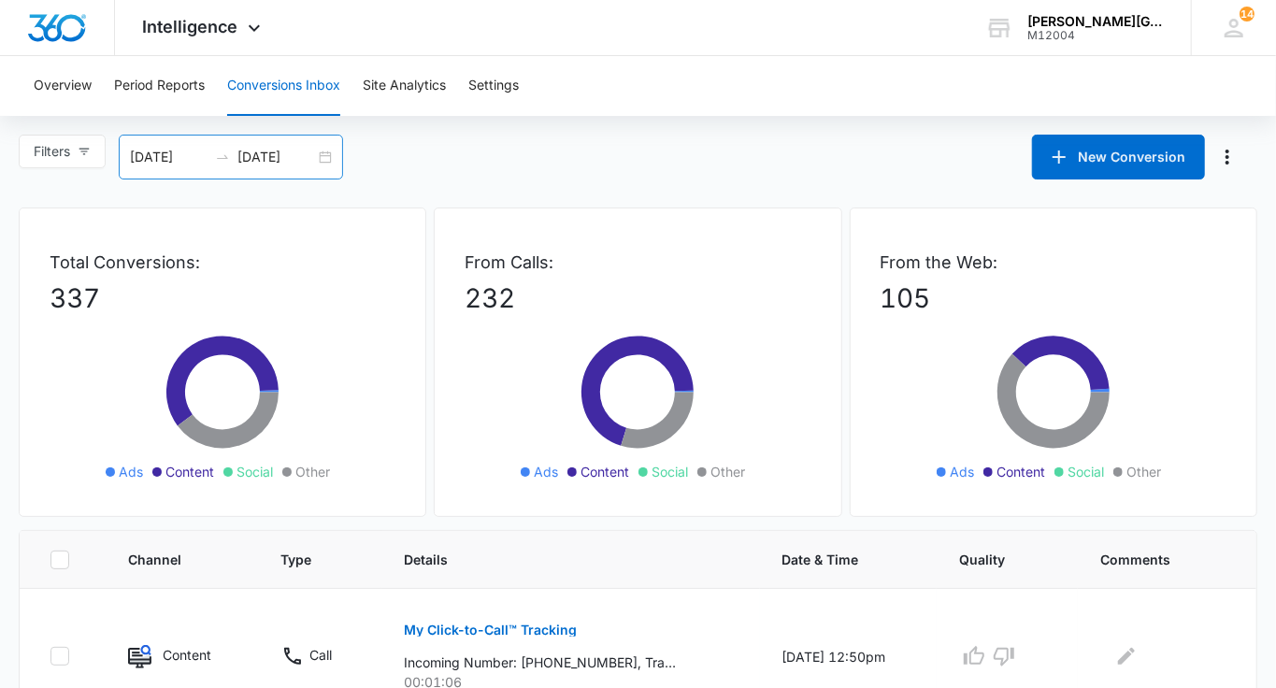
click at [185, 162] on input "[DATE]" at bounding box center [169, 157] width 78 height 21
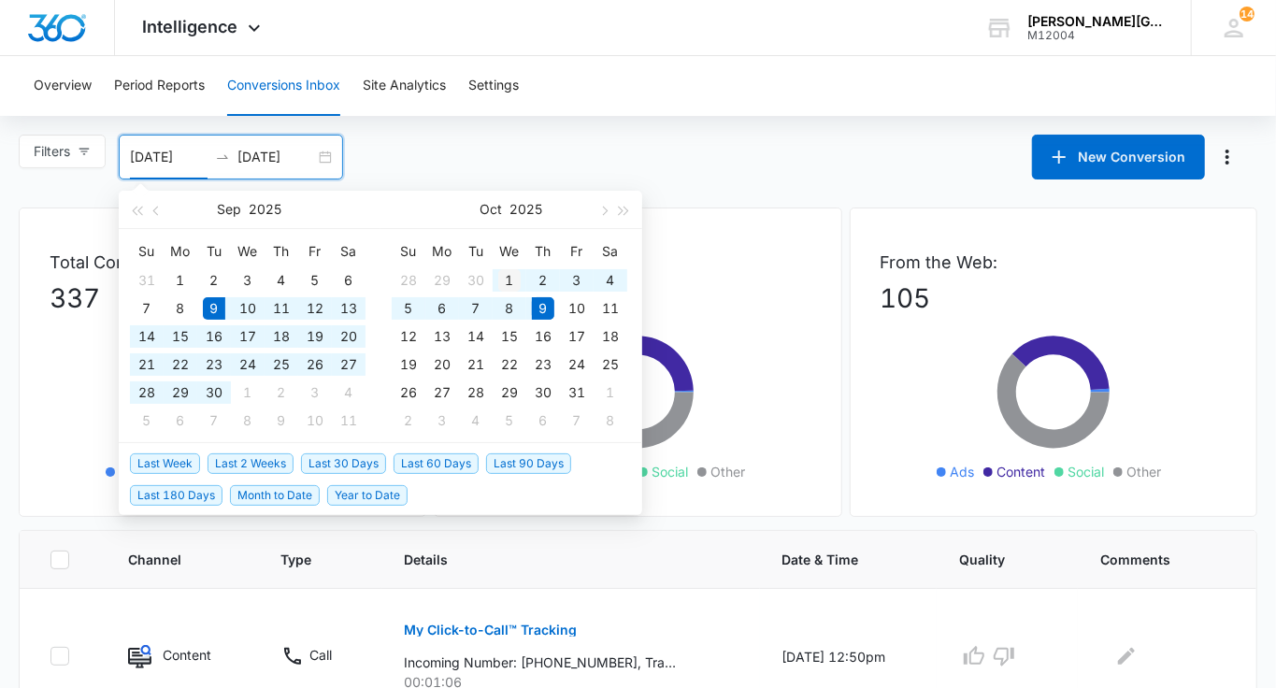
type input "[DATE]"
click at [513, 271] on div "1" at bounding box center [509, 280] width 22 height 22
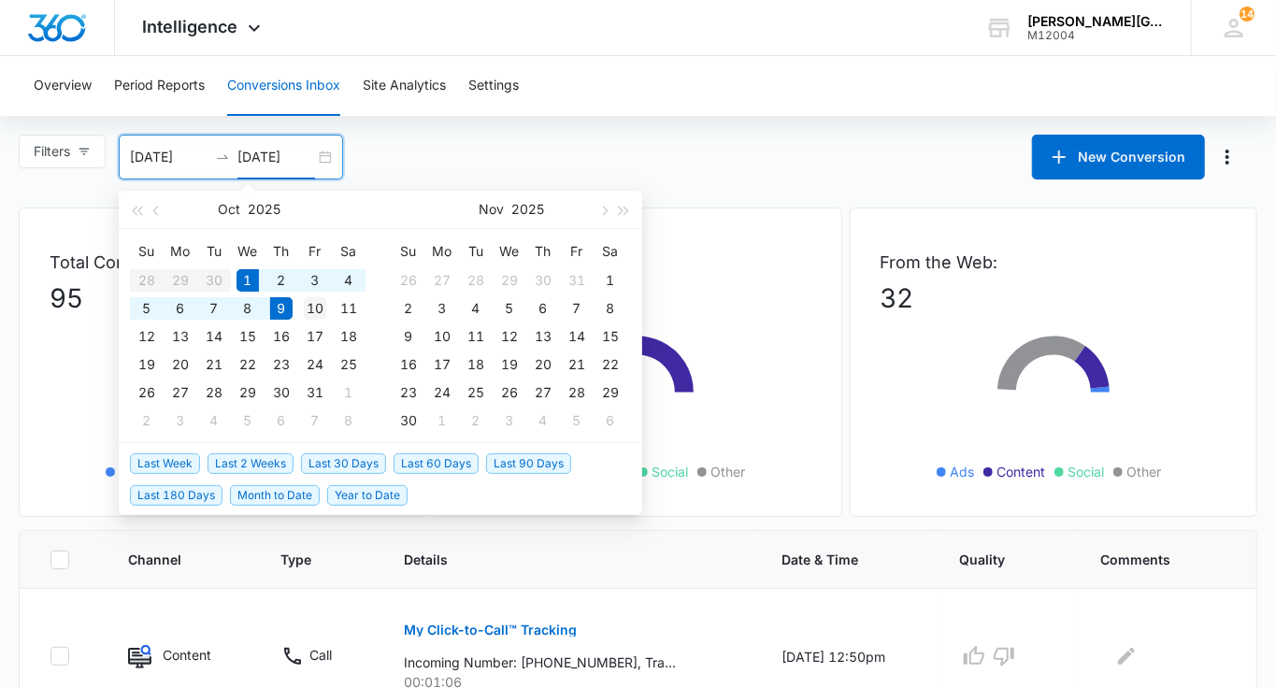
type input "[DATE]"
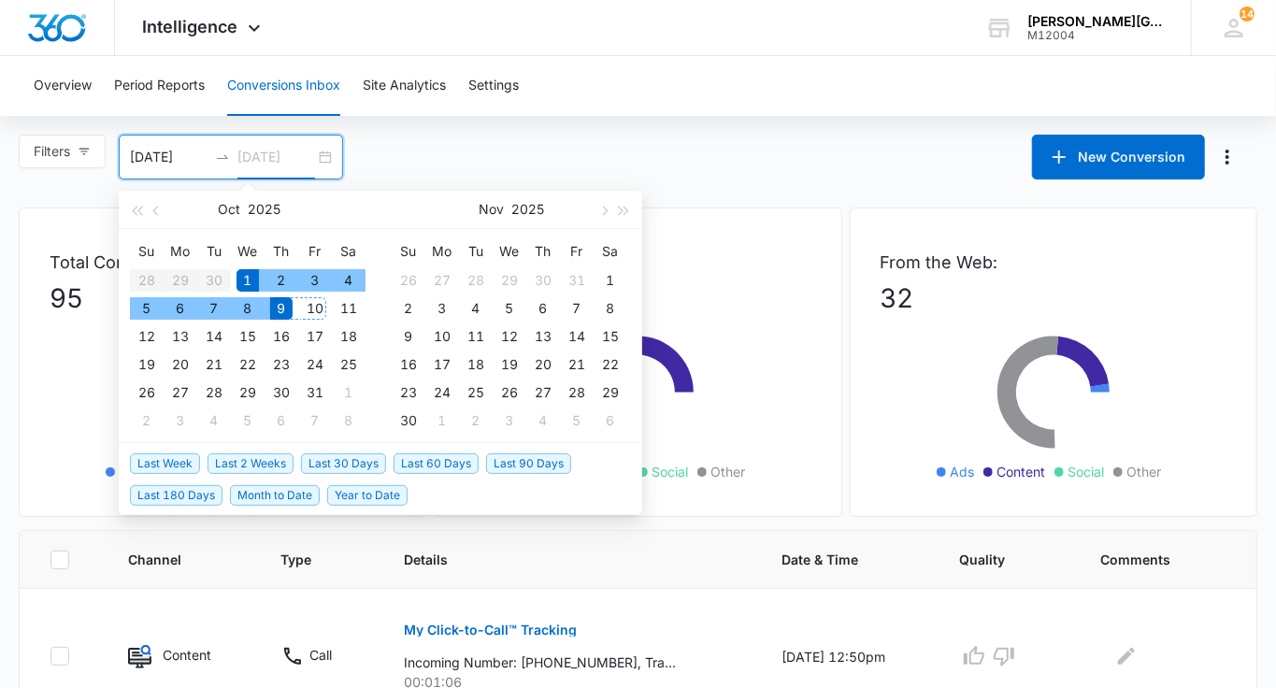
click at [323, 308] on div "10" at bounding box center [315, 308] width 22 height 22
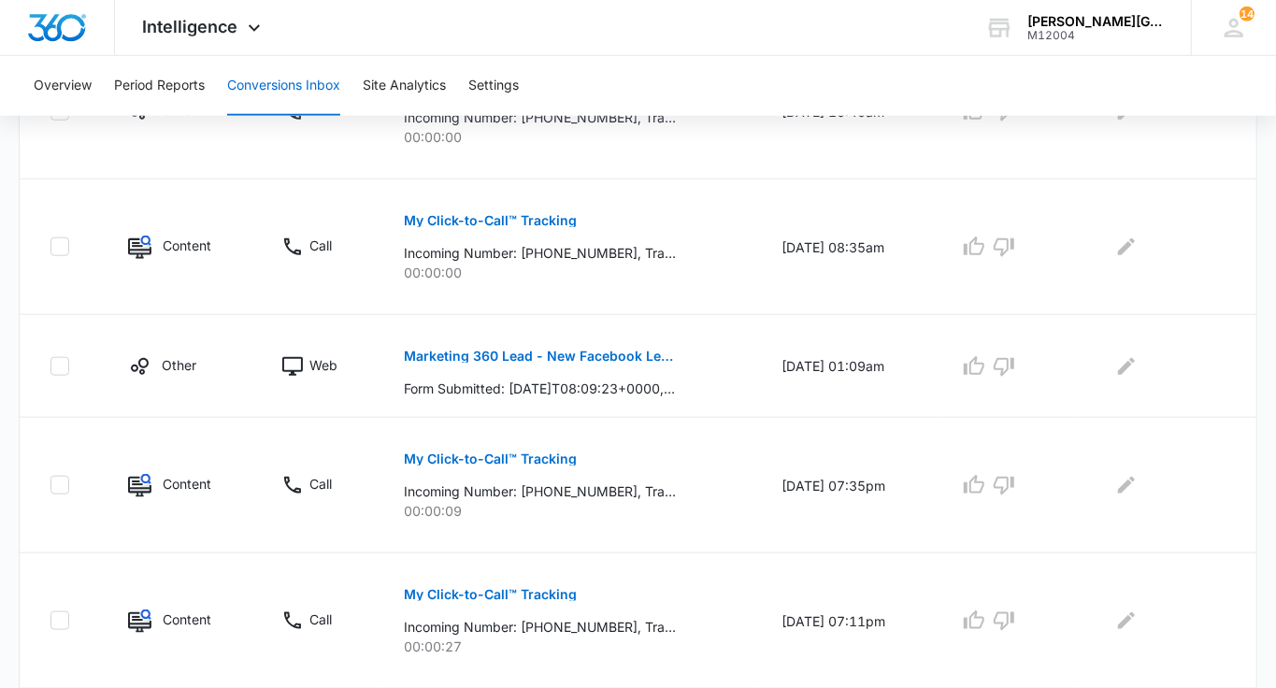
scroll to position [1244, 0]
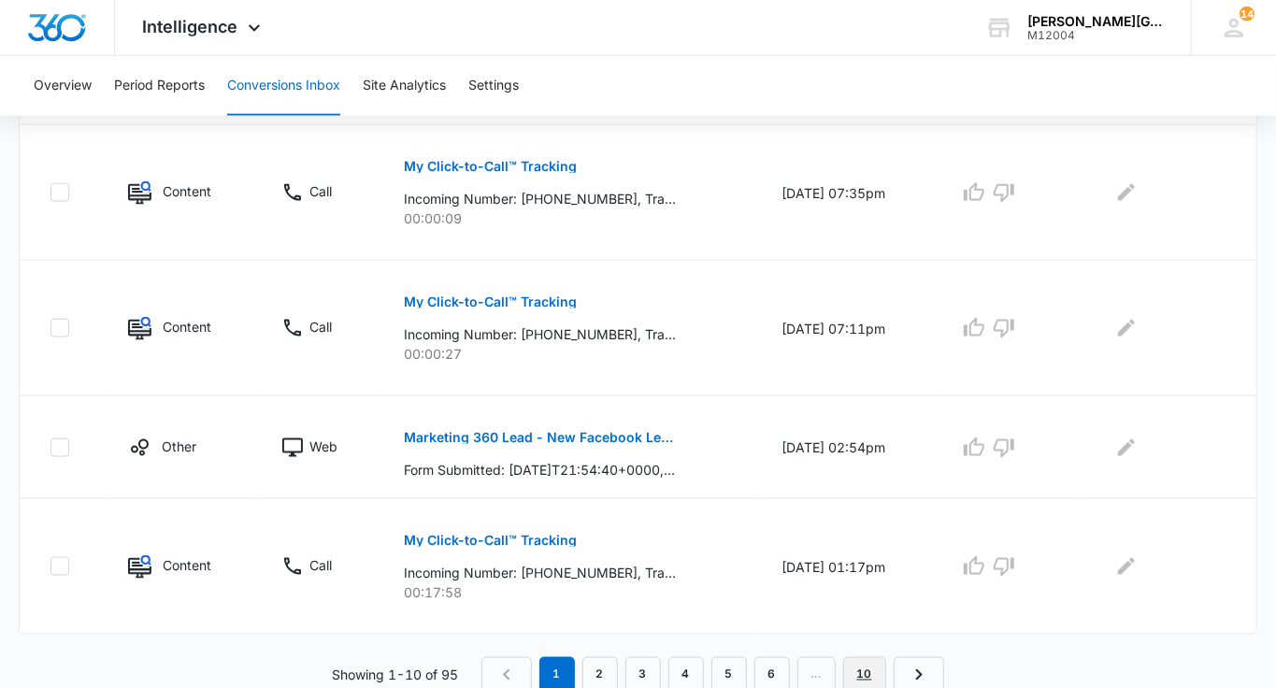
click at [869, 657] on link "10" at bounding box center [864, 675] width 43 height 36
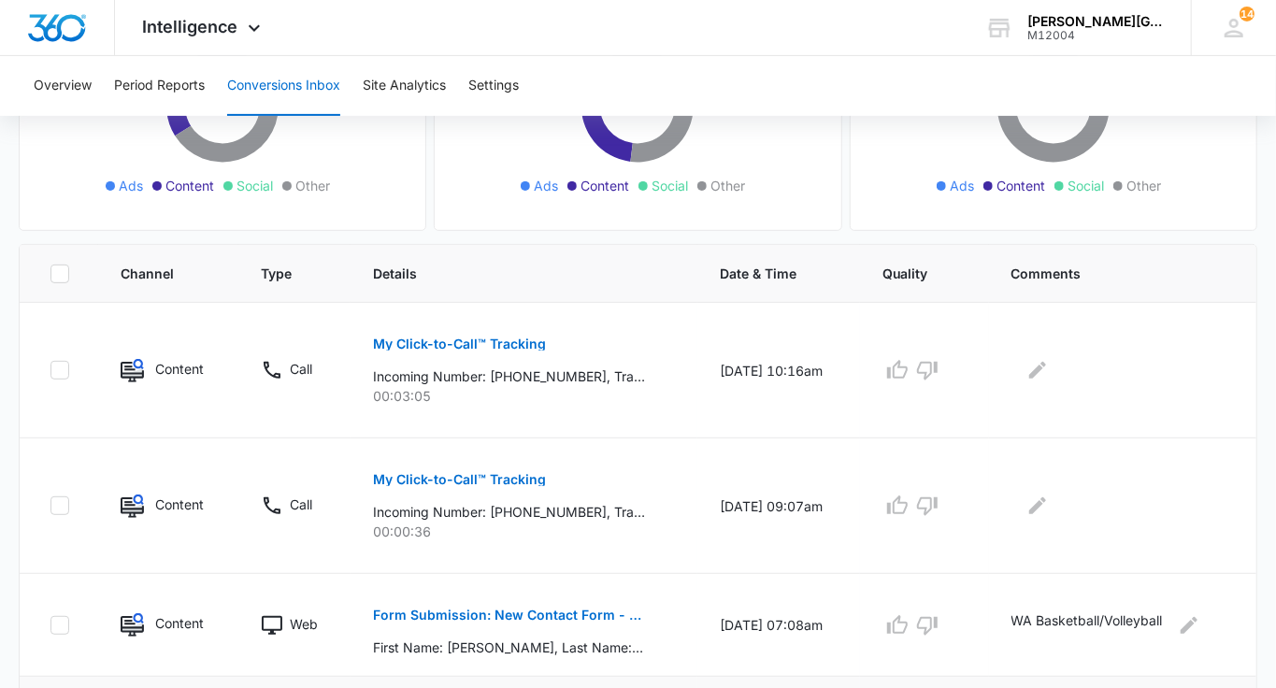
scroll to position [536, 0]
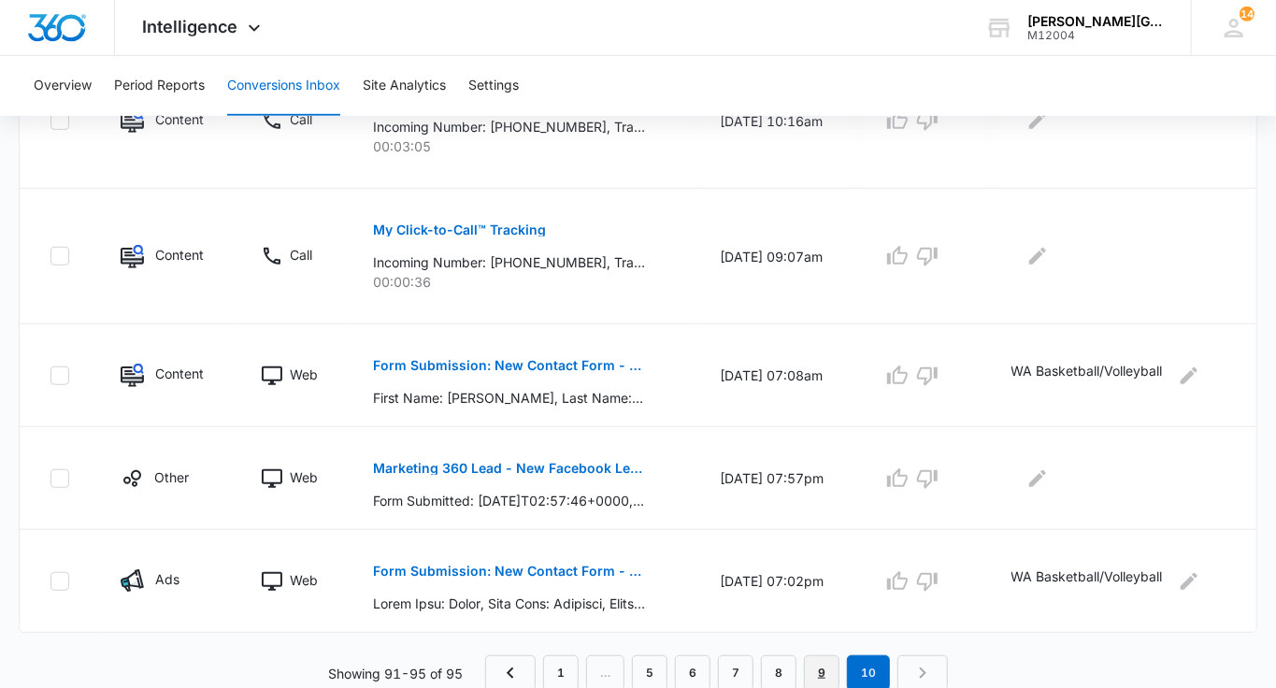
click at [820, 666] on link "9" at bounding box center [822, 673] width 36 height 36
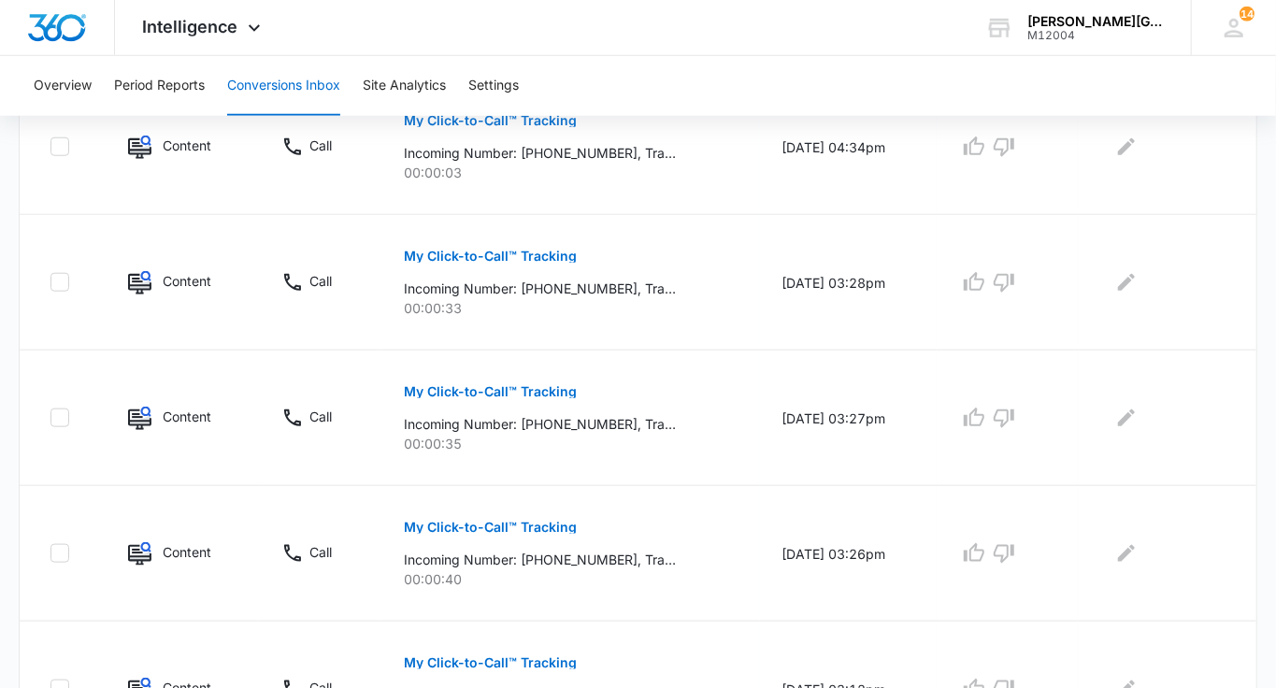
scroll to position [1310, 0]
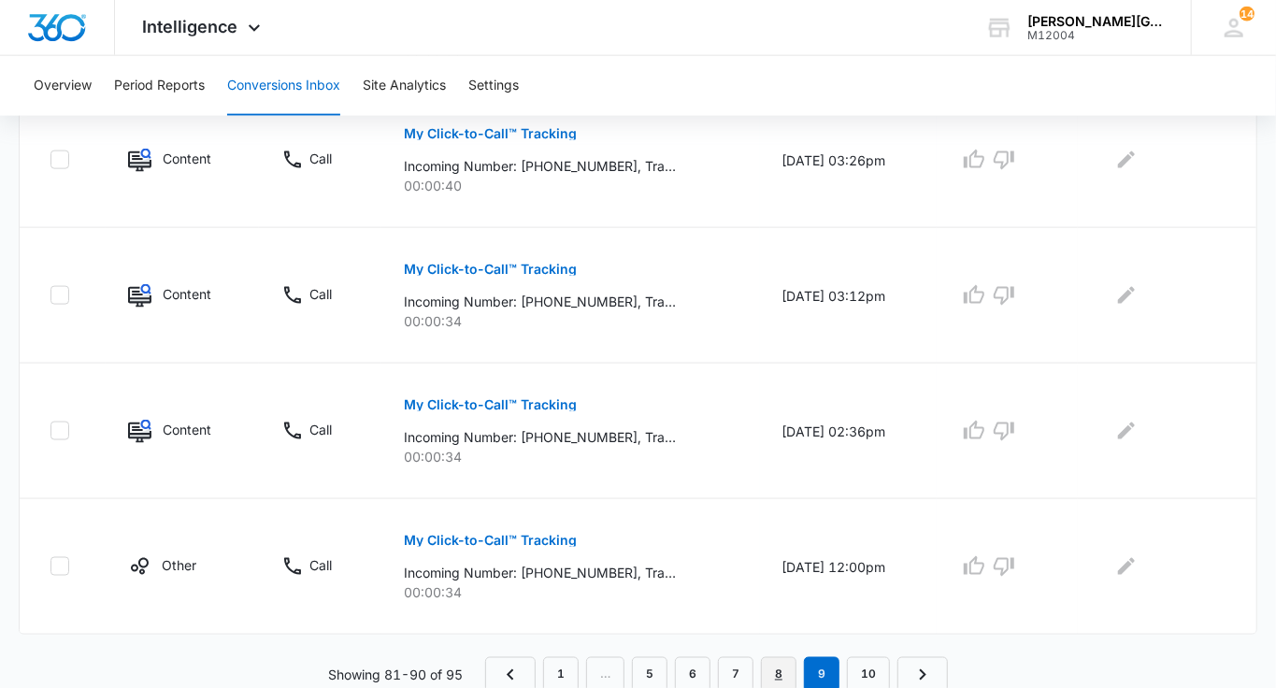
click at [782, 665] on link "8" at bounding box center [779, 675] width 36 height 36
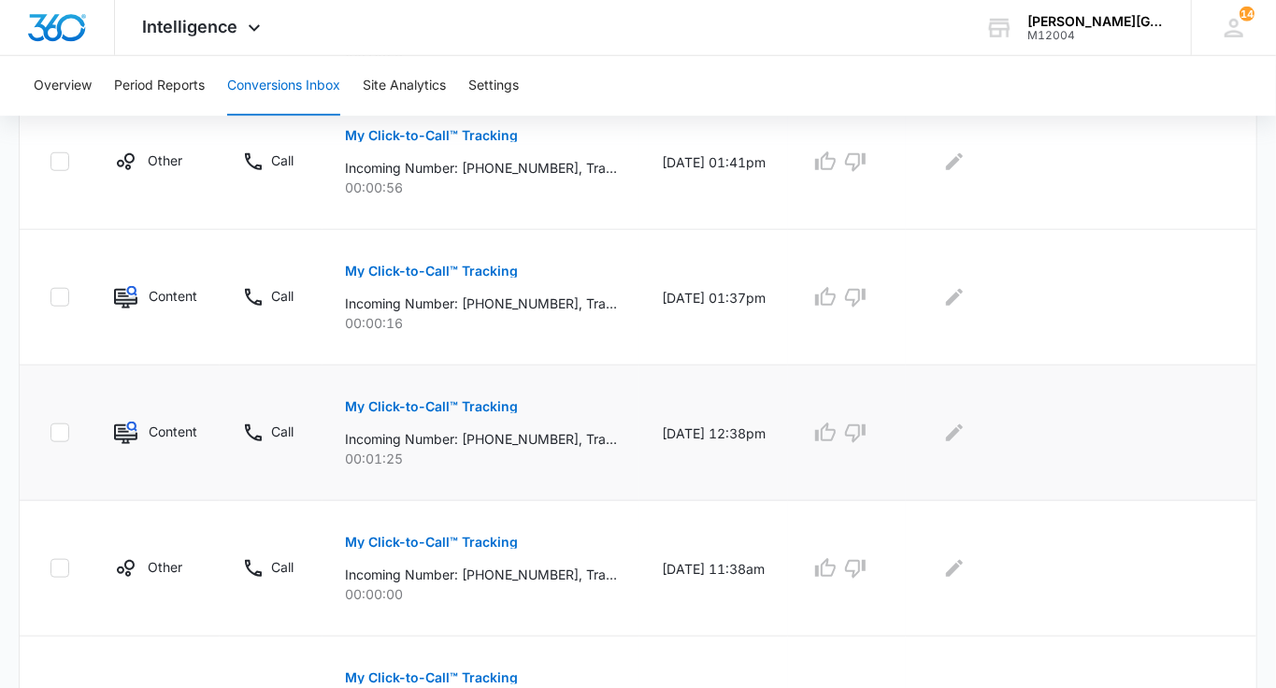
scroll to position [1244, 0]
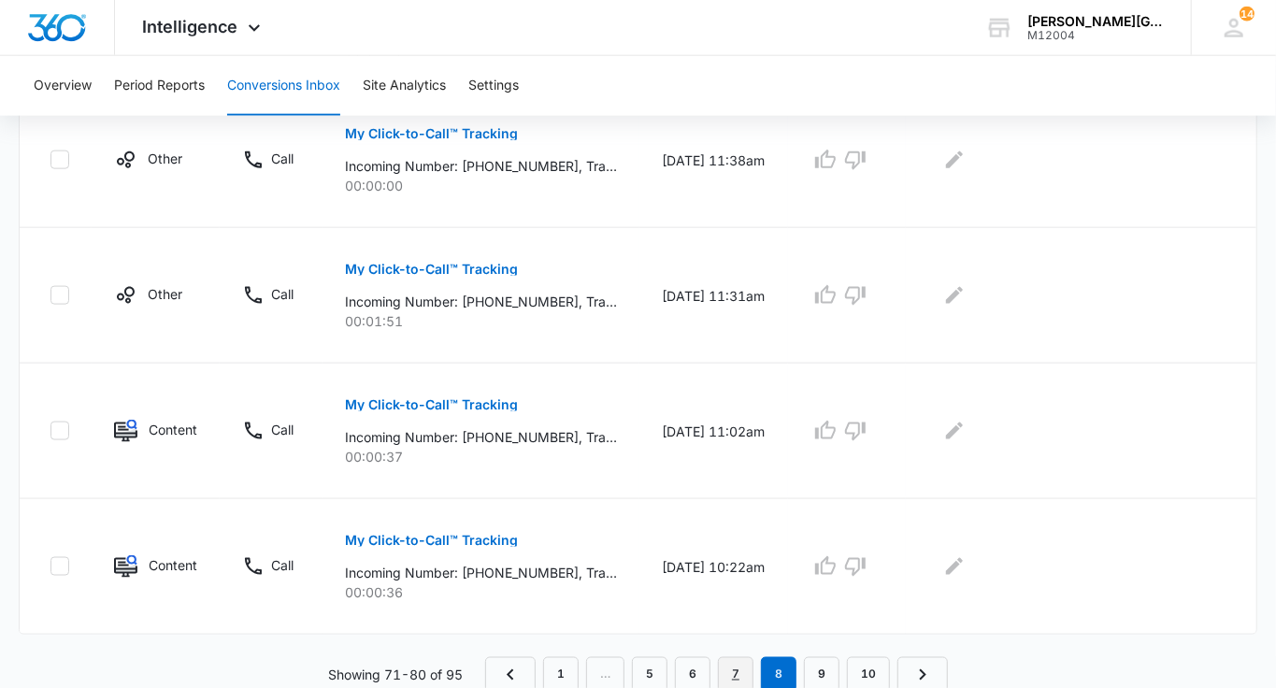
click at [731, 679] on link "7" at bounding box center [736, 675] width 36 height 36
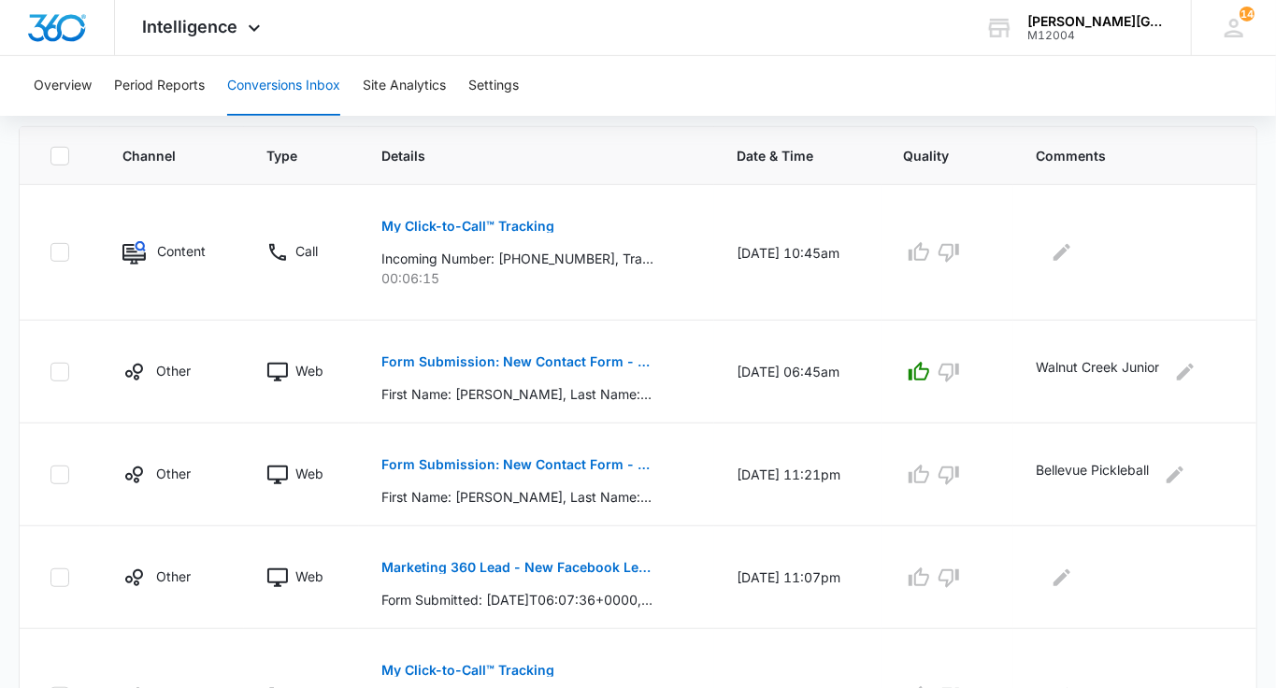
scroll to position [1113, 0]
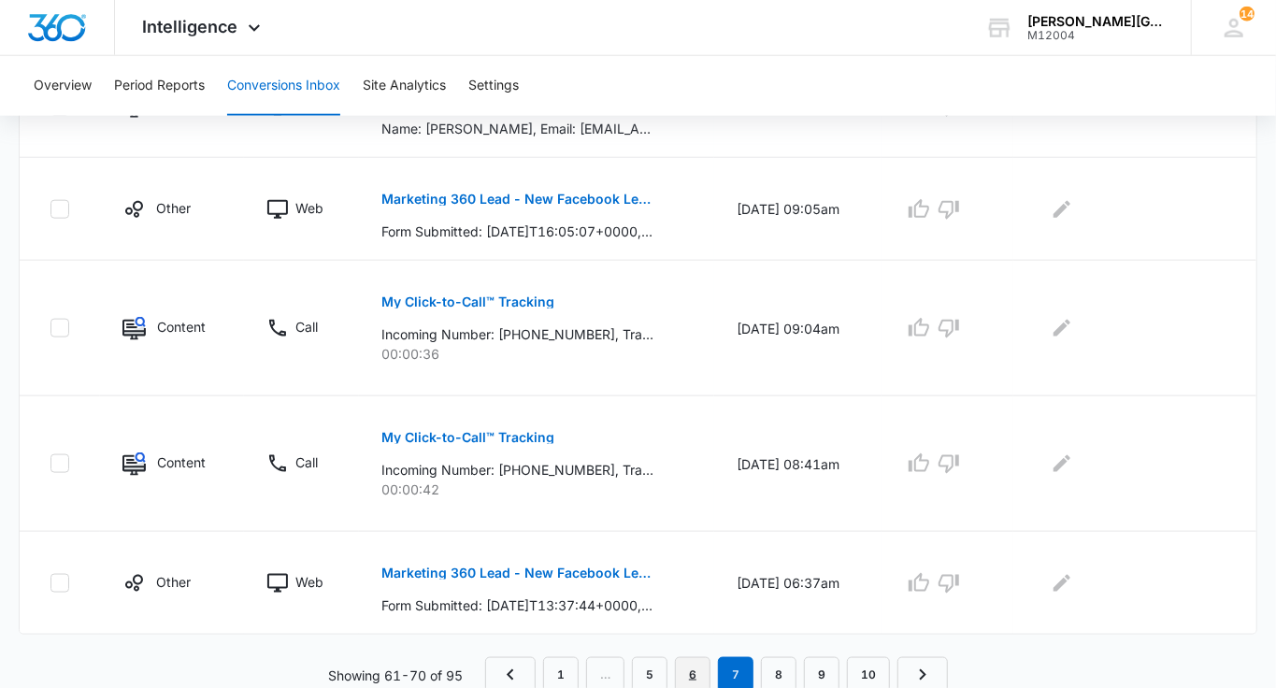
click at [687, 670] on link "6" at bounding box center [693, 675] width 36 height 36
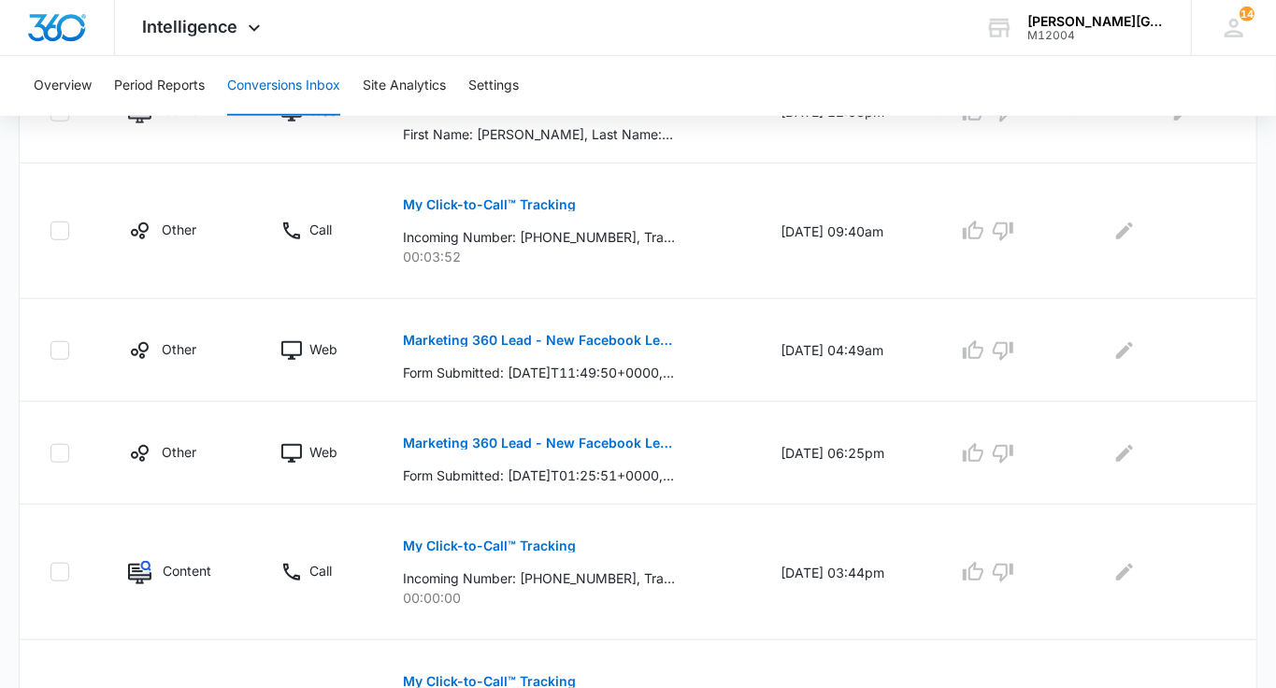
scroll to position [1179, 0]
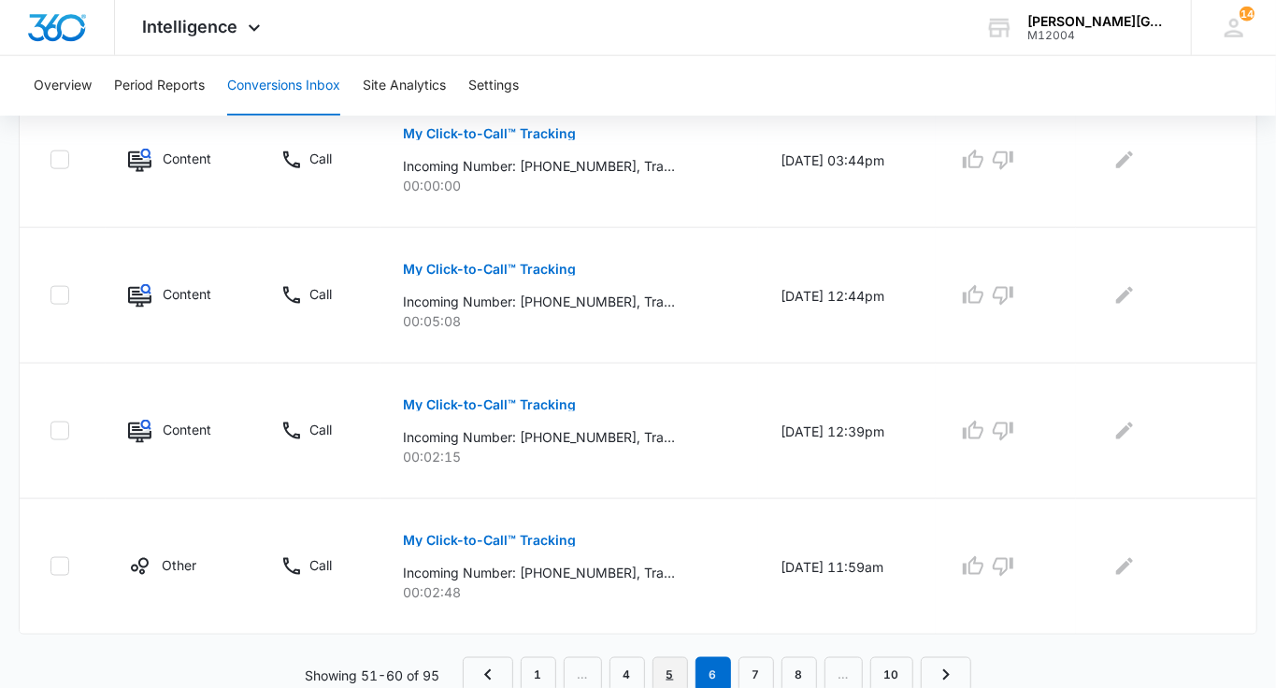
click at [679, 659] on link "5" at bounding box center [671, 675] width 36 height 36
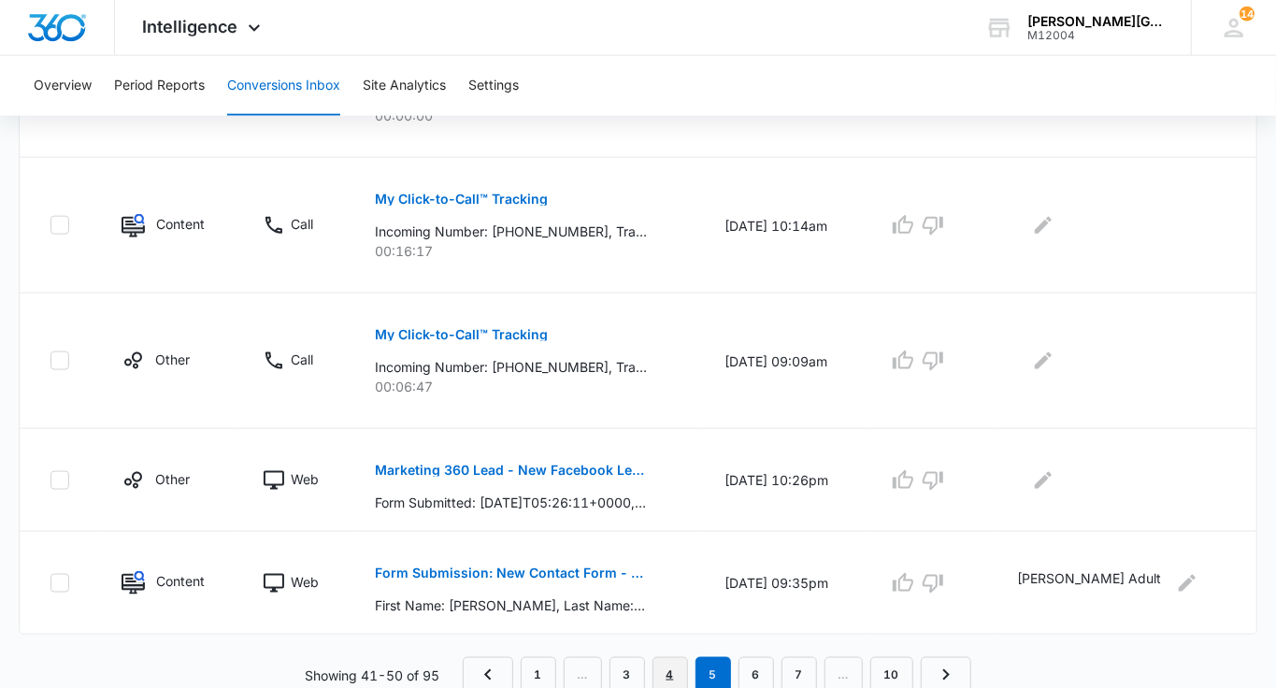
click at [665, 657] on link "4" at bounding box center [671, 675] width 36 height 36
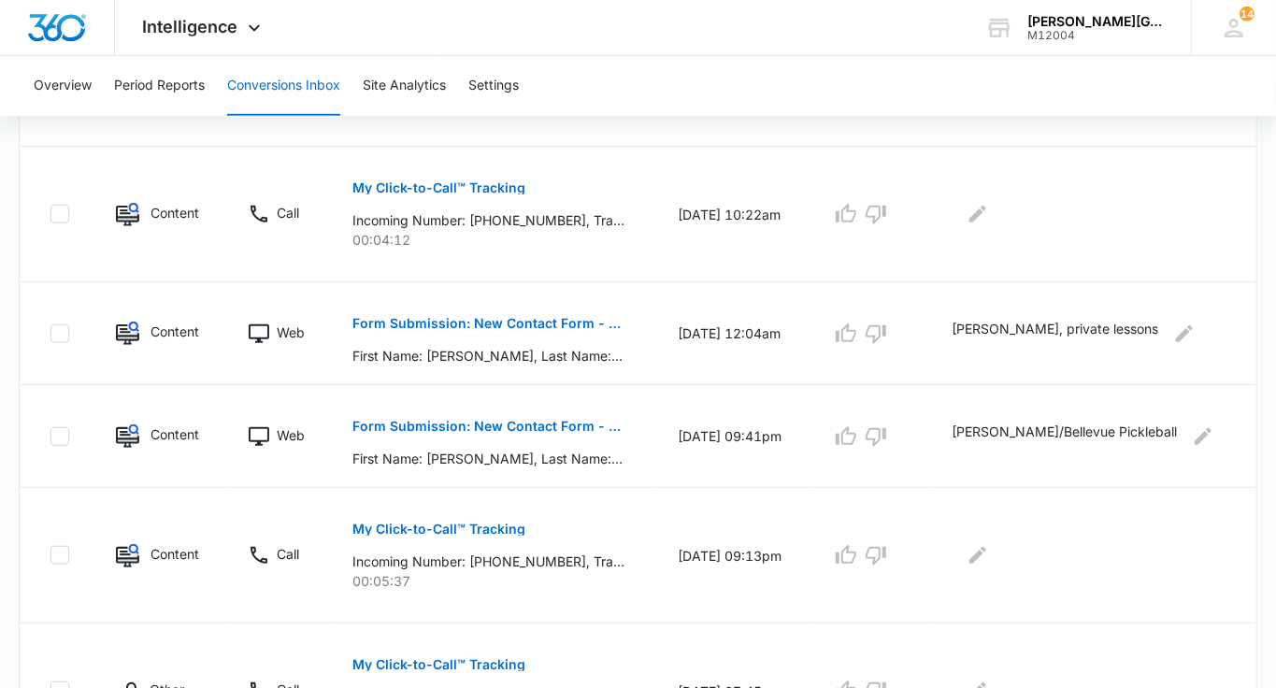
scroll to position [1244, 0]
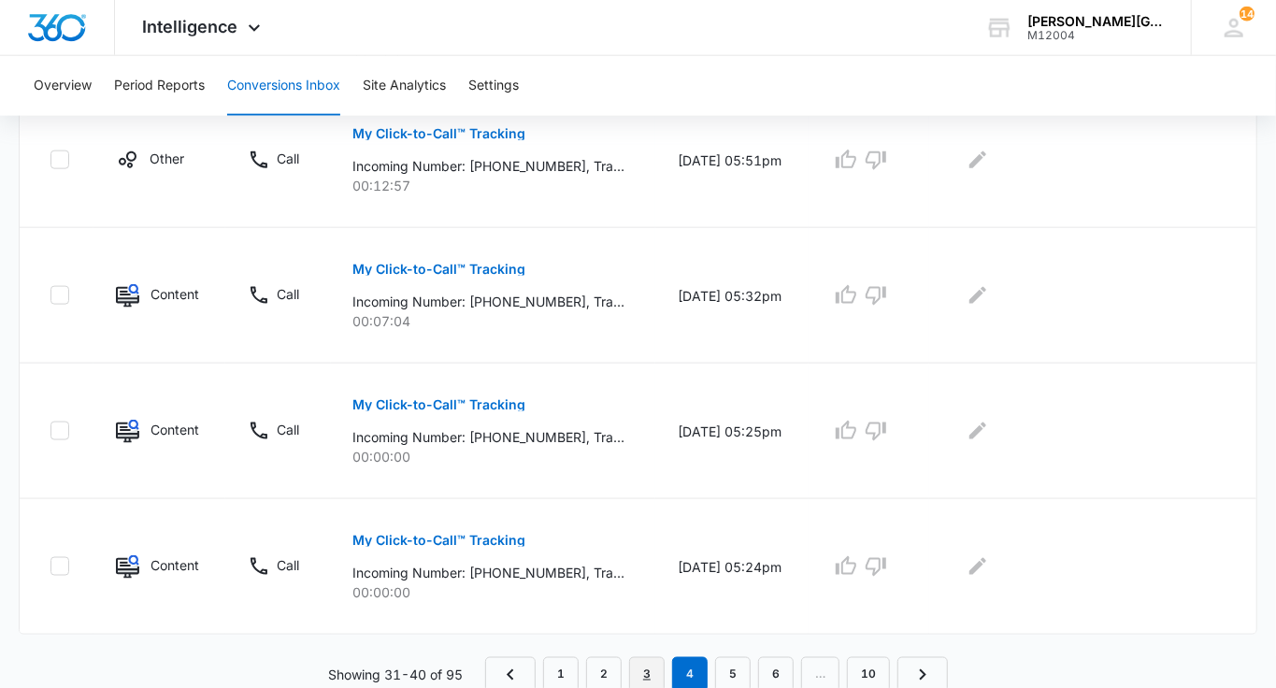
click at [651, 671] on link "3" at bounding box center [647, 675] width 36 height 36
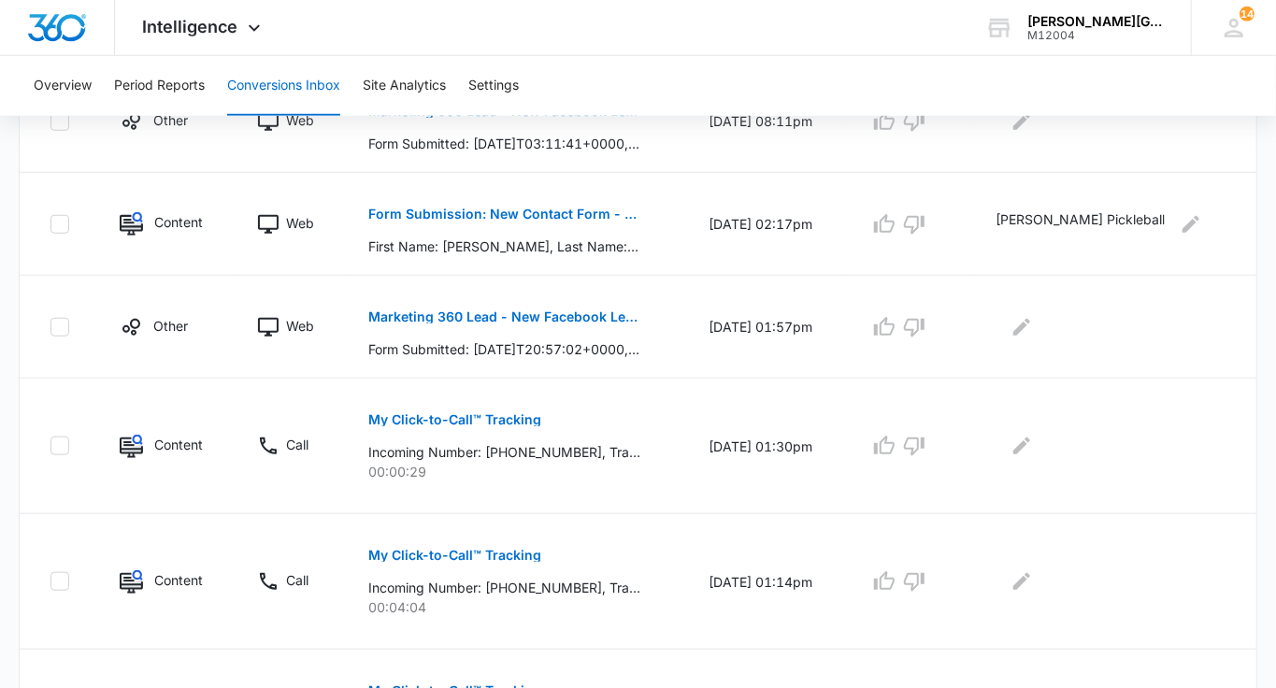
scroll to position [1179, 0]
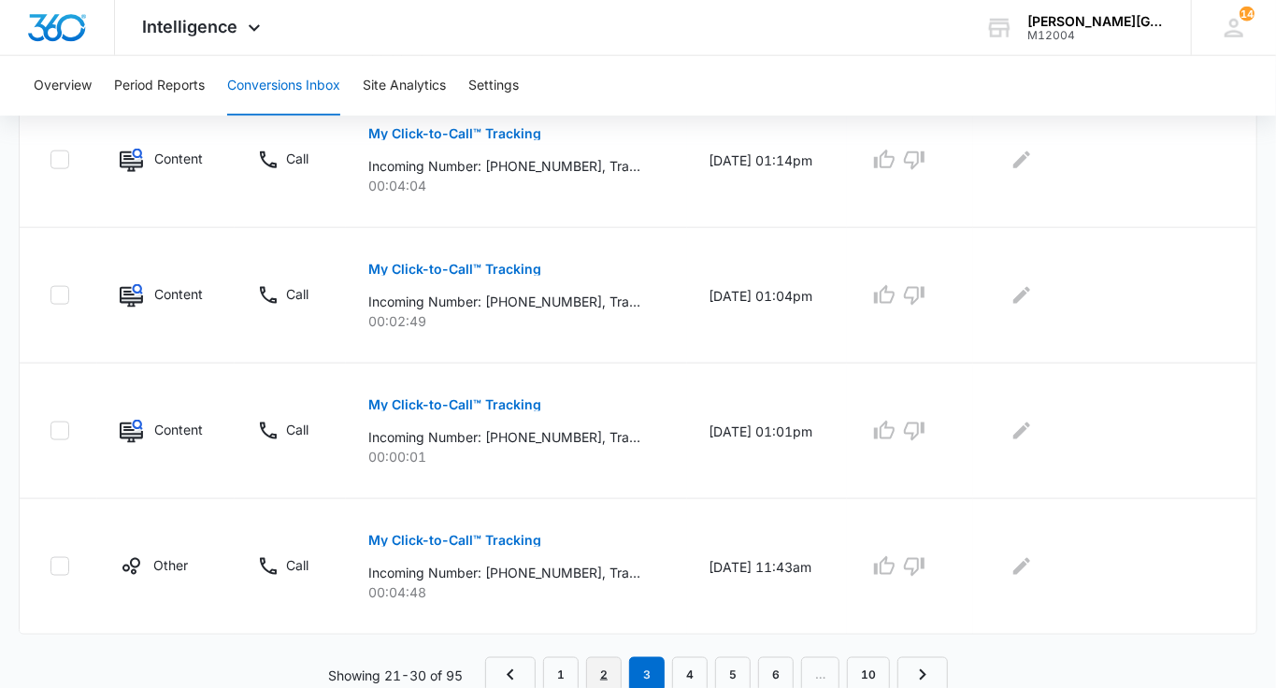
click at [611, 666] on link "2" at bounding box center [604, 675] width 36 height 36
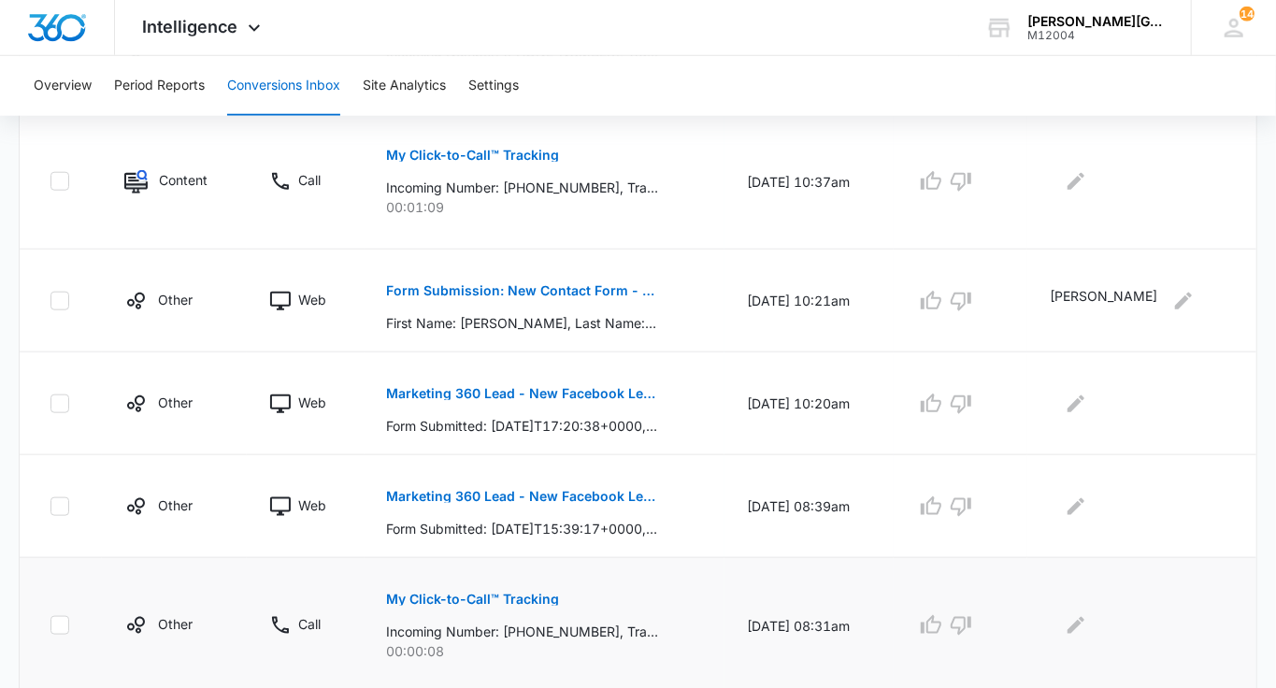
scroll to position [1146, 0]
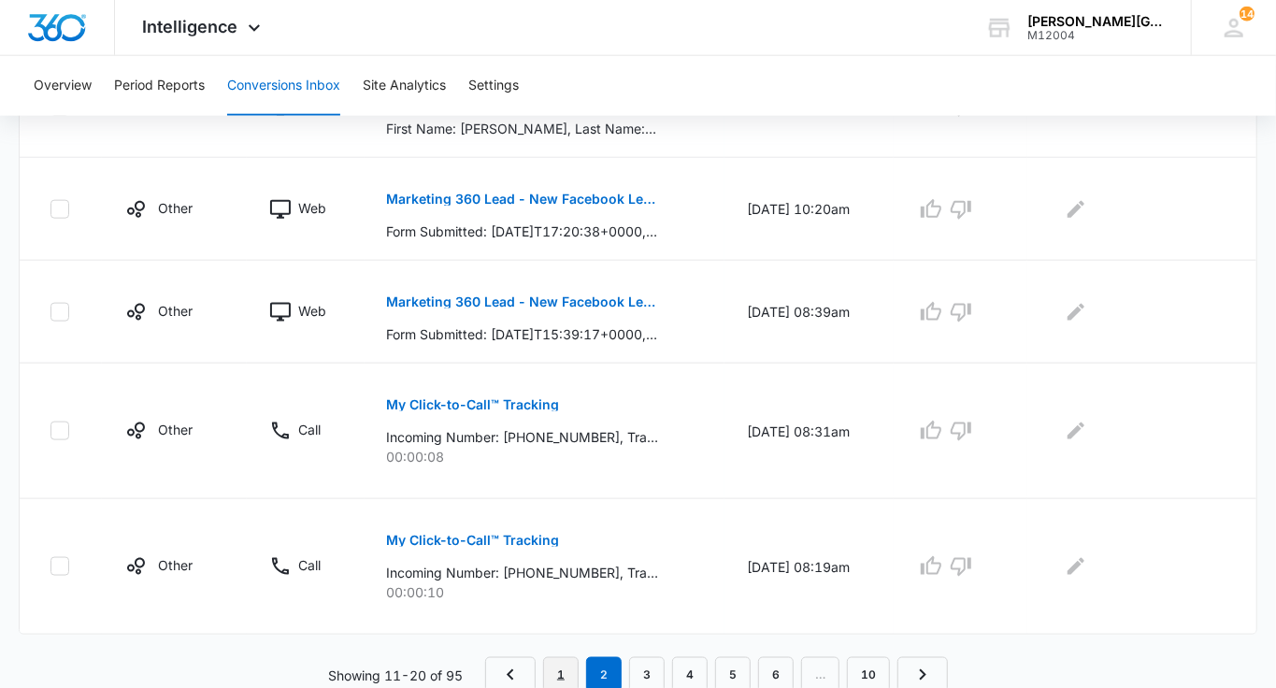
click at [570, 664] on link "1" at bounding box center [561, 675] width 36 height 36
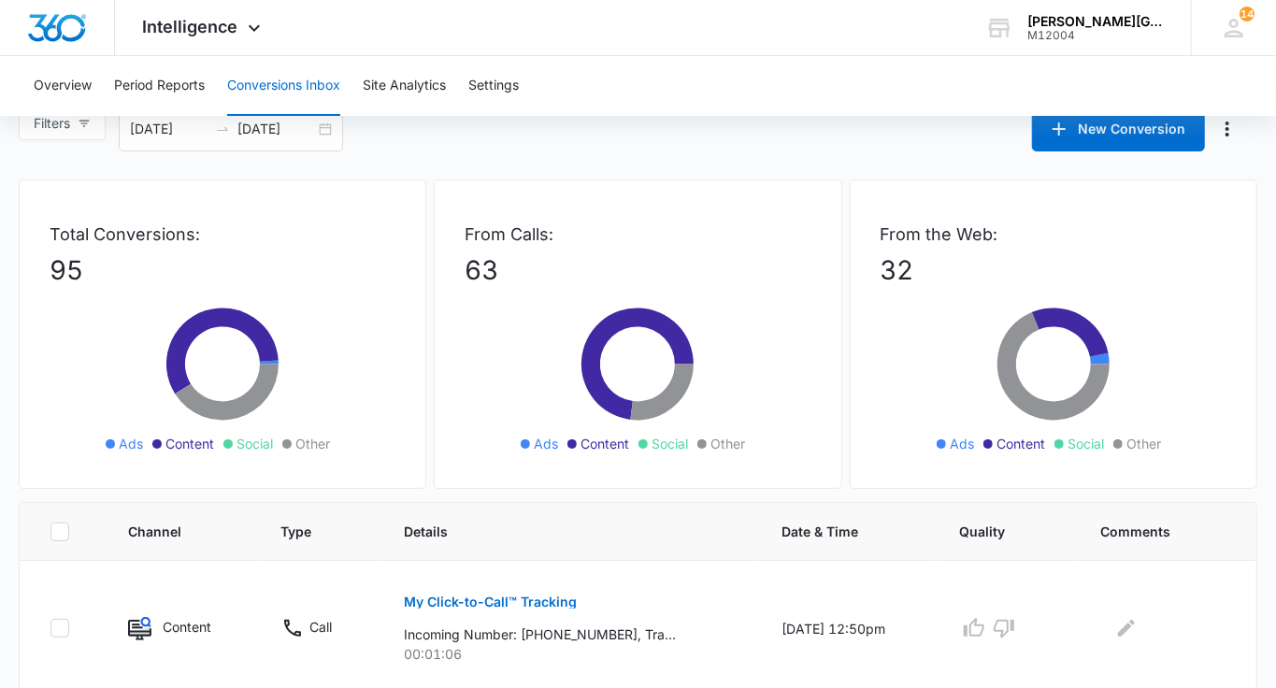
scroll to position [0, 0]
